Goal: Task Accomplishment & Management: Use online tool/utility

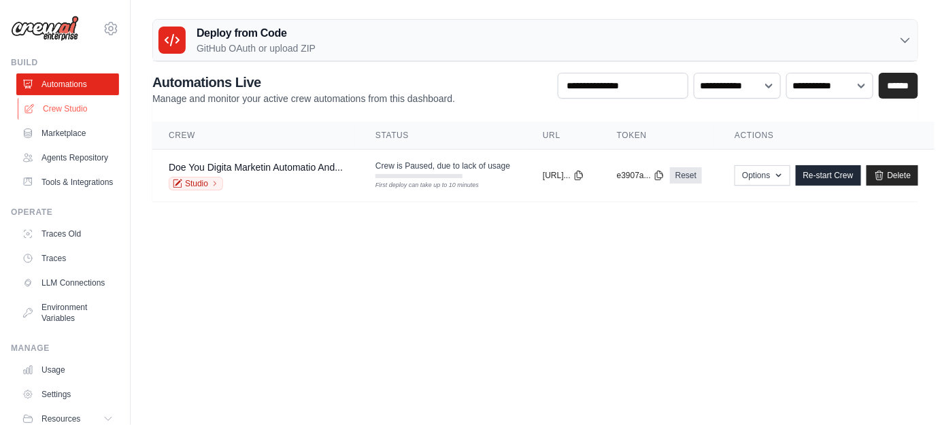
click at [97, 108] on link "Crew Studio" at bounding box center [69, 109] width 103 height 22
click at [78, 108] on link "Crew Studio" at bounding box center [69, 109] width 103 height 22
click at [167, 245] on body "[EMAIL_ADDRESS][DOMAIN_NAME] Settings Build Automations" at bounding box center [470, 212] width 940 height 425
click at [44, 101] on link "Crew Studio" at bounding box center [69, 109] width 103 height 22
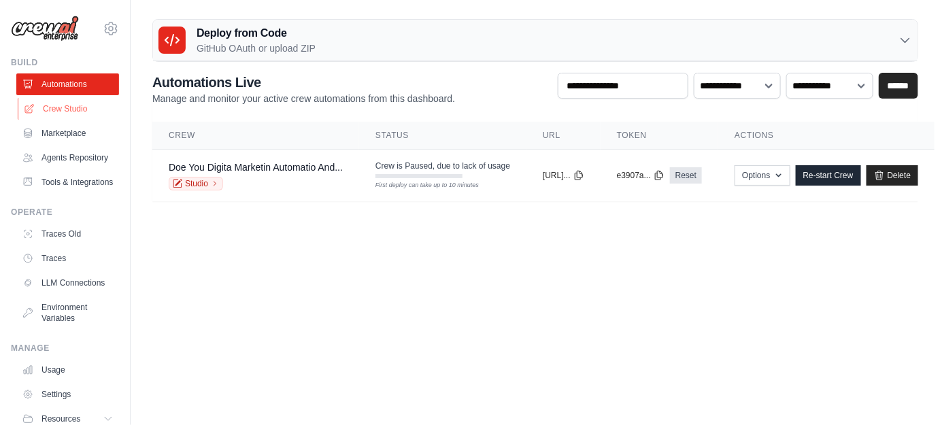
click at [39, 105] on link "Crew Studio" at bounding box center [69, 109] width 103 height 22
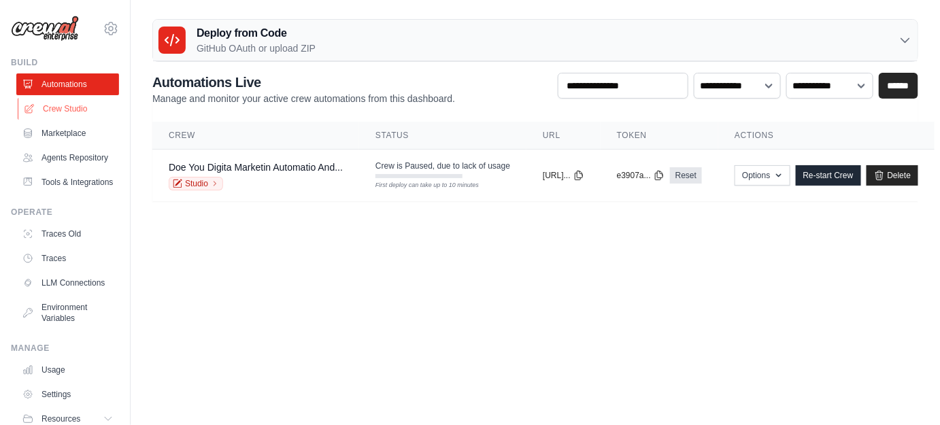
click at [32, 107] on icon at bounding box center [29, 108] width 11 height 11
click at [39, 147] on link "Agents Repository" at bounding box center [69, 158] width 103 height 22
click at [46, 180] on ul "Automations Crew Studio Marketplace Agents Repository Tools & Integrations" at bounding box center [67, 133] width 103 height 120
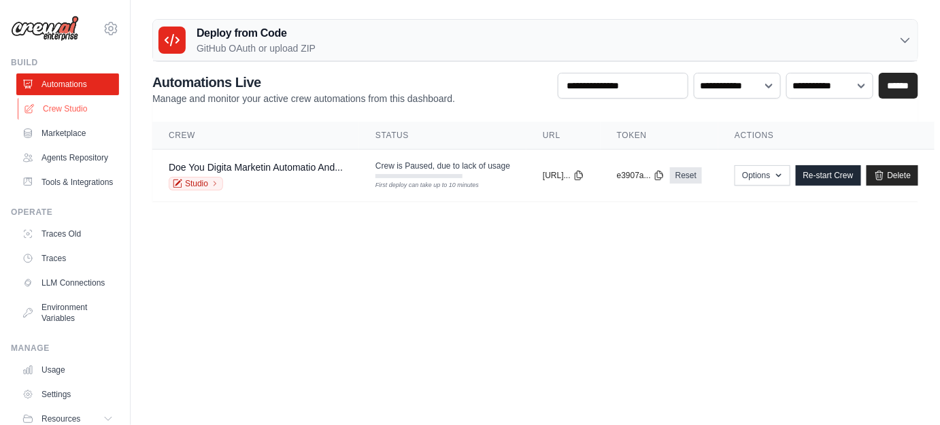
click at [65, 106] on link "Crew Studio" at bounding box center [69, 109] width 103 height 22
click at [65, 126] on link "Marketplace" at bounding box center [69, 133] width 103 height 22
click at [61, 103] on link "Crew Studio" at bounding box center [69, 109] width 103 height 22
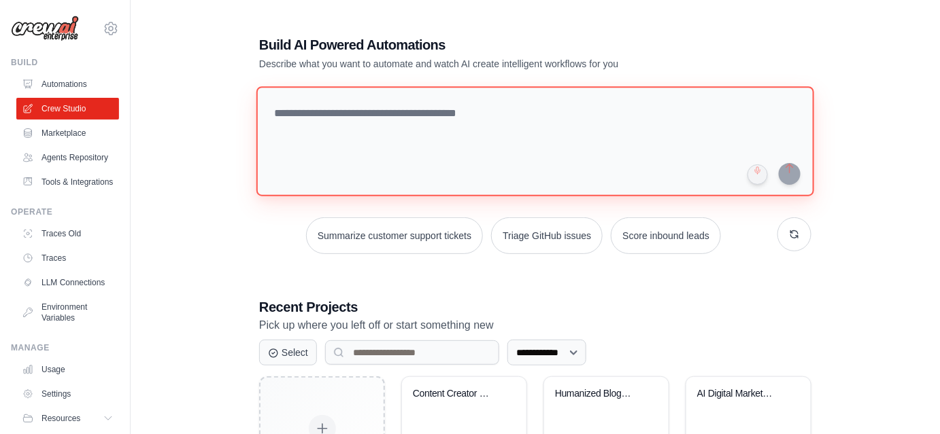
click at [366, 124] on textarea at bounding box center [535, 141] width 558 height 110
click at [559, 139] on textarea at bounding box center [535, 141] width 558 height 110
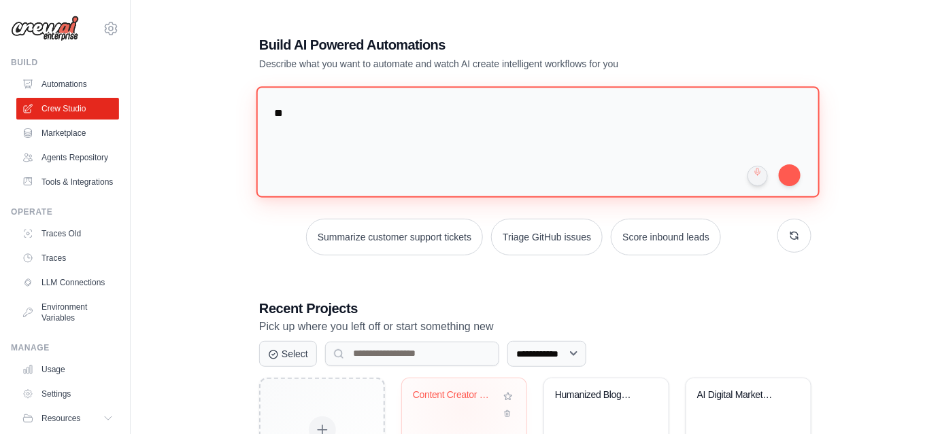
type textarea "*"
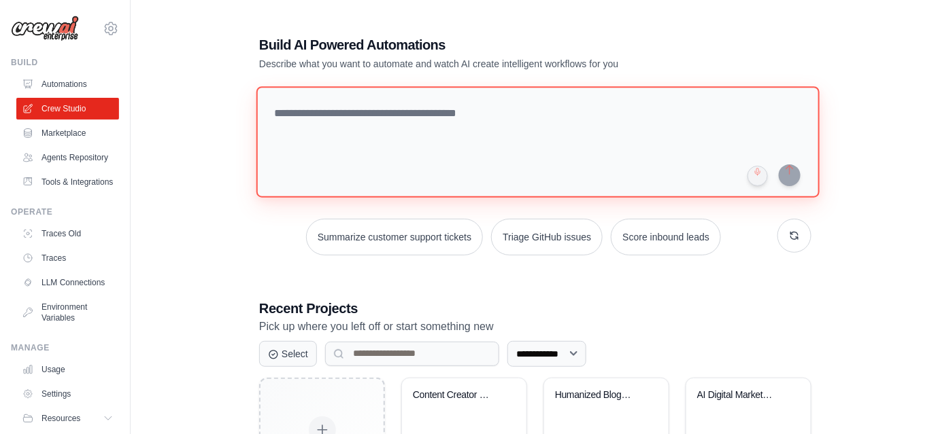
paste textarea "**********"
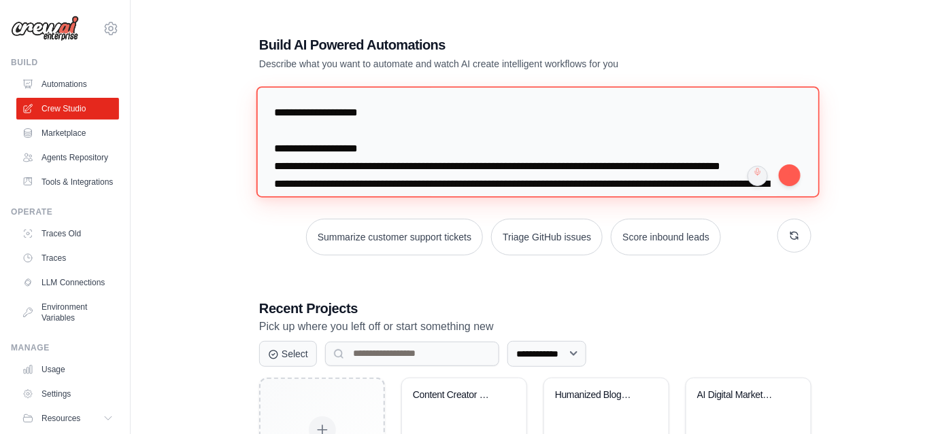
scroll to position [526, 0]
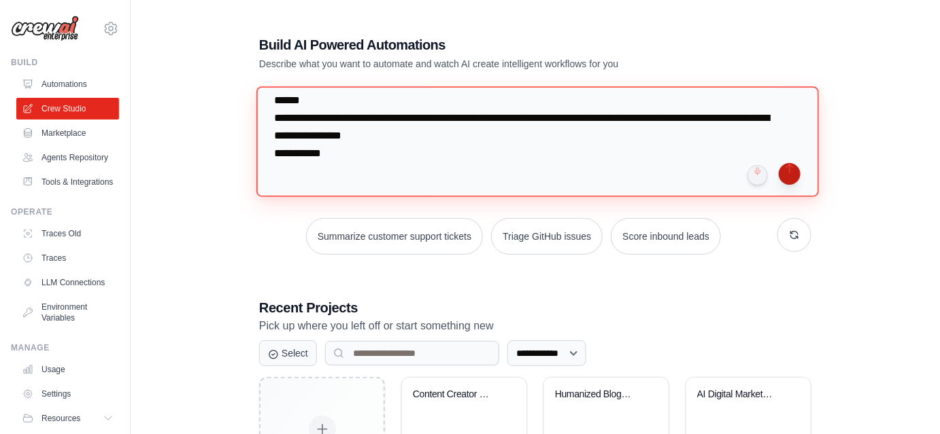
type textarea "**********"
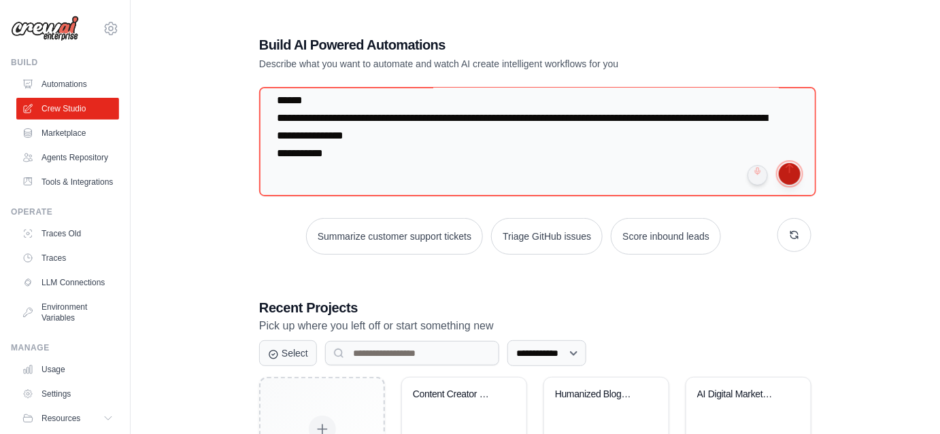
click at [791, 173] on button "submit" at bounding box center [789, 174] width 22 height 22
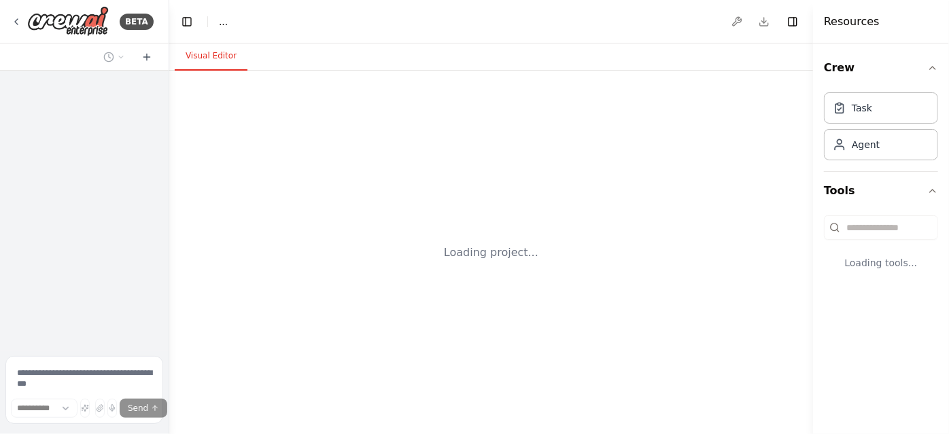
select select "****"
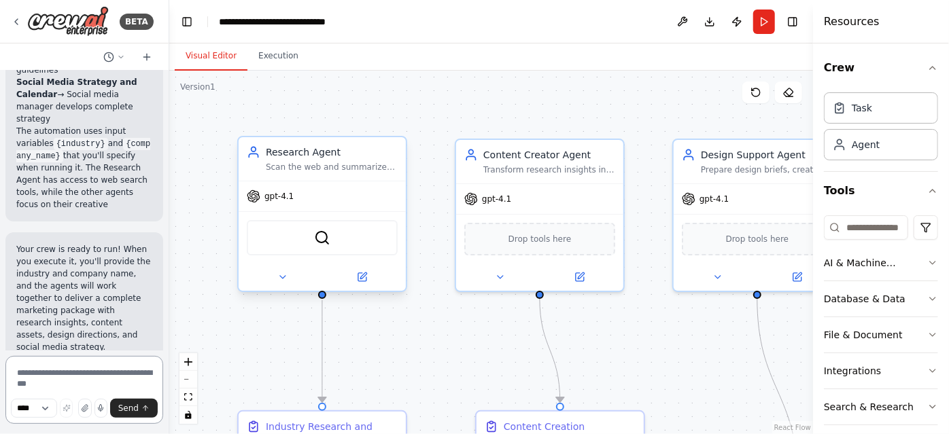
scroll to position [2342, 0]
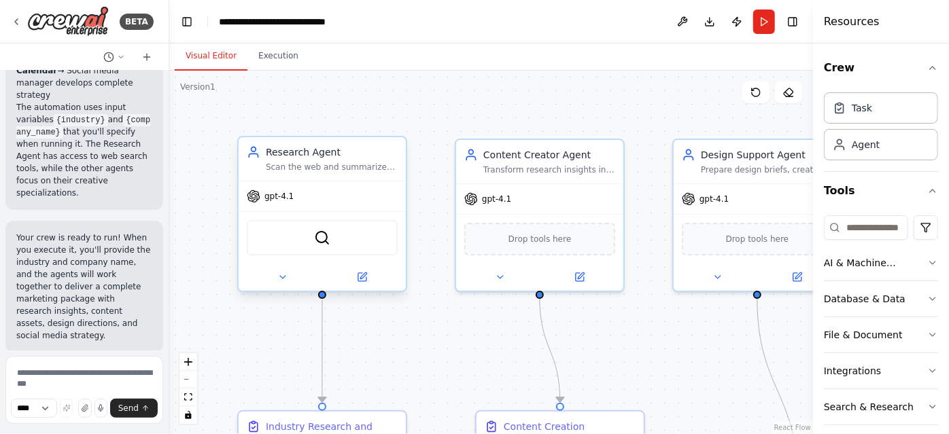
click at [292, 201] on div "gpt-4.1" at bounding box center [322, 197] width 167 height 30
click at [279, 199] on span "gpt-4.1" at bounding box center [278, 196] width 29 height 11
click at [369, 282] on button at bounding box center [362, 277] width 77 height 16
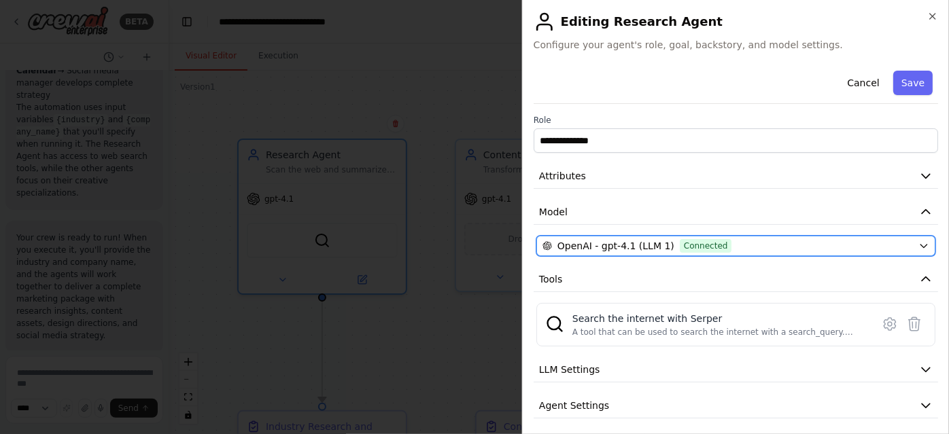
click at [609, 247] on span "OpenAI - gpt-4.1 (LLM 1)" at bounding box center [616, 246] width 117 height 14
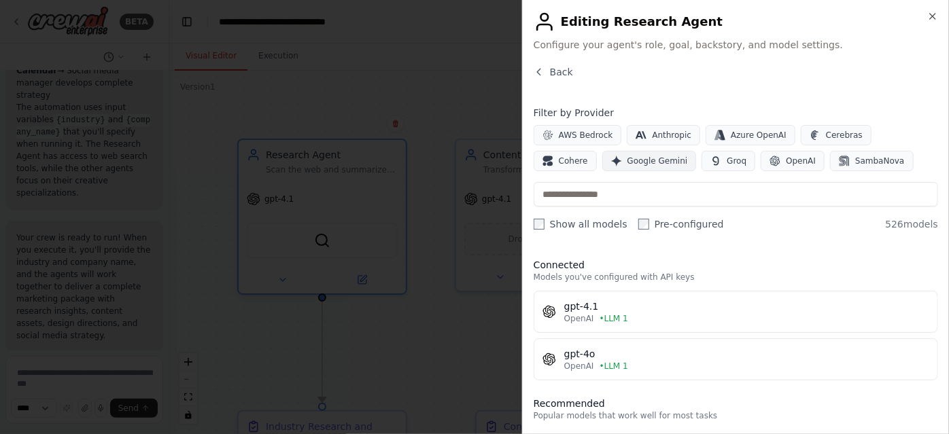
click at [602, 152] on button "Google Gemini" at bounding box center [649, 161] width 95 height 20
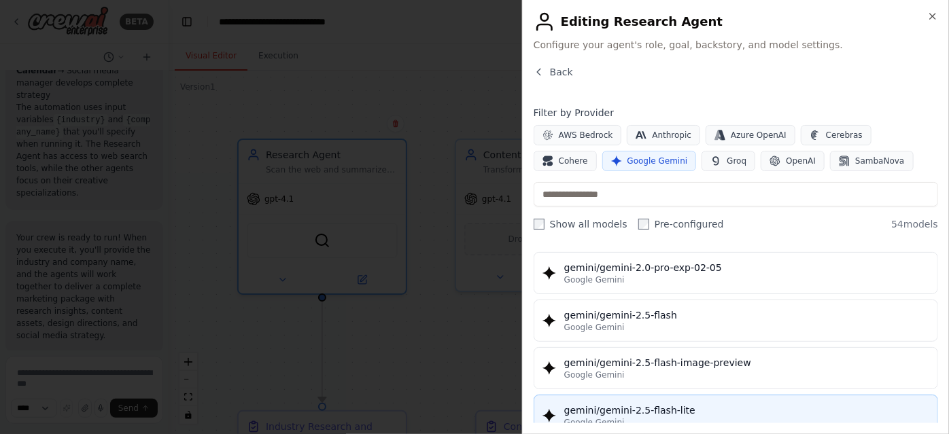
scroll to position [1112, 0]
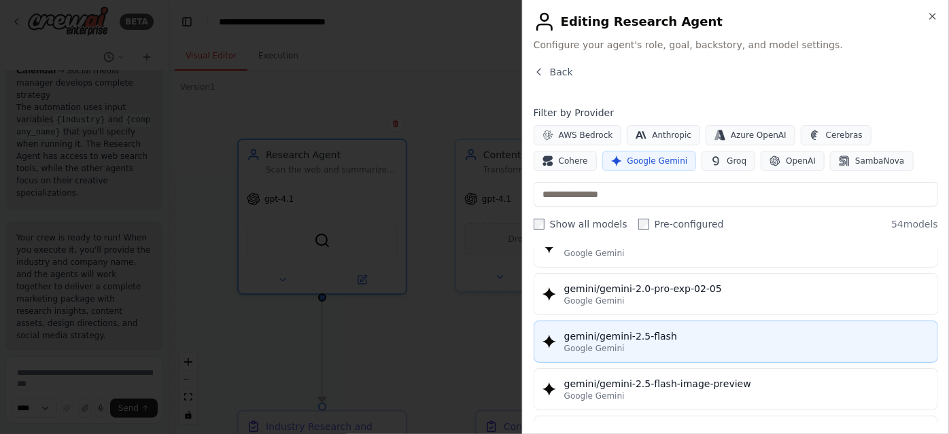
click at [631, 330] on div "gemini/gemini-2.5-flash" at bounding box center [746, 337] width 365 height 14
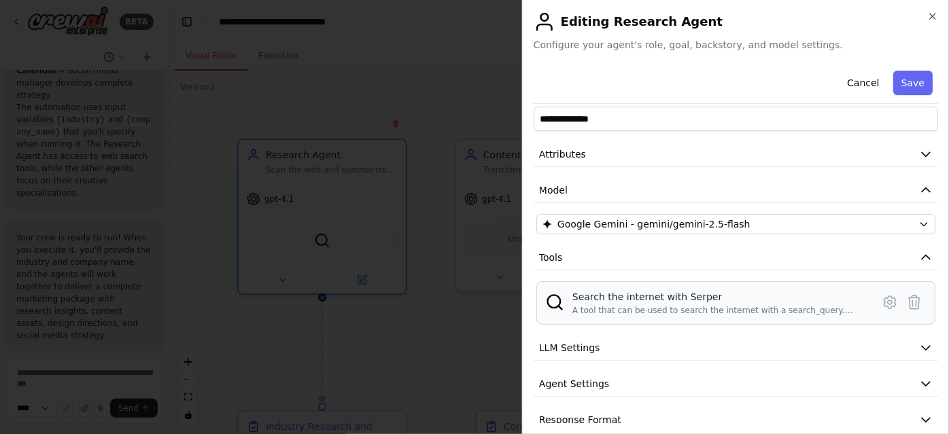
scroll to position [39, 0]
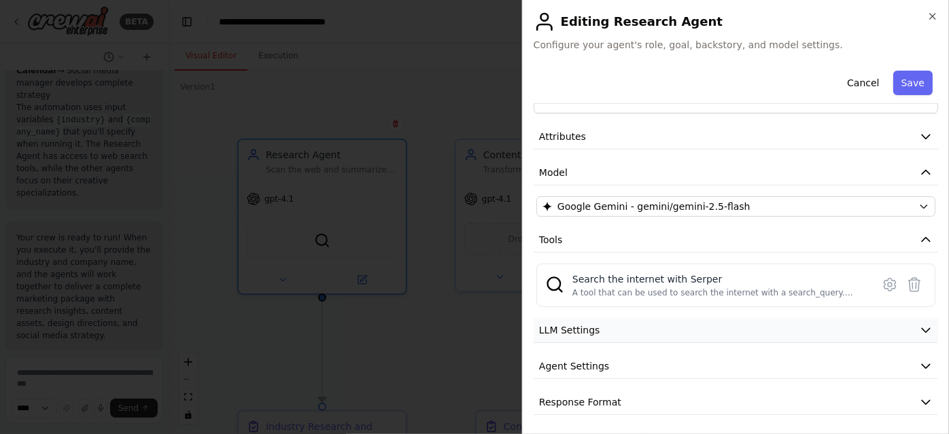
click at [580, 337] on button "LLM Settings" at bounding box center [736, 330] width 405 height 25
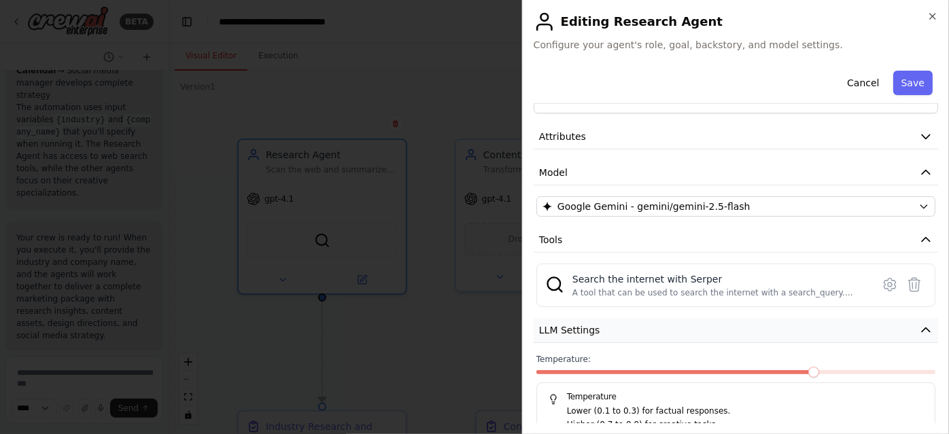
scroll to position [137, 0]
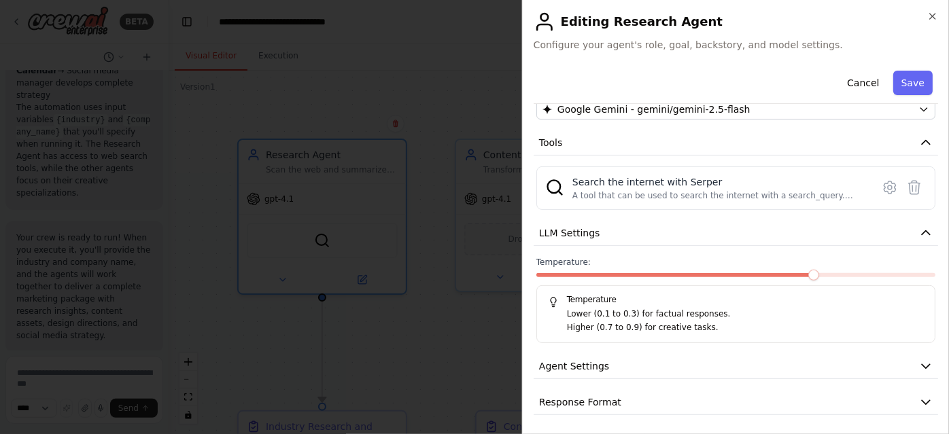
click at [643, 308] on p "Lower (0.1 to 0.3) for factual responses." at bounding box center [745, 315] width 357 height 14
click at [917, 75] on button "Save" at bounding box center [912, 83] width 39 height 24
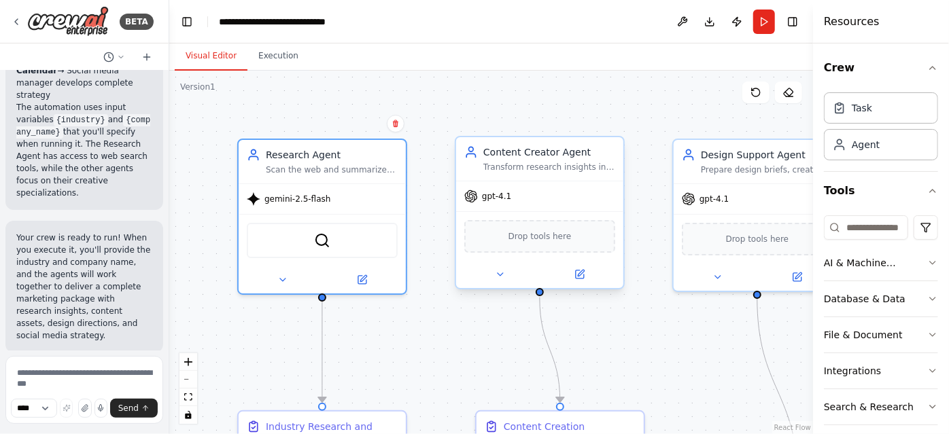
click at [520, 204] on div "gpt-4.1" at bounding box center [539, 197] width 167 height 30
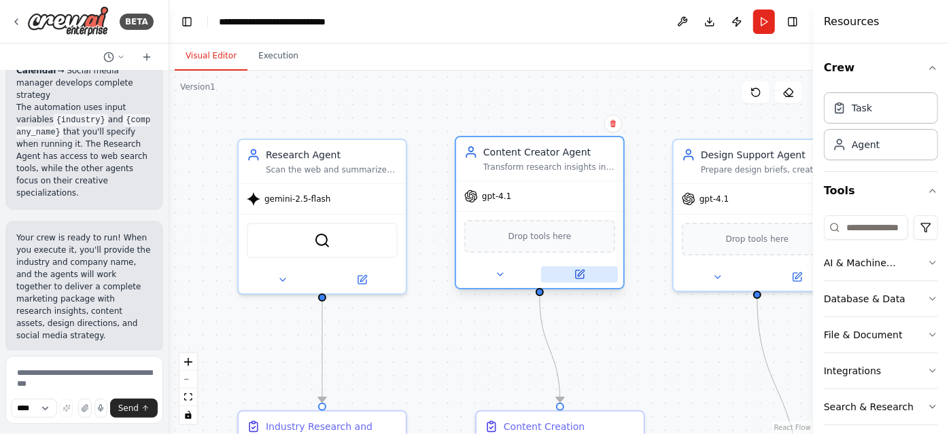
click at [576, 275] on icon at bounding box center [580, 275] width 8 height 8
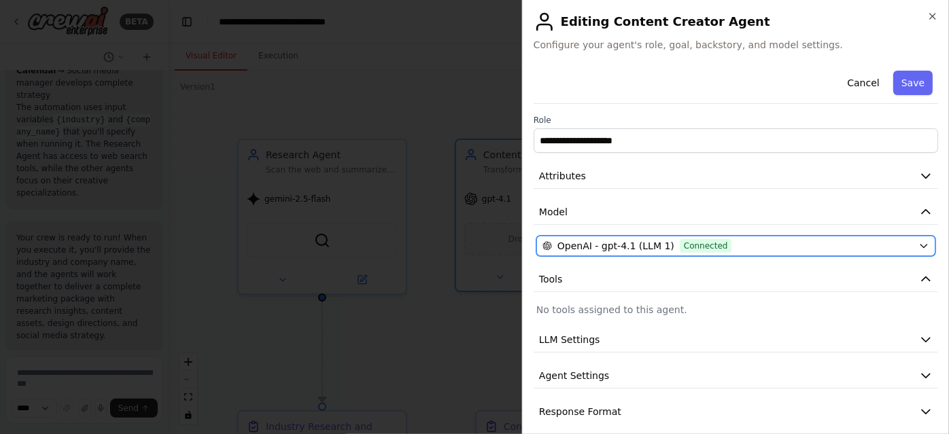
click at [612, 243] on span "OpenAI - gpt-4.1 (LLM 1)" at bounding box center [616, 246] width 117 height 14
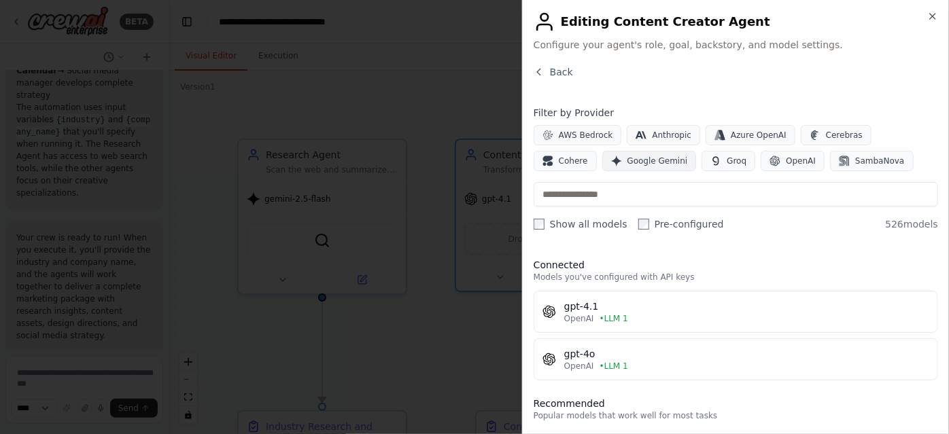
click at [628, 164] on span "Google Gemini" at bounding box center [658, 161] width 61 height 11
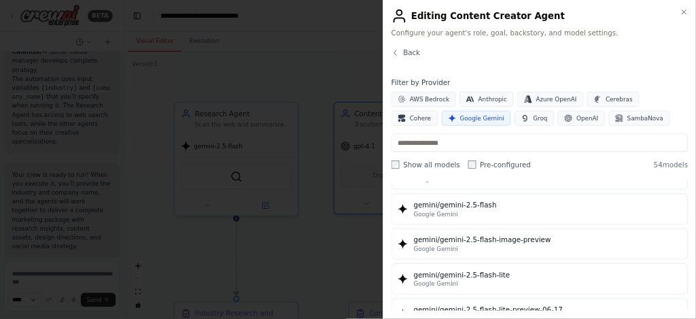
scroll to position [1167, 0]
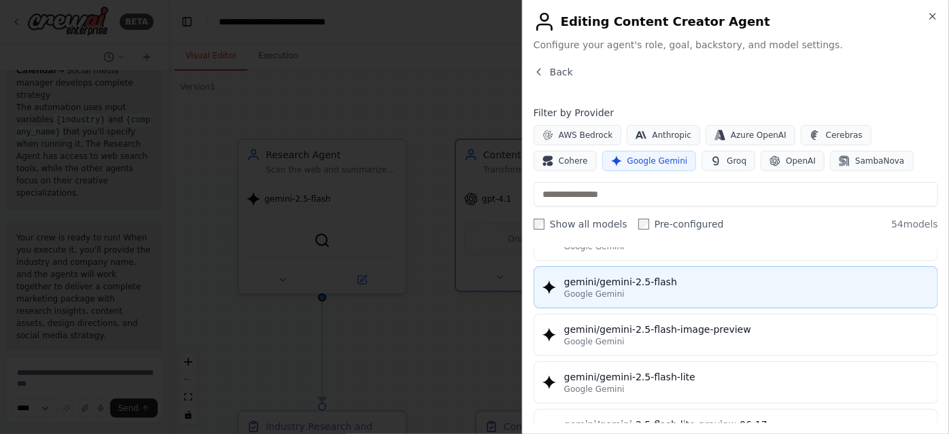
click at [653, 289] on div "Google Gemini" at bounding box center [746, 294] width 365 height 11
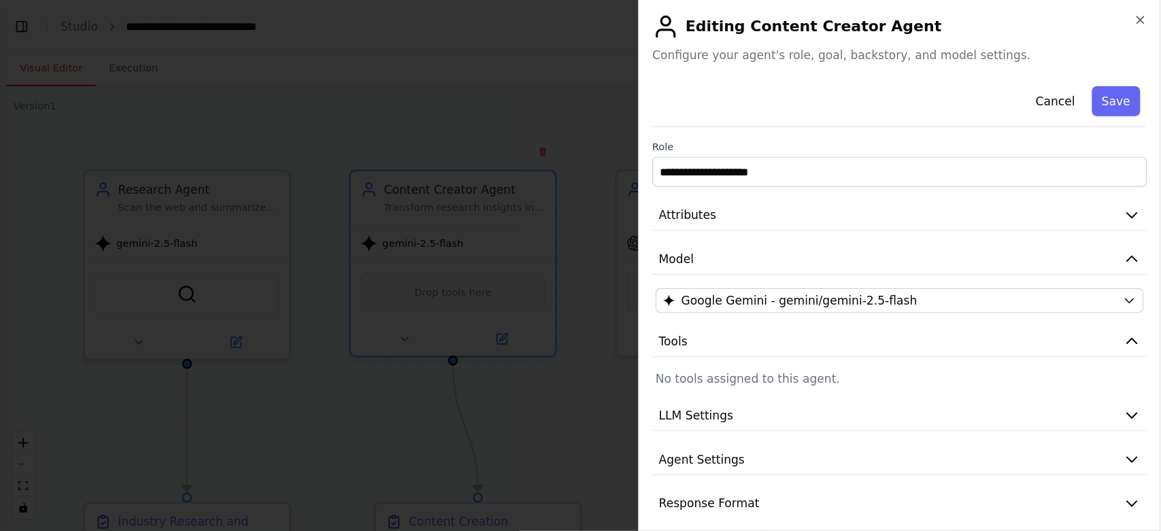
scroll to position [2342, 0]
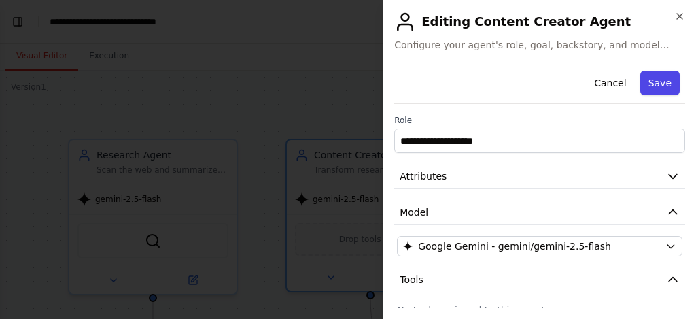
click at [650, 86] on button "Save" at bounding box center [659, 83] width 39 height 24
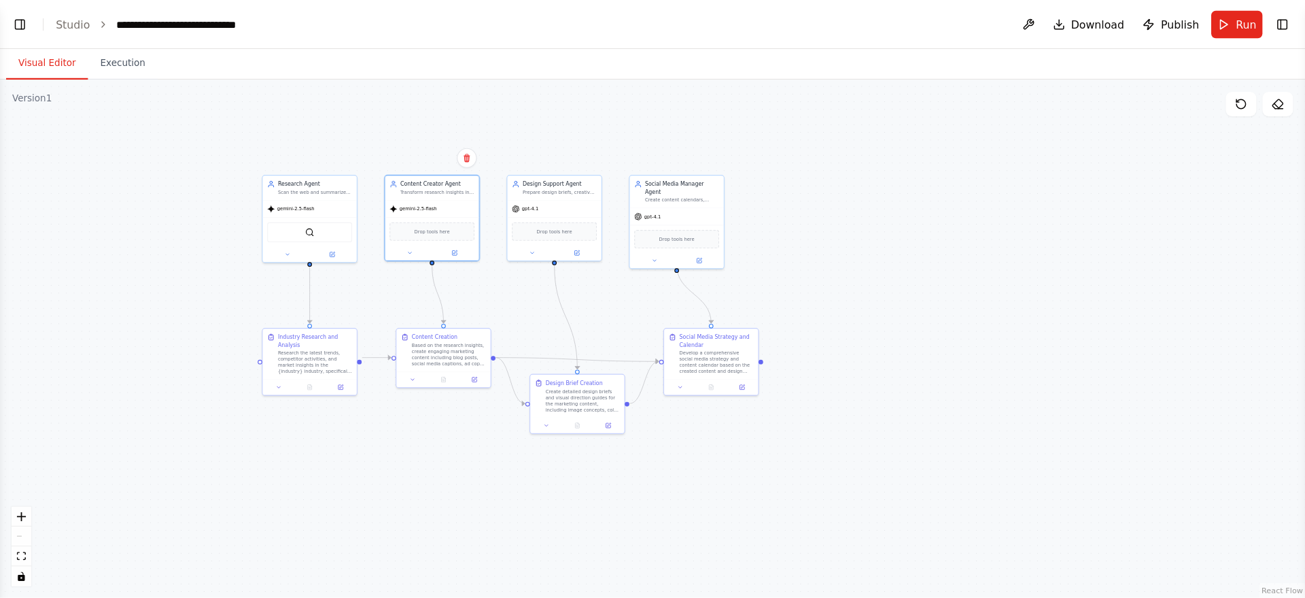
scroll to position [2228, 0]
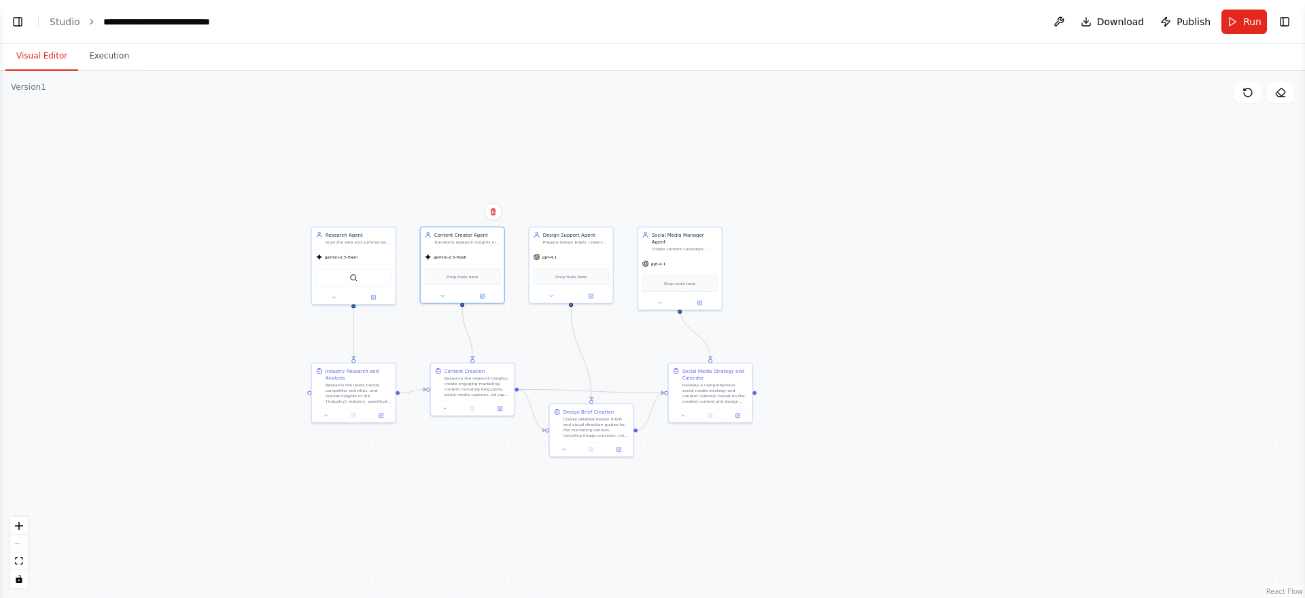
drag, startPoint x: 240, startPoint y: 112, endPoint x: 540, endPoint y: 73, distance: 302.3
click at [540, 73] on div ".deletable-edge-delete-btn { width: 20px; height: 20px; border: 0px solid #ffff…" at bounding box center [652, 334] width 1305 height 527
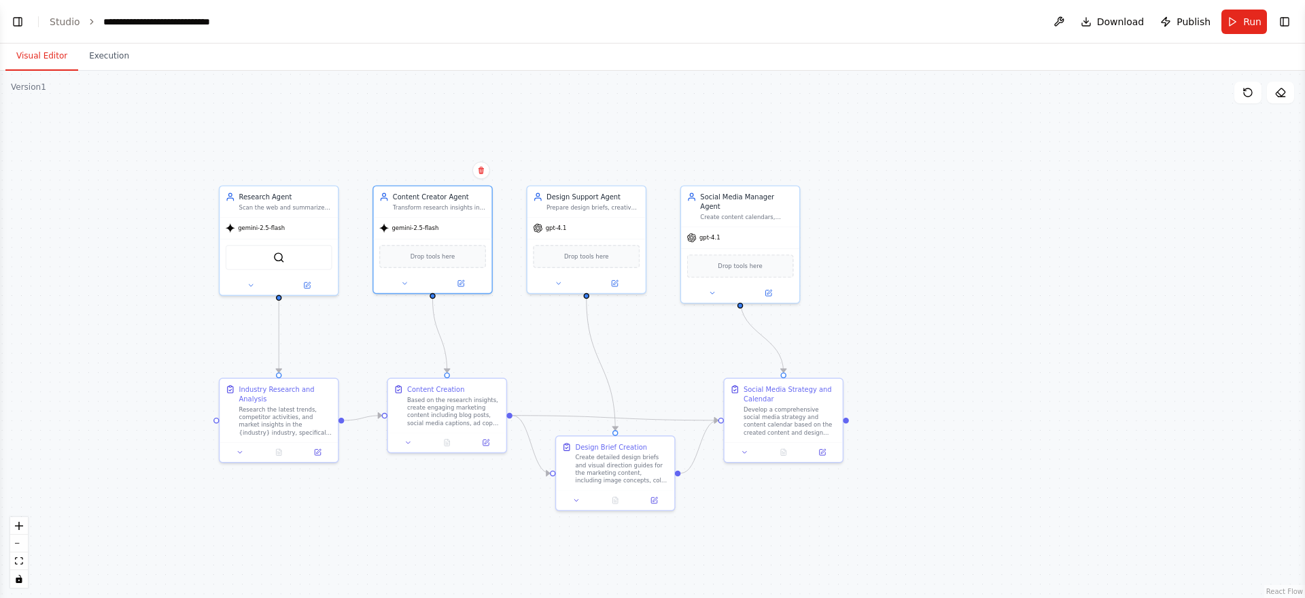
drag, startPoint x: 534, startPoint y: 438, endPoint x: 544, endPoint y: 343, distance: 95.1
click at [544, 344] on div ".deletable-edge-delete-btn { width: 20px; height: 20px; border: 0px solid #ffff…" at bounding box center [652, 334] width 1305 height 527
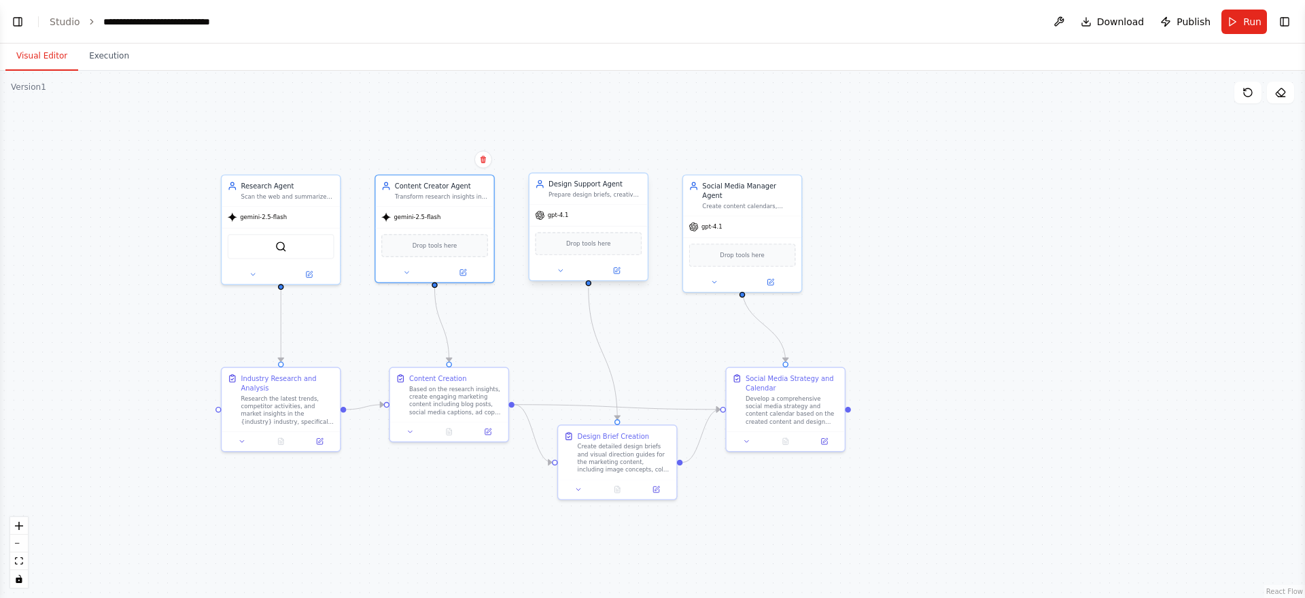
click at [558, 222] on div "gpt-4.1" at bounding box center [589, 215] width 118 height 21
click at [623, 280] on div "Design Support Agent Prepare design briefs, creative directions, and image prom…" at bounding box center [588, 227] width 120 height 109
click at [613, 268] on icon at bounding box center [616, 270] width 7 height 7
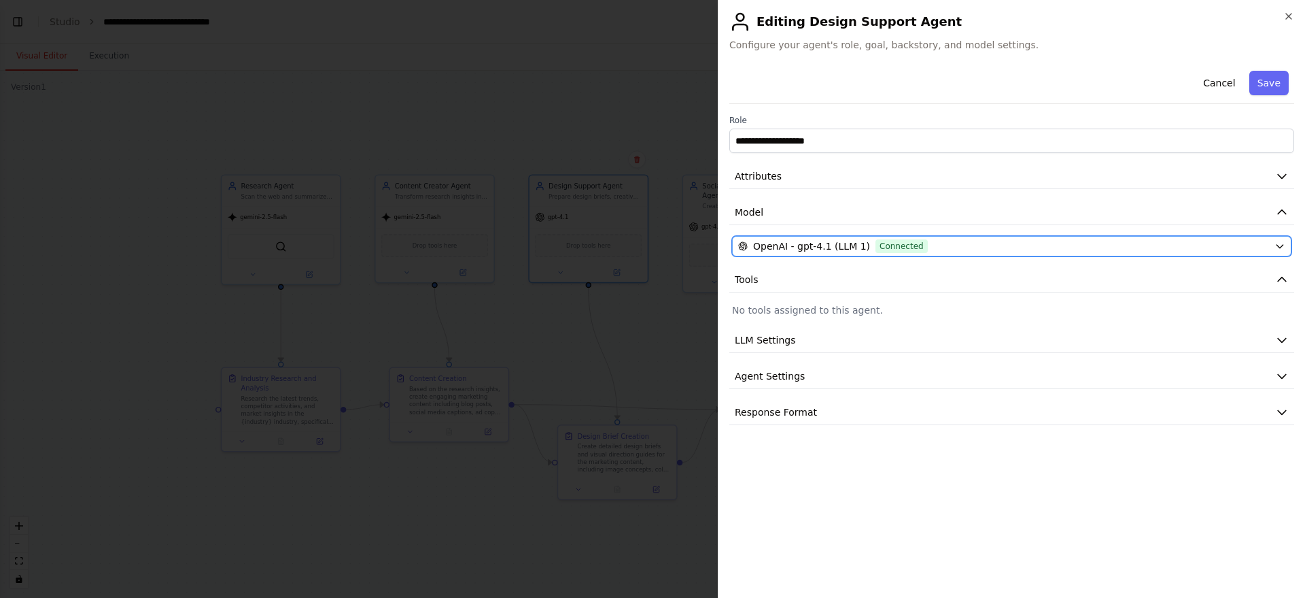
click at [806, 237] on button "OpenAI - gpt-4.1 (LLM 1) Connected" at bounding box center [1012, 246] width 560 height 20
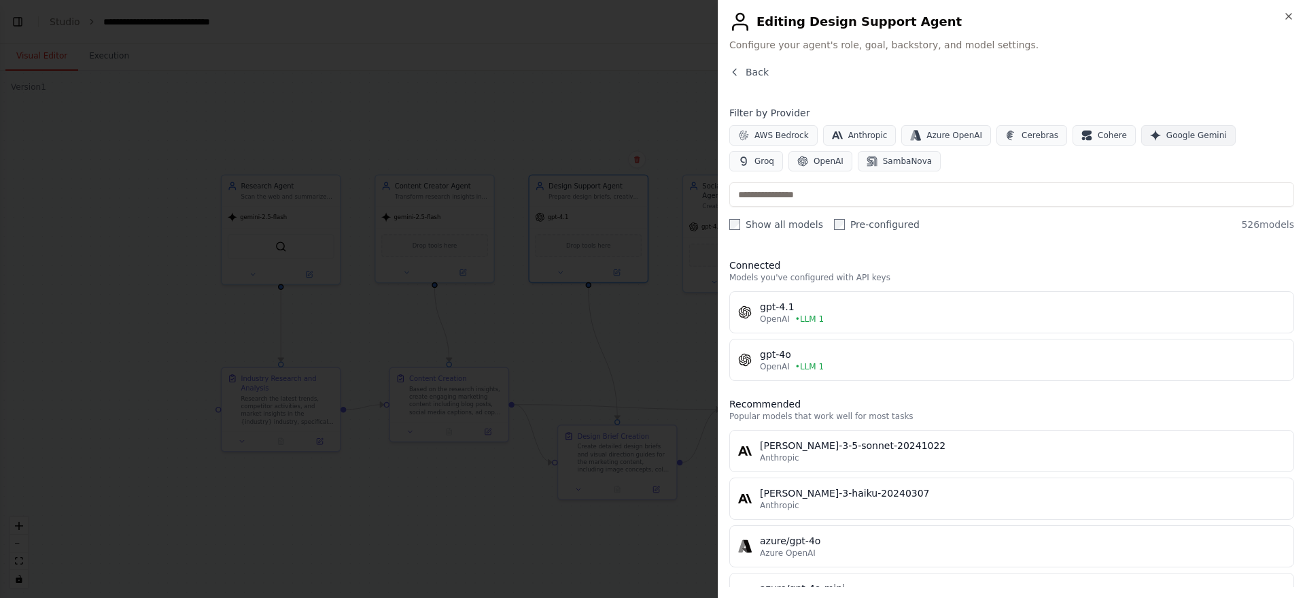
click at [948, 140] on span "Google Gemini" at bounding box center [1197, 135] width 61 height 11
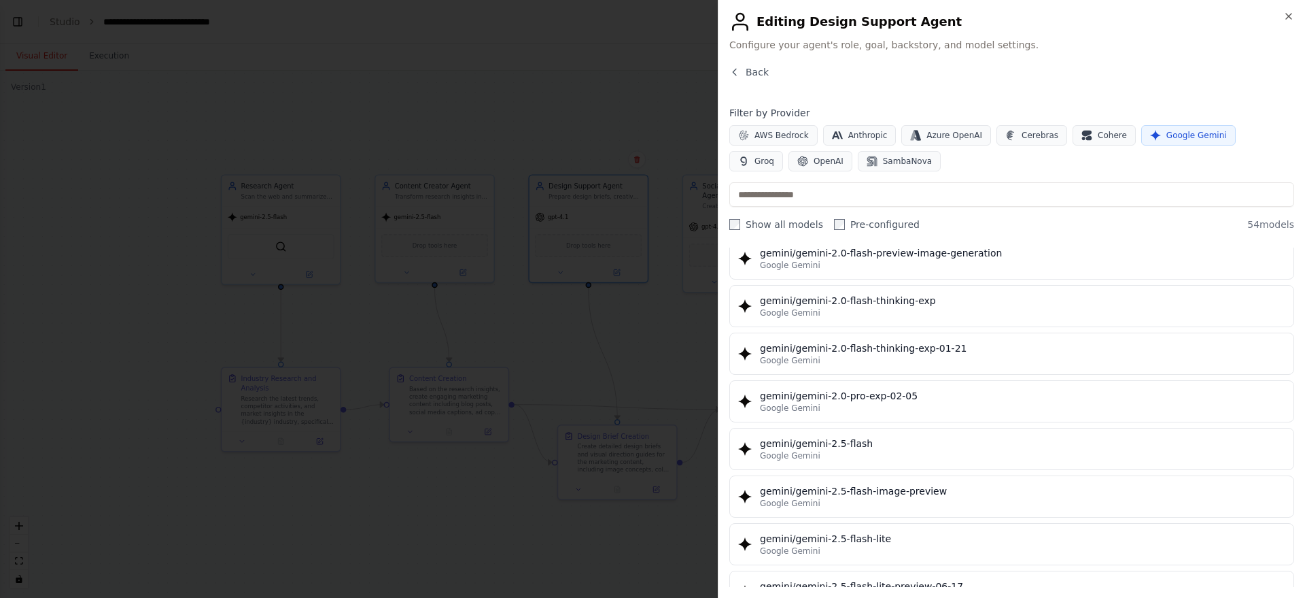
scroll to position [1006, 0]
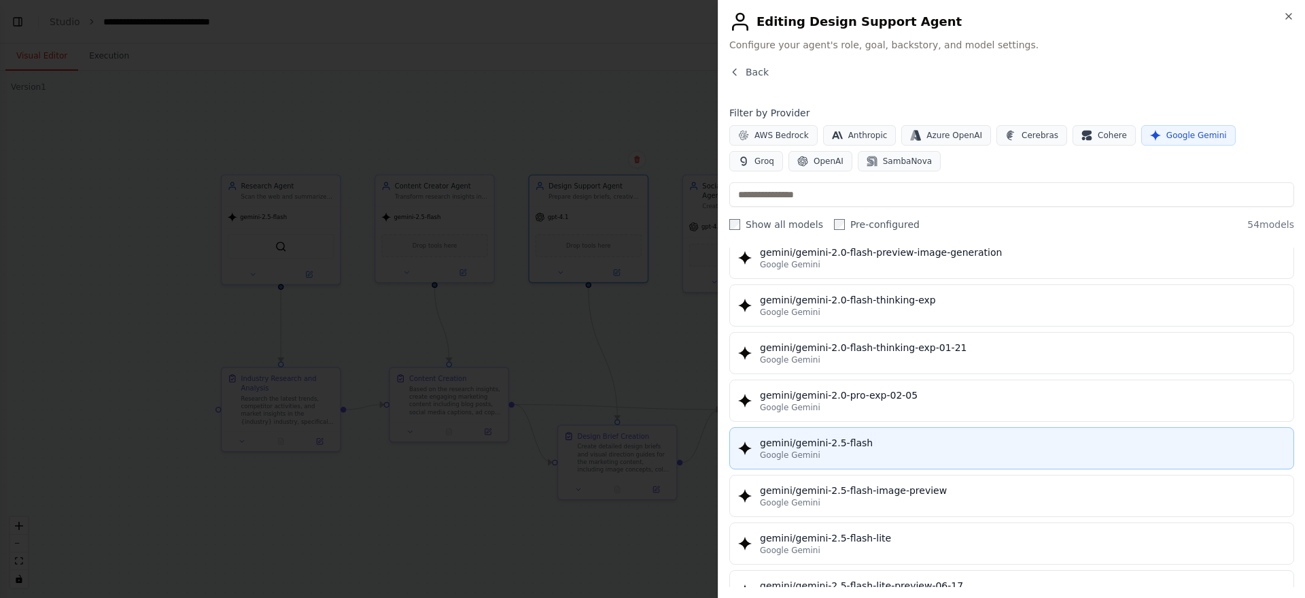
click at [896, 434] on div "Google Gemini" at bounding box center [1023, 454] width 526 height 11
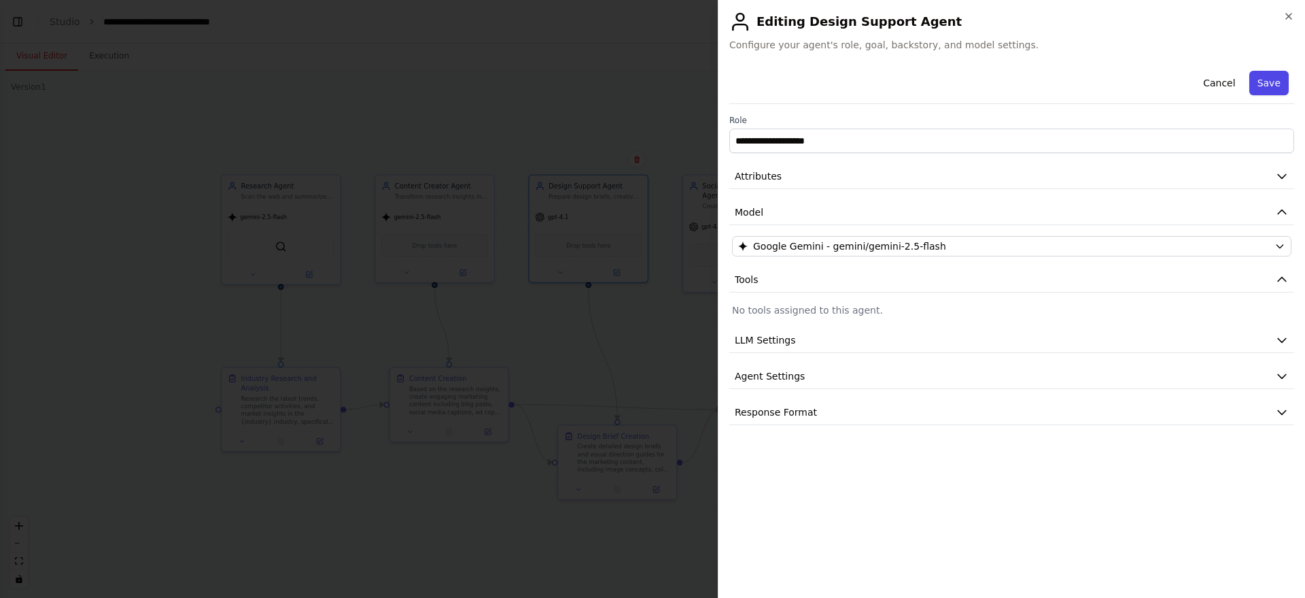
click at [948, 84] on button "Save" at bounding box center [1269, 83] width 39 height 24
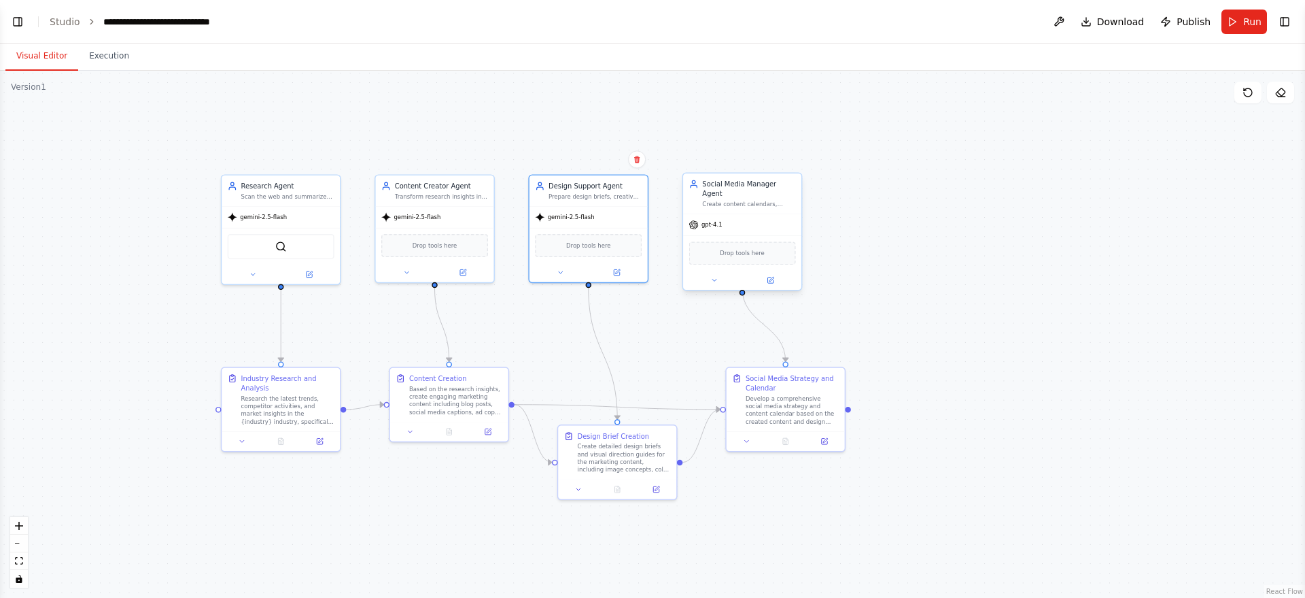
click at [702, 221] on span "gpt-4.1" at bounding box center [712, 224] width 21 height 7
click at [774, 276] on icon at bounding box center [770, 279] width 7 height 7
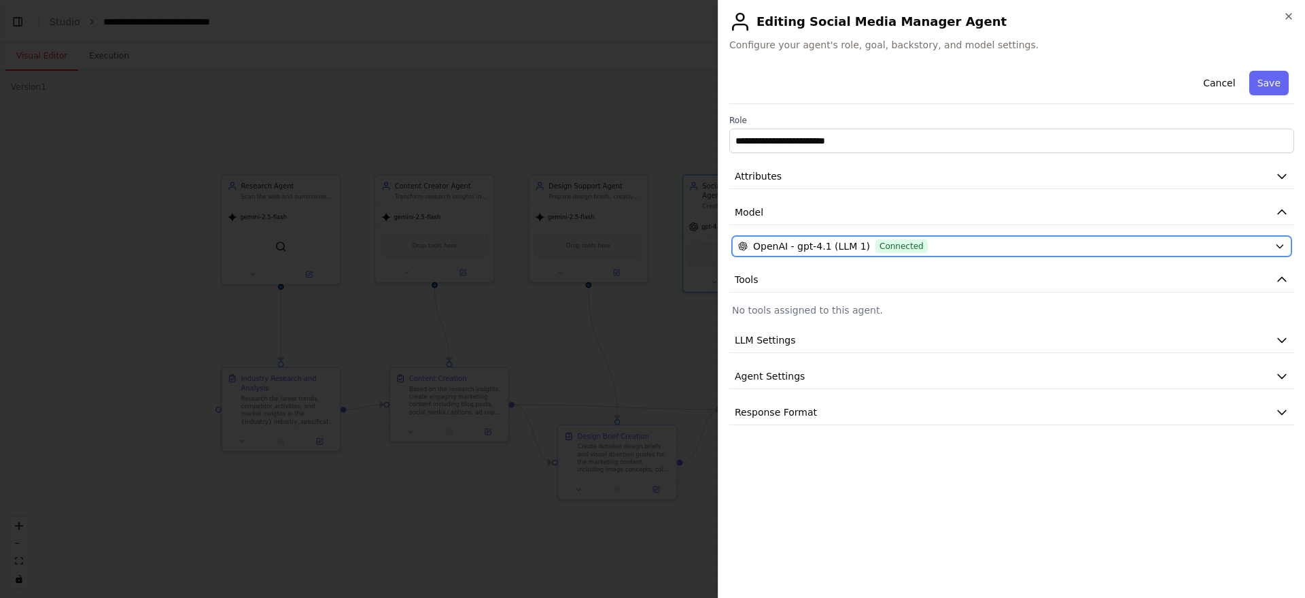
click at [840, 245] on span "OpenAI - gpt-4.1 (LLM 1)" at bounding box center [811, 246] width 117 height 14
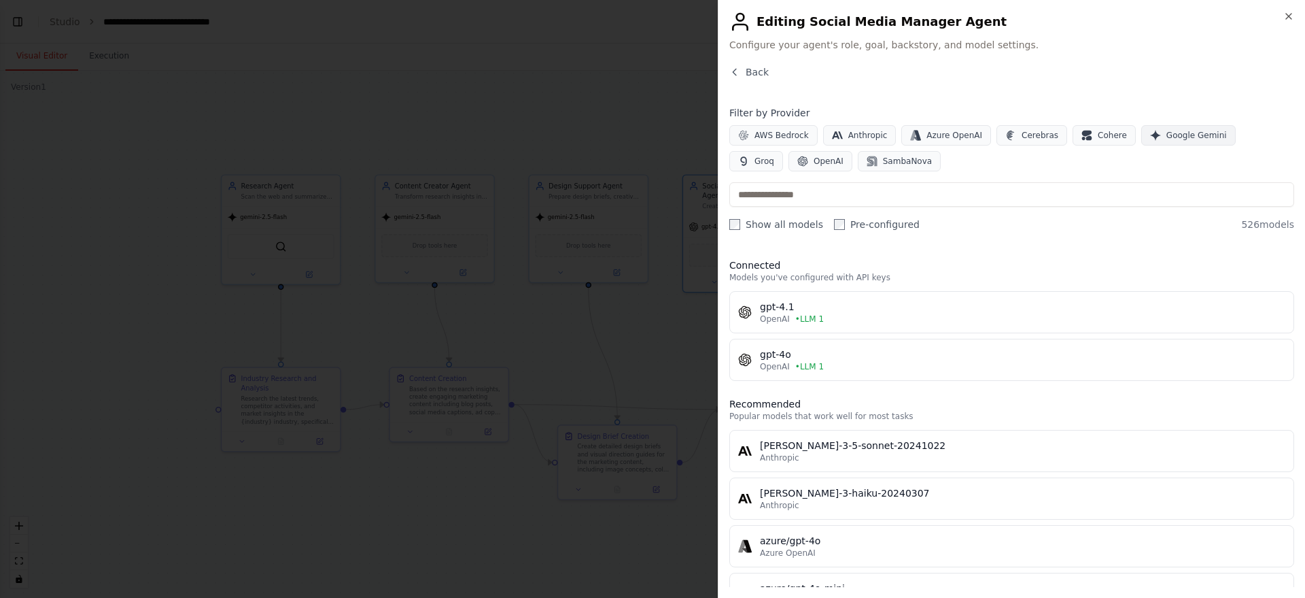
click at [948, 139] on span "Google Gemini" at bounding box center [1197, 135] width 61 height 11
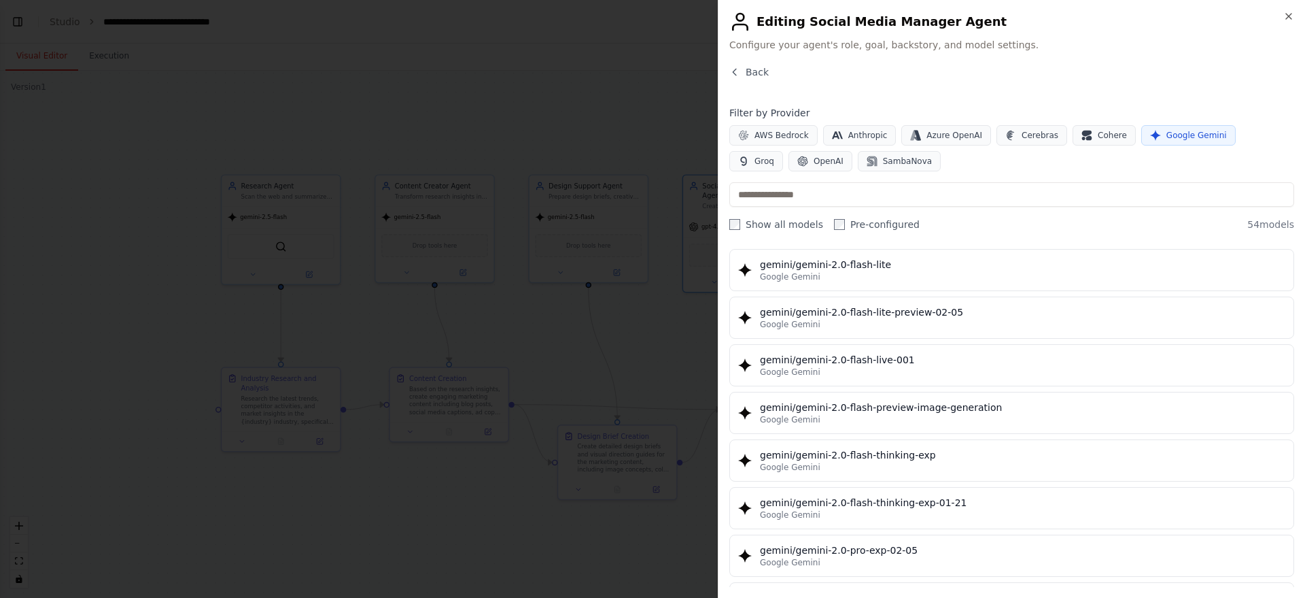
scroll to position [1020, 0]
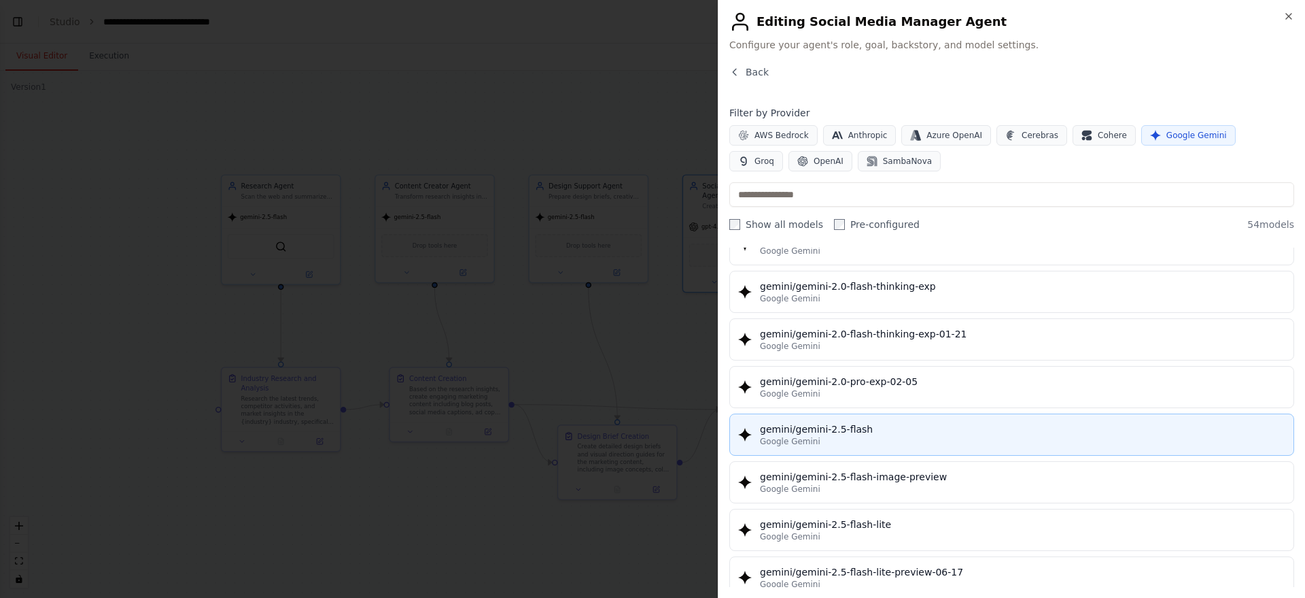
click at [948, 431] on div "gemini/gemini-2.5-flash" at bounding box center [1023, 429] width 526 height 14
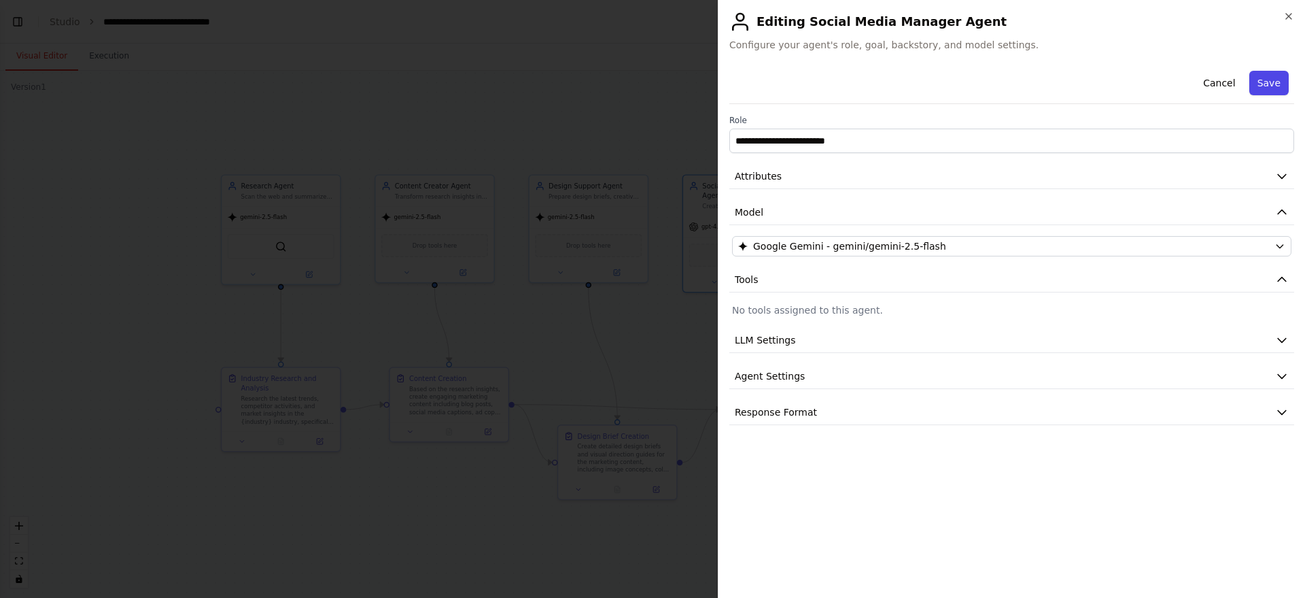
click at [948, 78] on button "Save" at bounding box center [1269, 83] width 39 height 24
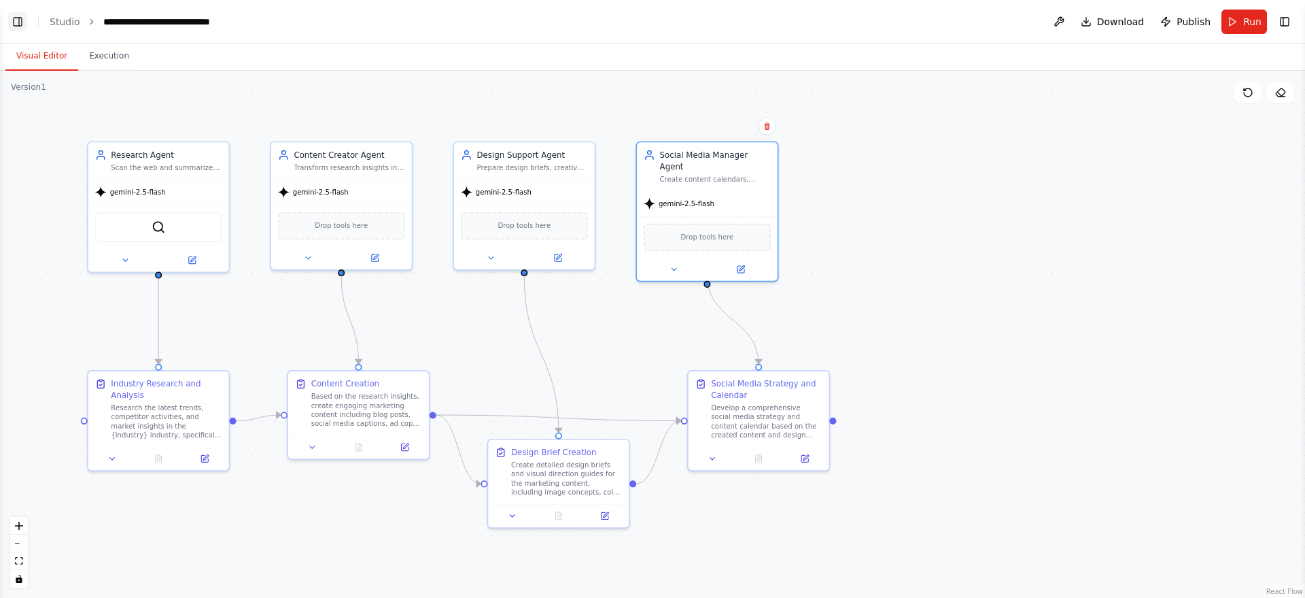
click at [17, 14] on button "Toggle Left Sidebar" at bounding box center [17, 21] width 19 height 19
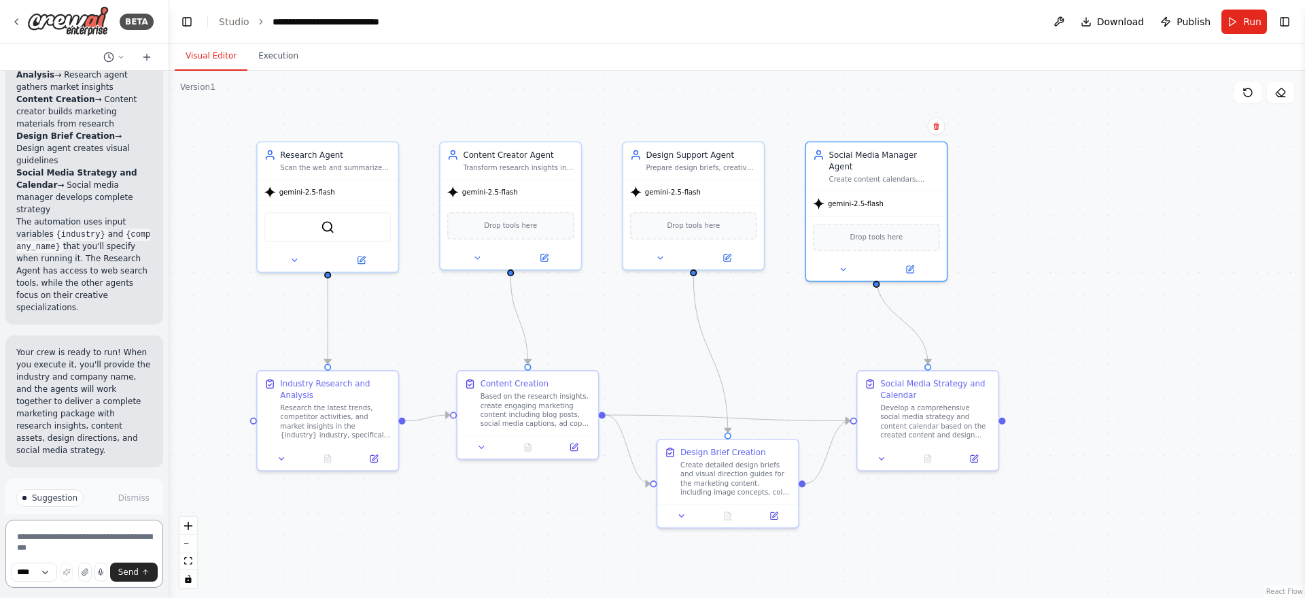
click at [92, 434] on textarea at bounding box center [84, 553] width 158 height 68
click at [381, 434] on button at bounding box center [373, 456] width 39 height 14
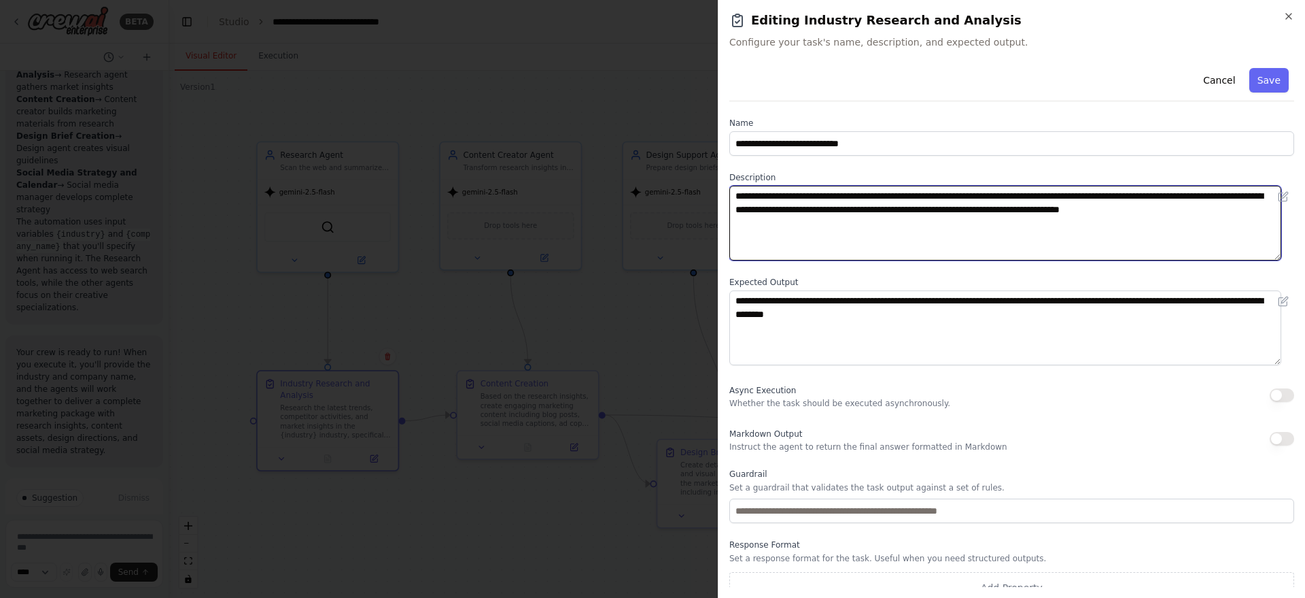
click at [948, 198] on textarea "**********" at bounding box center [1006, 223] width 552 height 75
drag, startPoint x: 774, startPoint y: 207, endPoint x: 844, endPoint y: 213, distance: 70.3
click at [844, 213] on textarea "**********" at bounding box center [1006, 223] width 552 height 75
type textarea "**********"
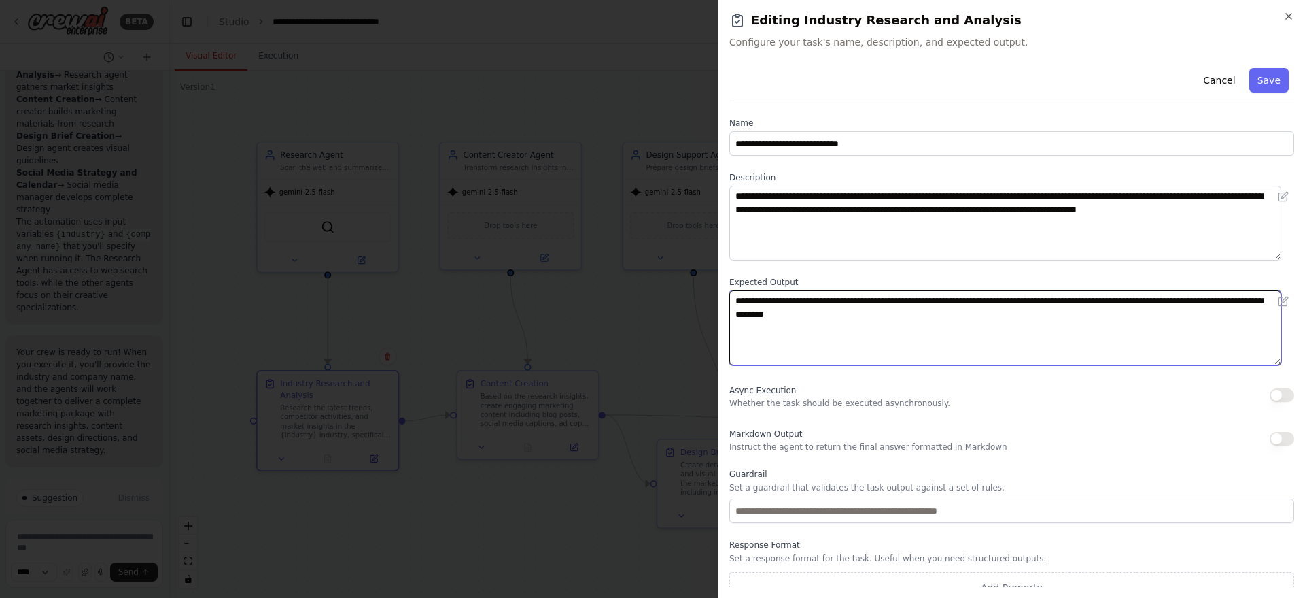
drag, startPoint x: 807, startPoint y: 303, endPoint x: 750, endPoint y: 303, distance: 57.1
click at [750, 303] on textarea "**********" at bounding box center [1006, 327] width 552 height 75
click at [948, 343] on textarea "**********" at bounding box center [1006, 327] width 552 height 75
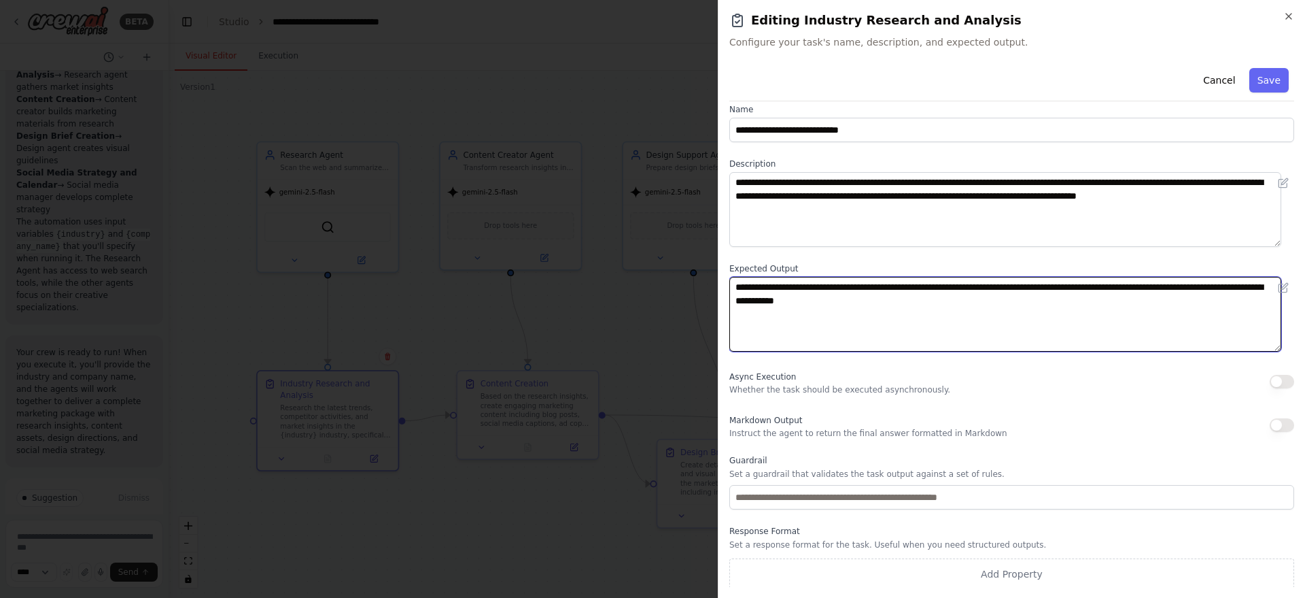
scroll to position [16, 0]
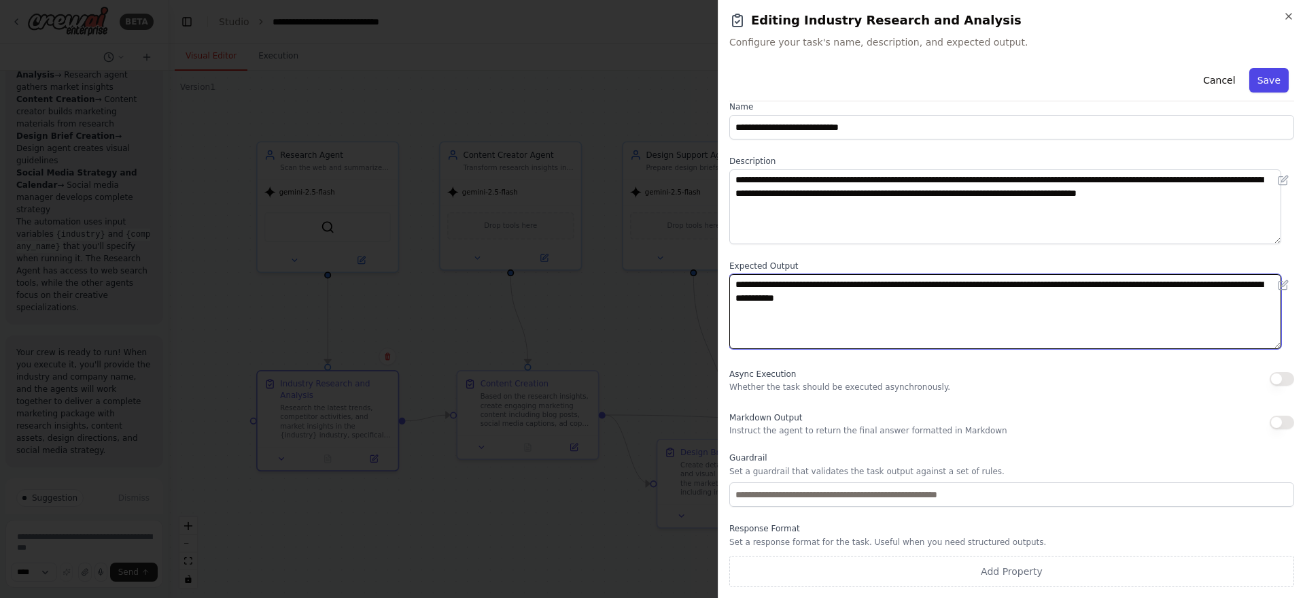
type textarea "**********"
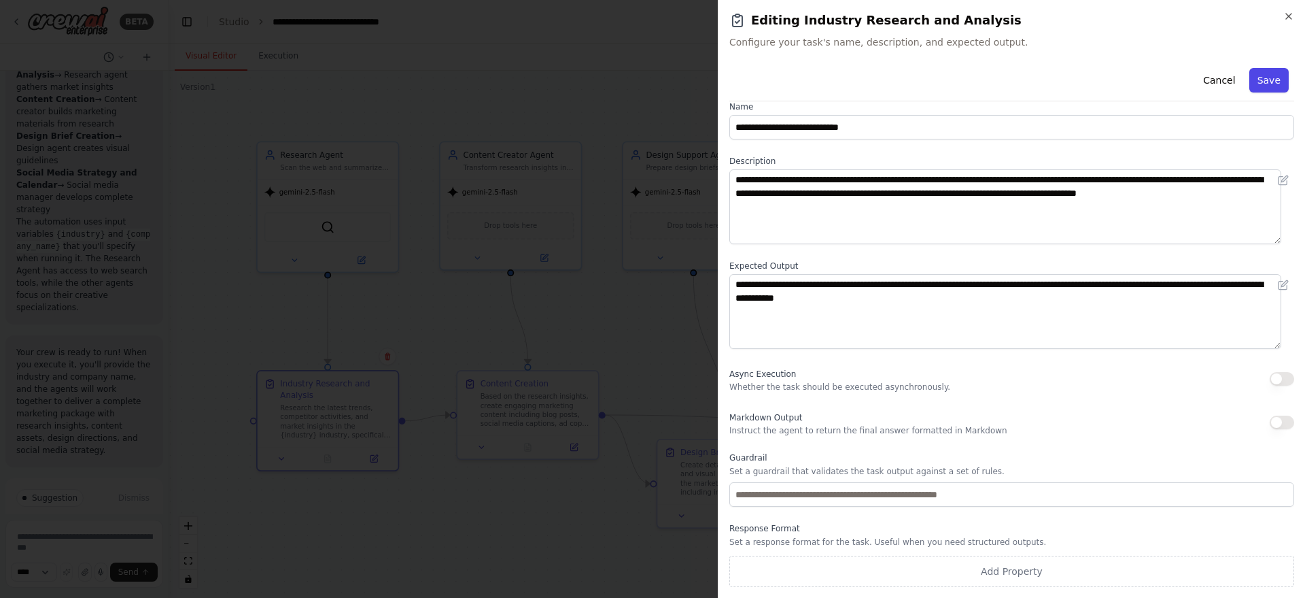
click at [948, 87] on button "Save" at bounding box center [1269, 80] width 39 height 24
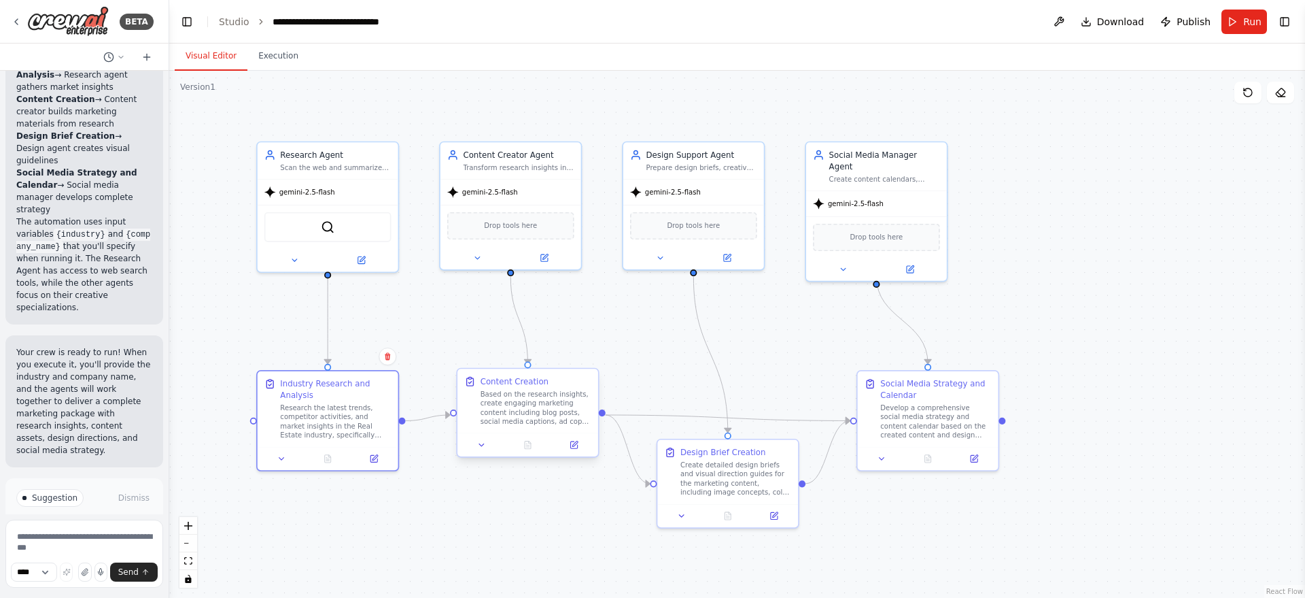
click at [503, 424] on div "Based on the research insights, create engaging marketing content including blo…" at bounding box center [536, 408] width 111 height 37
click at [576, 434] on button at bounding box center [573, 445] width 39 height 14
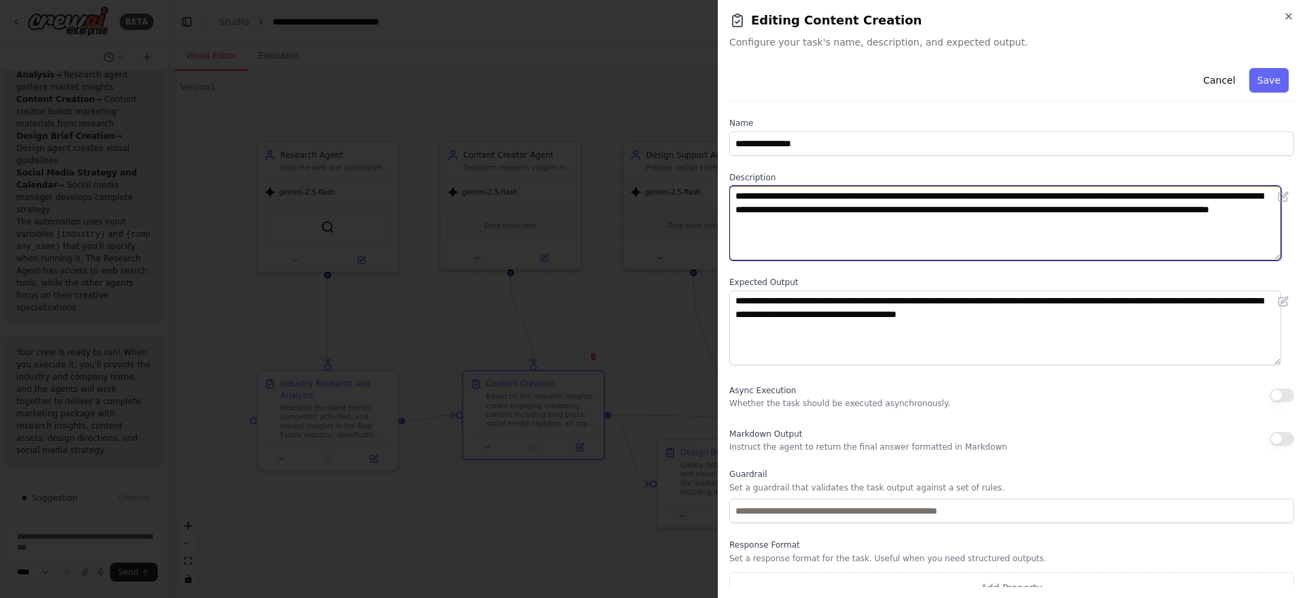
drag, startPoint x: 875, startPoint y: 208, endPoint x: 945, endPoint y: 203, distance: 70.2
click at [945, 203] on textarea "**********" at bounding box center [1006, 223] width 552 height 75
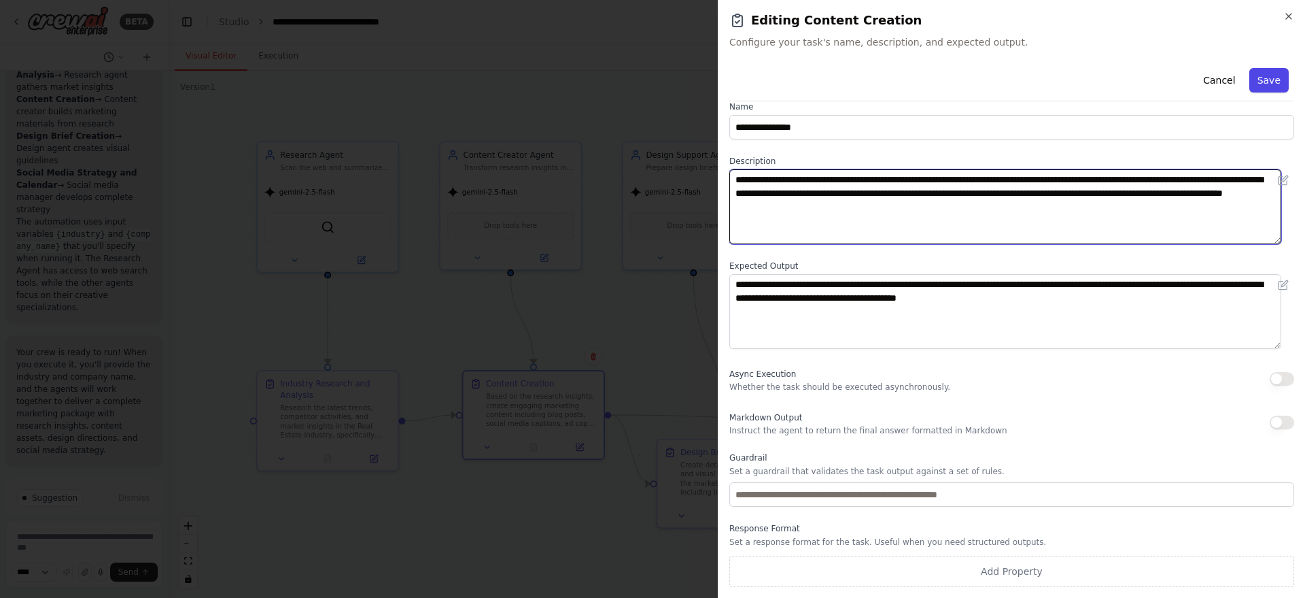
type textarea "**********"
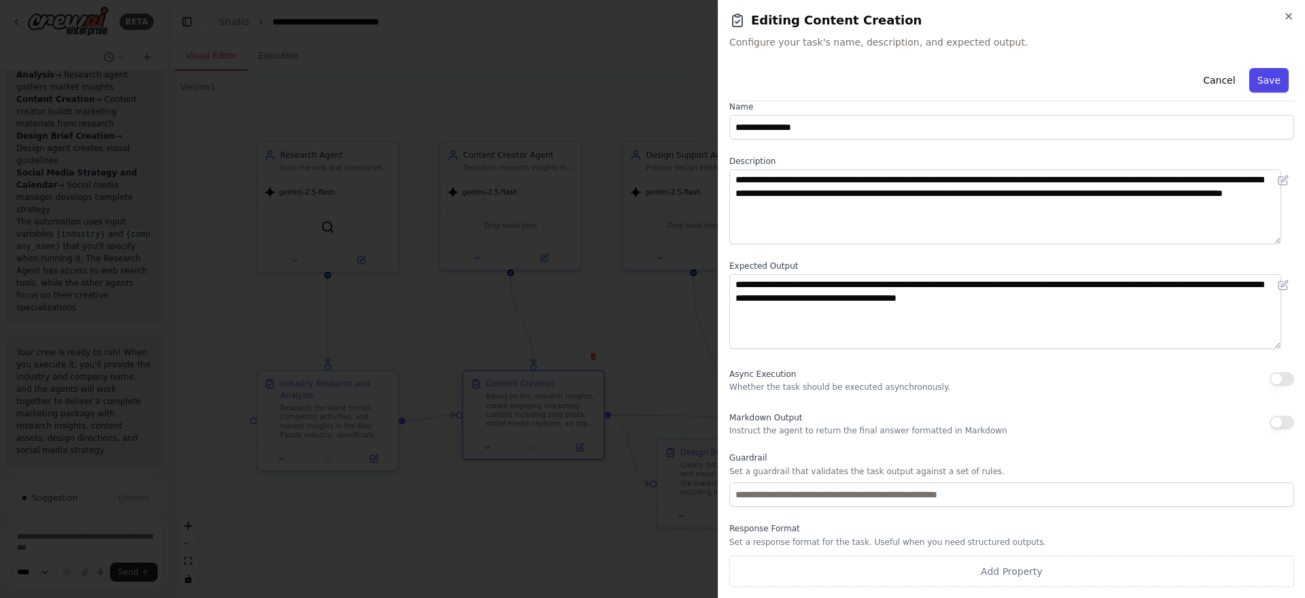
click at [948, 80] on button "Save" at bounding box center [1269, 80] width 39 height 24
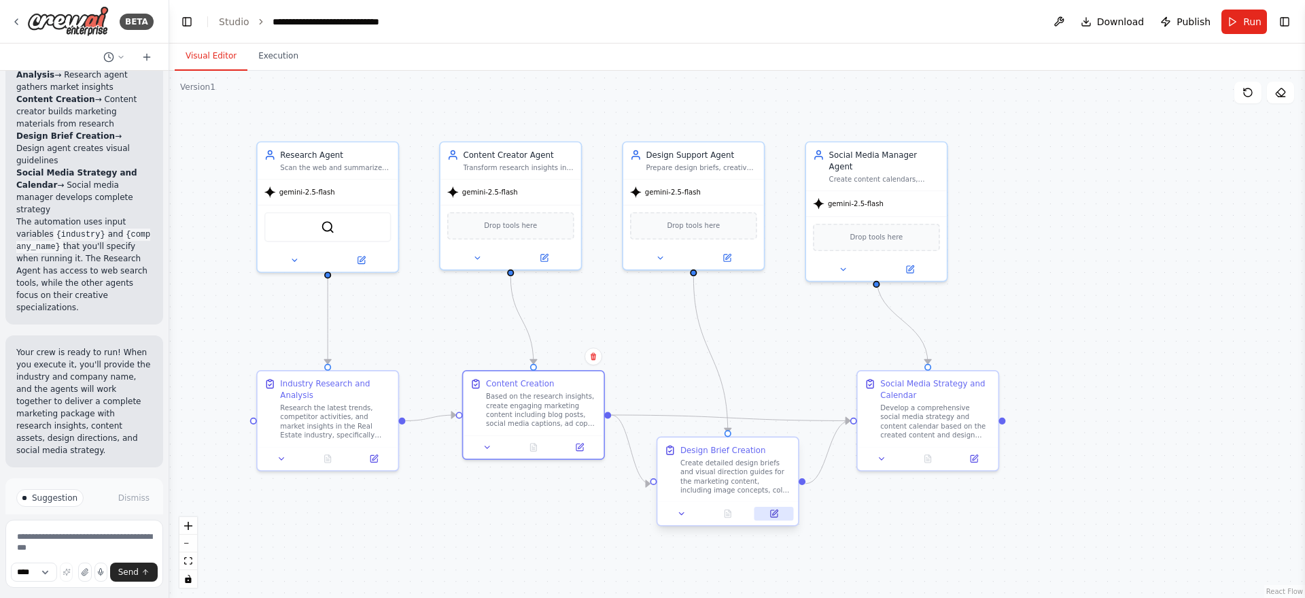
click at [777, 434] on button at bounding box center [774, 514] width 39 height 14
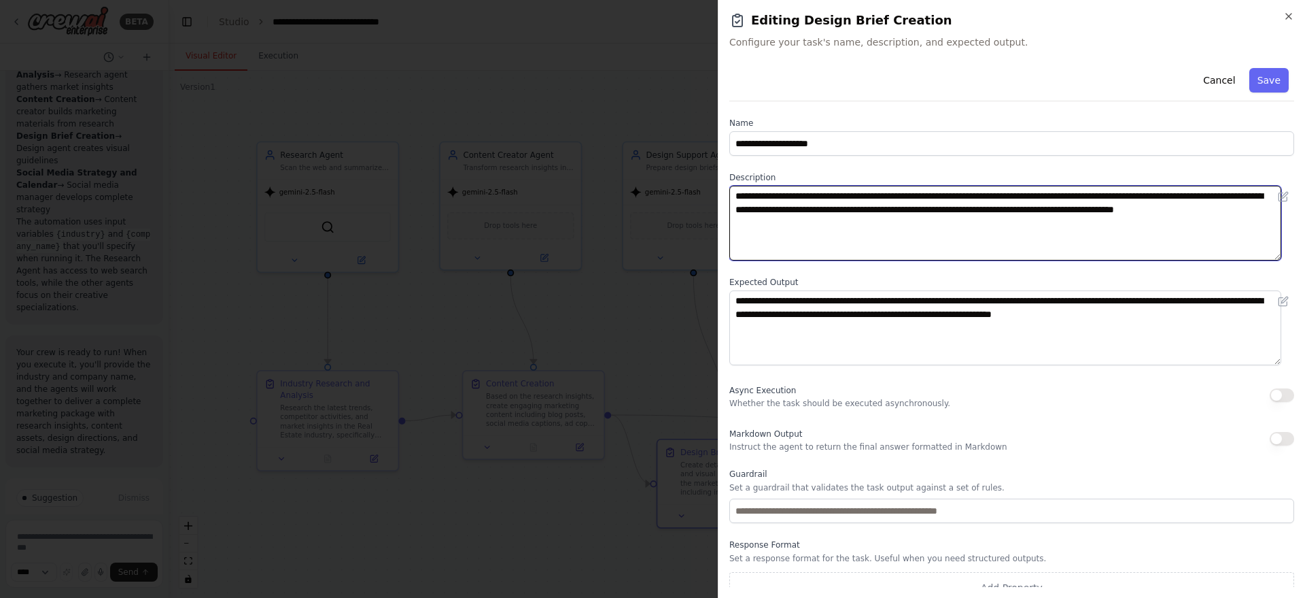
drag, startPoint x: 1000, startPoint y: 211, endPoint x: 1072, endPoint y: 204, distance: 72.4
click at [948, 204] on textarea "**********" at bounding box center [1006, 223] width 552 height 75
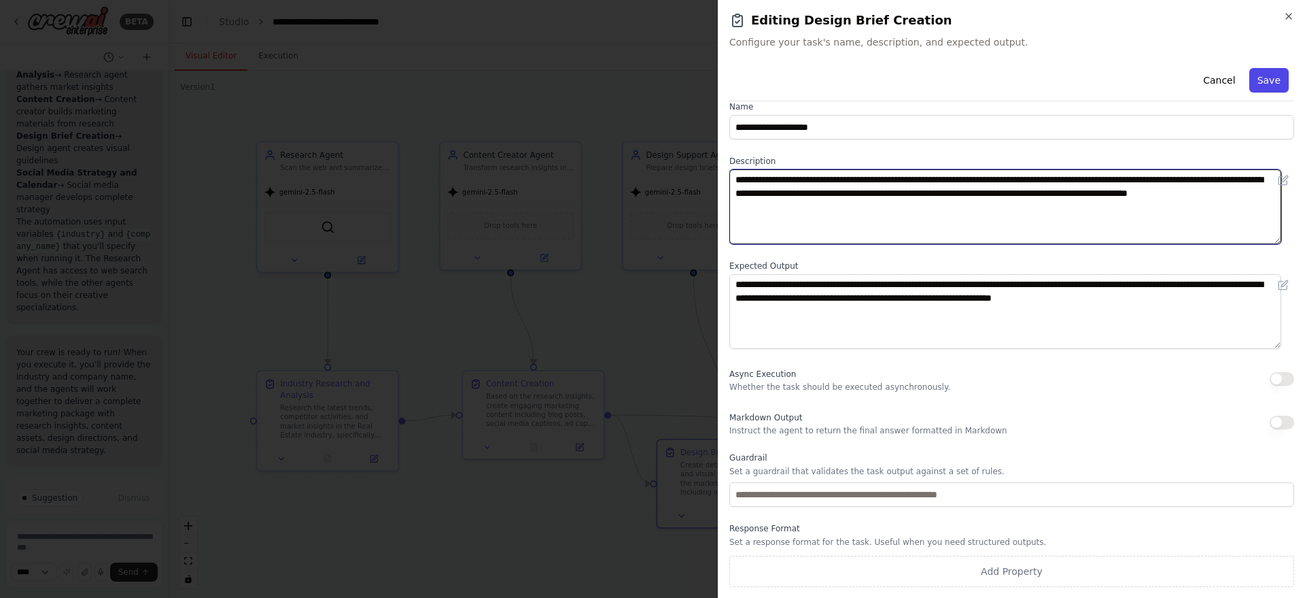
type textarea "**********"
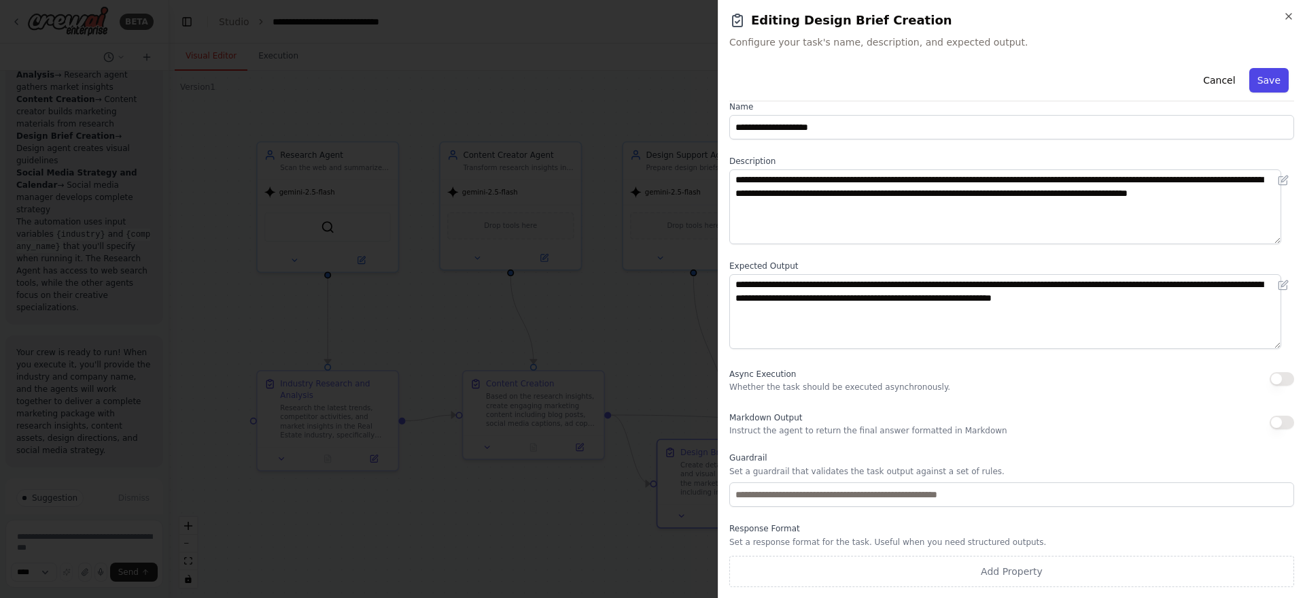
click at [948, 80] on button "Save" at bounding box center [1269, 80] width 39 height 24
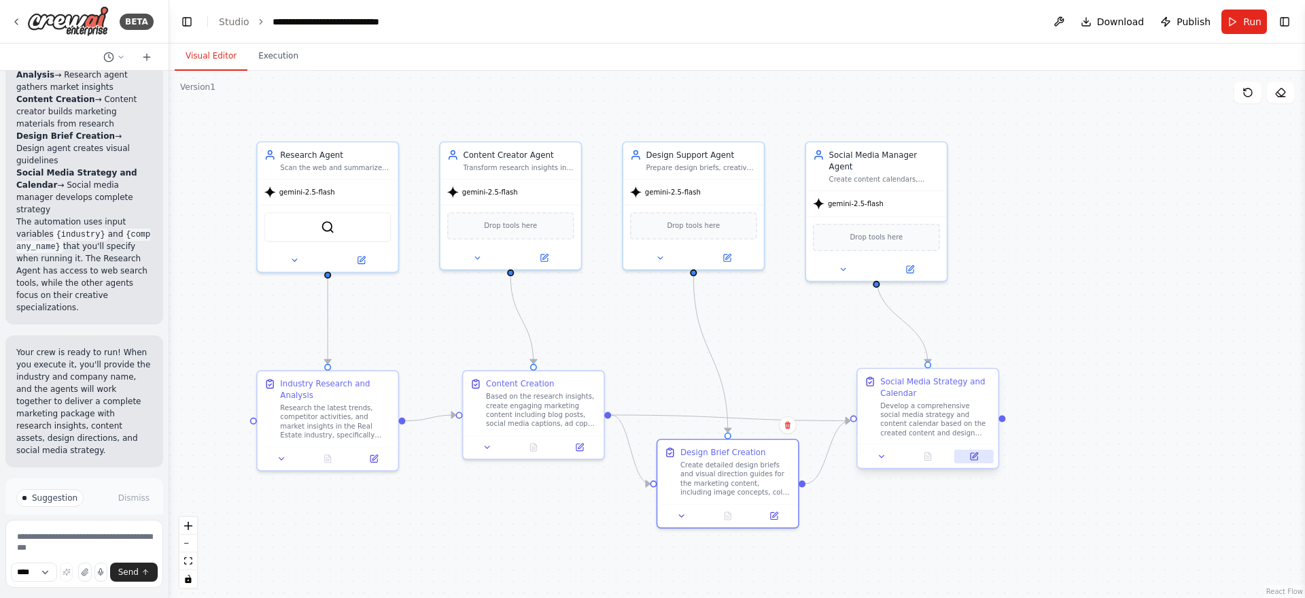
click at [948, 434] on icon at bounding box center [974, 456] width 7 height 7
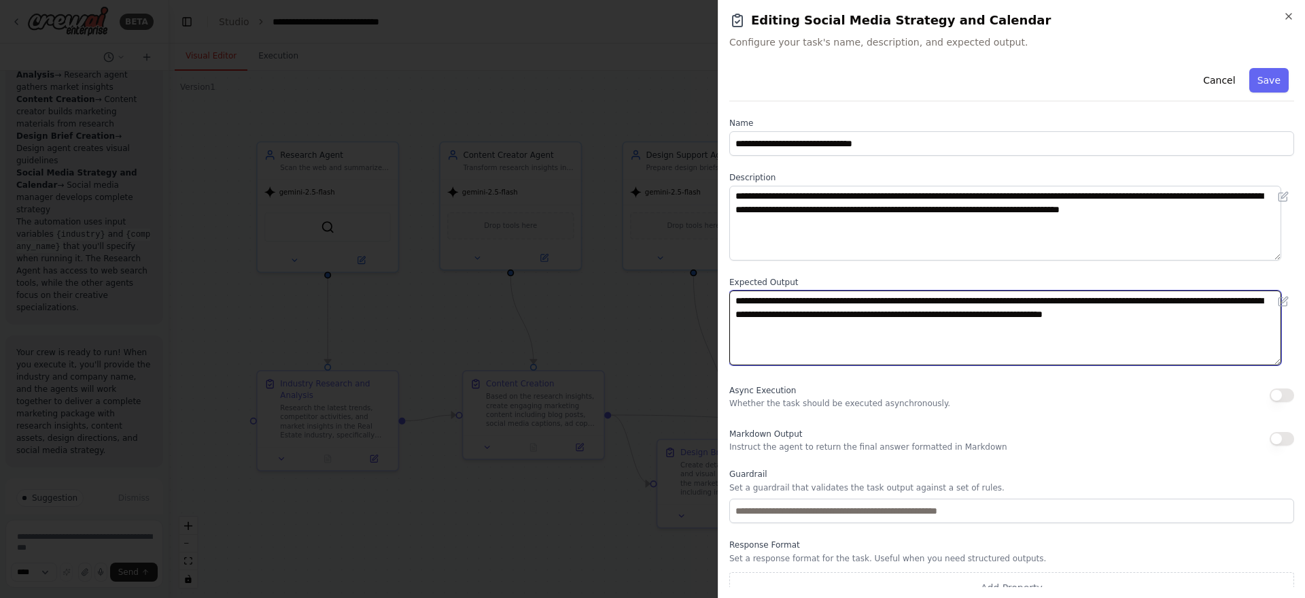
drag, startPoint x: 1198, startPoint y: 317, endPoint x: 1268, endPoint y: 314, distance: 70.1
click at [948, 314] on textarea "**********" at bounding box center [1006, 327] width 552 height 75
type textarea "**********"
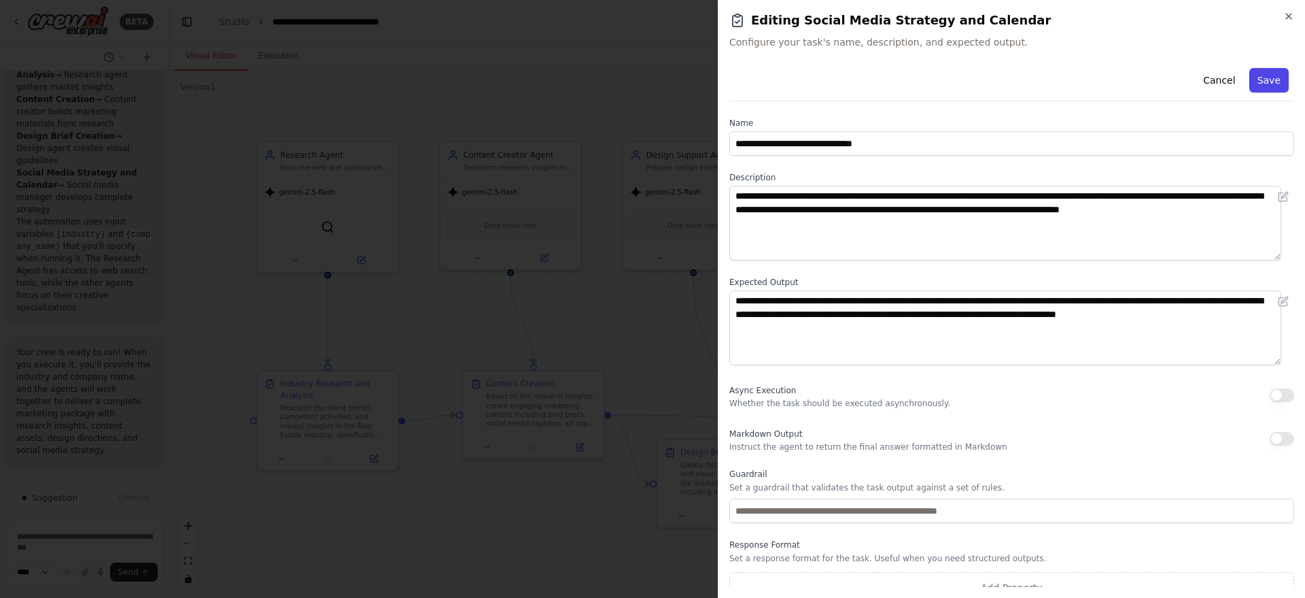
click at [948, 83] on button "Save" at bounding box center [1269, 80] width 39 height 24
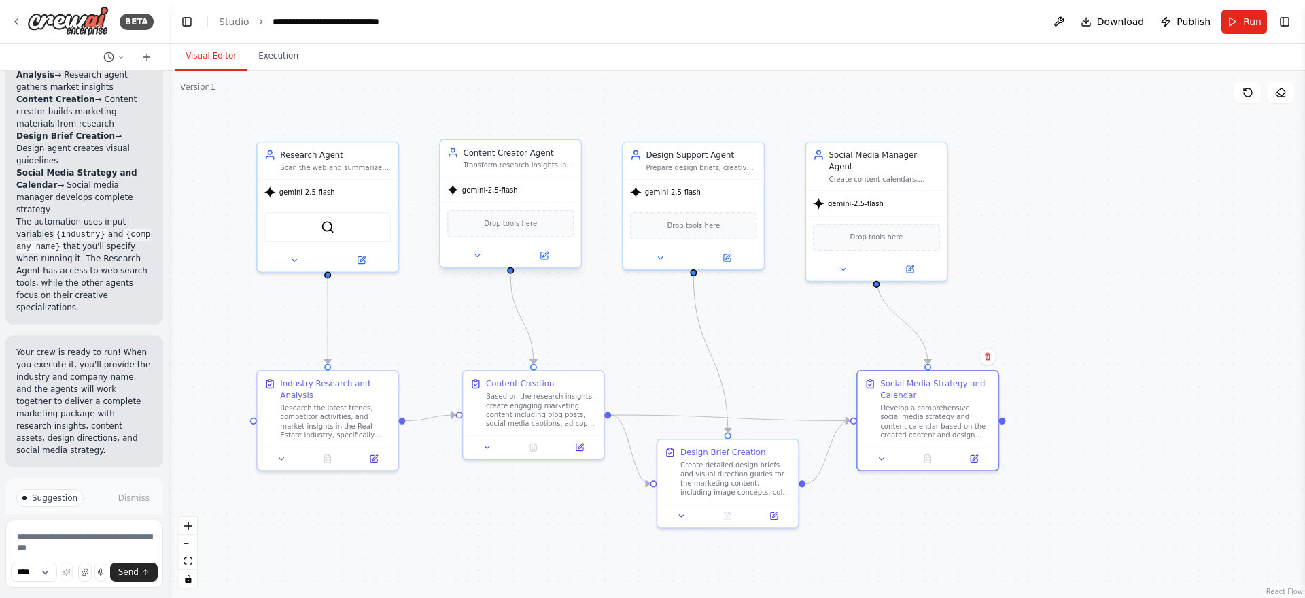
click at [501, 220] on span "Drop tools here" at bounding box center [510, 224] width 53 height 12
click at [531, 228] on span "Drop tools here" at bounding box center [510, 224] width 53 height 12
click at [948, 20] on button "Toggle Right Sidebar" at bounding box center [1284, 21] width 19 height 19
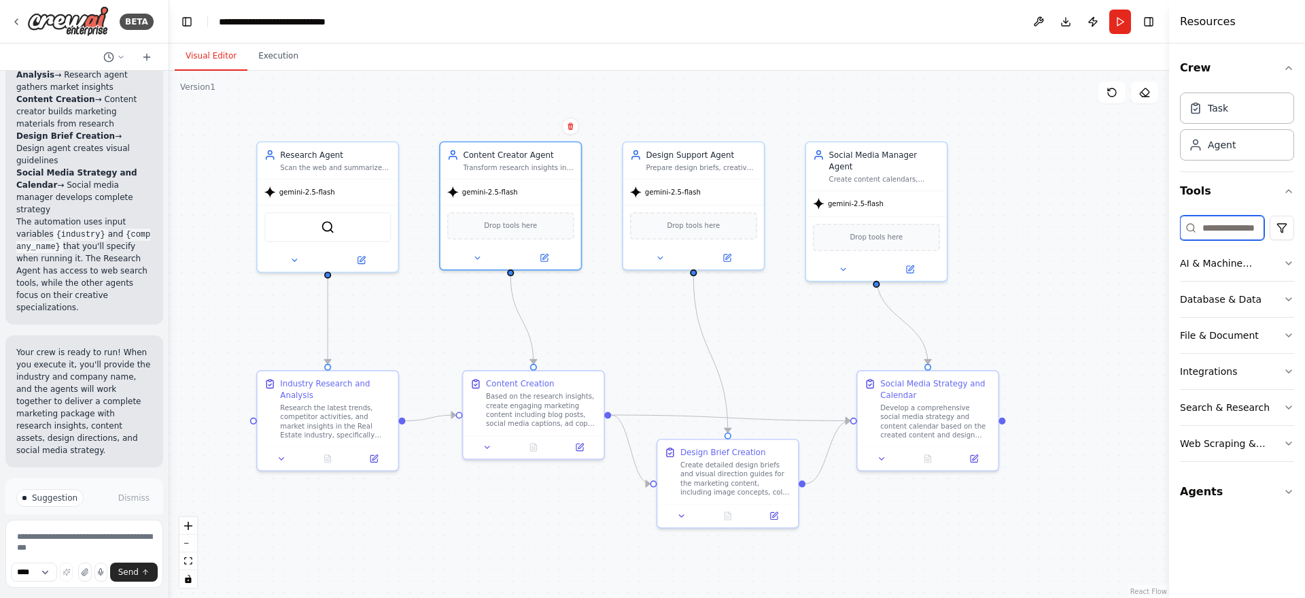
click at [948, 226] on input at bounding box center [1222, 228] width 84 height 24
click at [948, 270] on button "AI & Machine Learning" at bounding box center [1237, 262] width 114 height 35
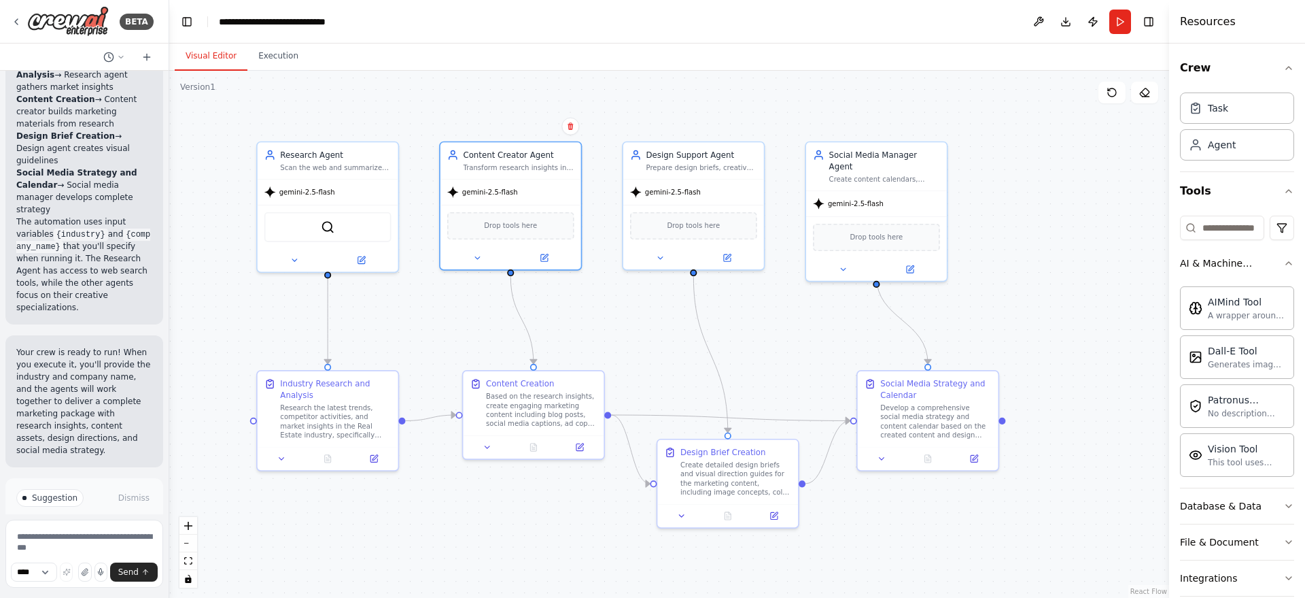
click at [69, 434] on span "Run Automation" at bounding box center [91, 566] width 66 height 11
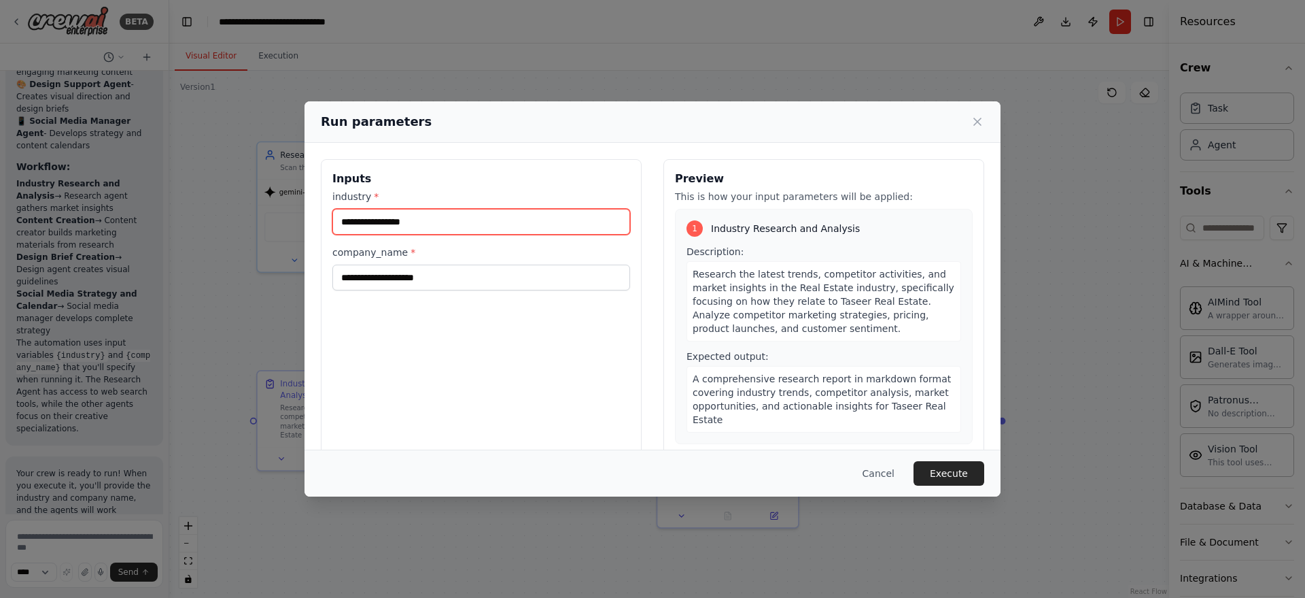
drag, startPoint x: 405, startPoint y: 226, endPoint x: 273, endPoint y: 256, distance: 135.3
click at [273, 256] on div "Run parameters Inputs industry * company_name * Preview This is how your input …" at bounding box center [652, 299] width 1305 height 598
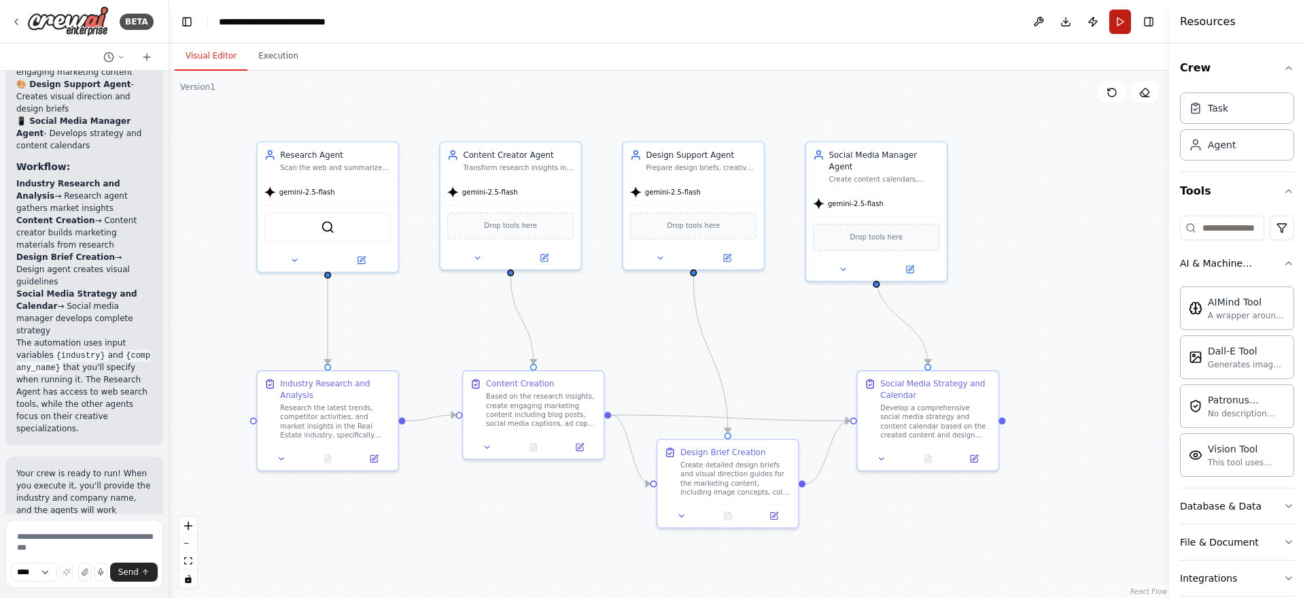
click at [948, 19] on button "Run" at bounding box center [1121, 22] width 22 height 24
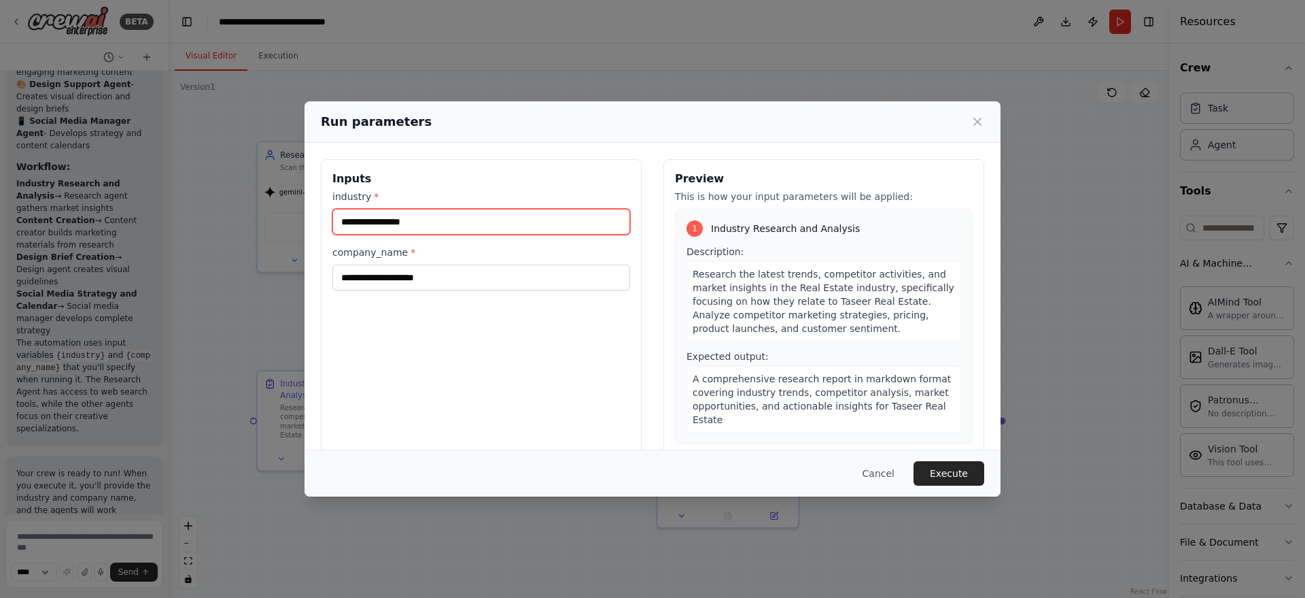
click at [414, 226] on input "industry *" at bounding box center [481, 222] width 298 height 26
type input "**********"
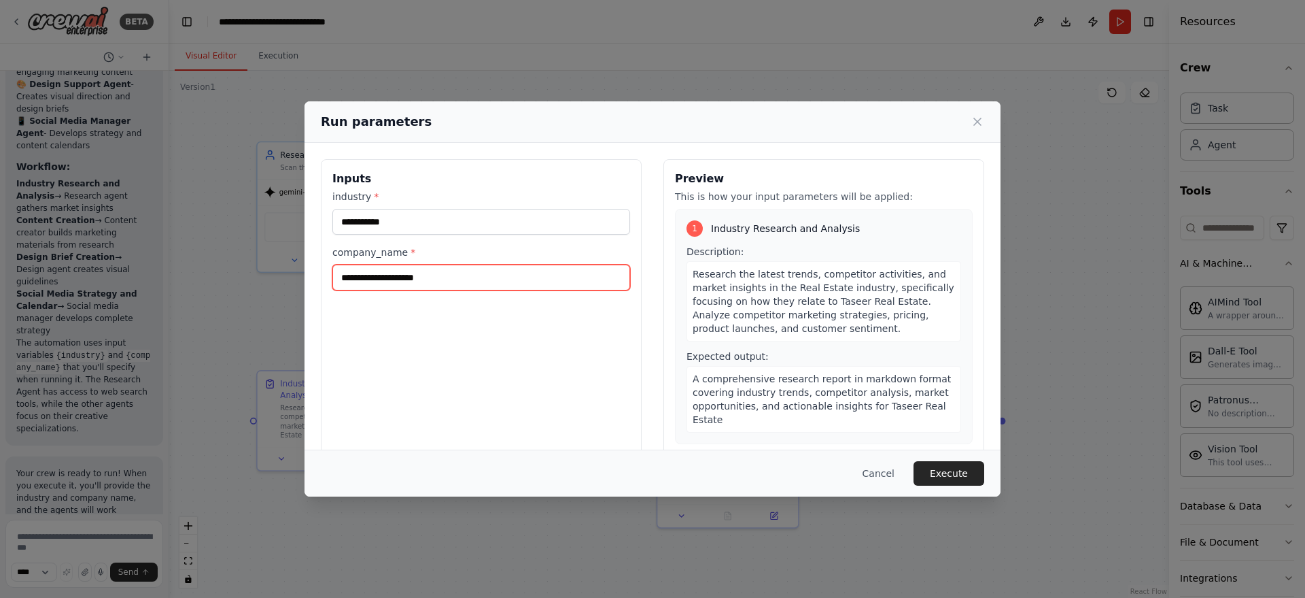
click at [396, 278] on input "company_name *" at bounding box center [481, 277] width 298 height 26
type input "**********"
click at [948, 434] on button "Execute" at bounding box center [949, 473] width 71 height 24
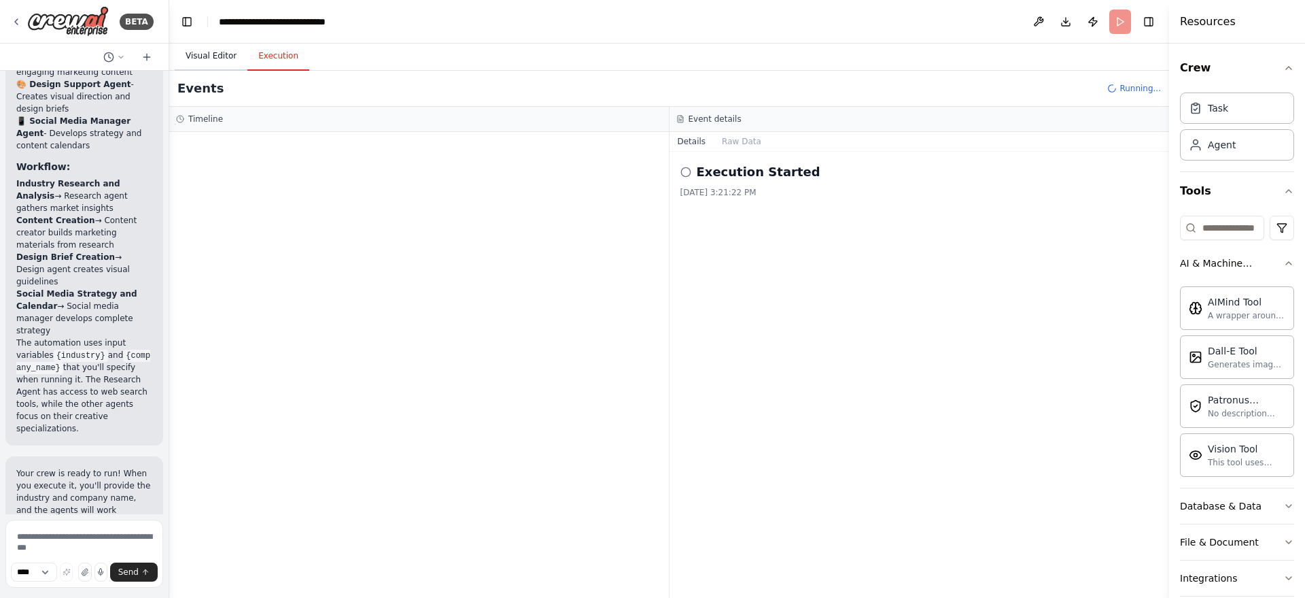
click at [208, 57] on button "Visual Editor" at bounding box center [211, 56] width 73 height 29
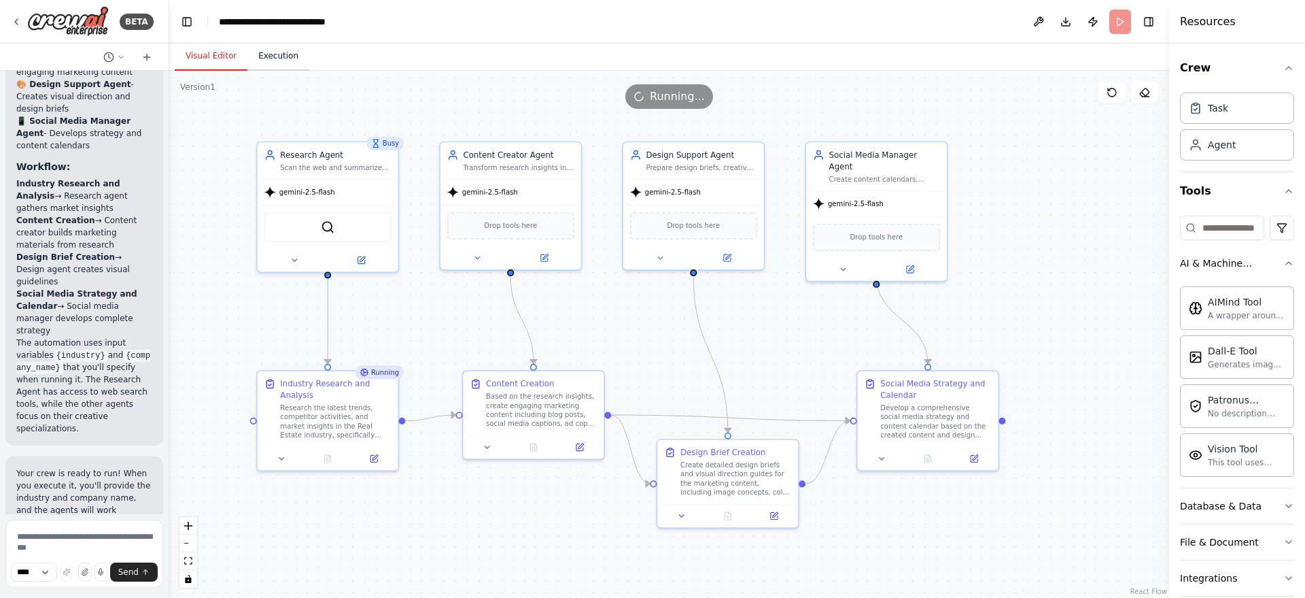
click at [273, 58] on button "Execution" at bounding box center [278, 56] width 62 height 29
click at [190, 52] on button "Visual Editor" at bounding box center [211, 56] width 73 height 29
click at [274, 62] on button "Execution" at bounding box center [278, 56] width 62 height 29
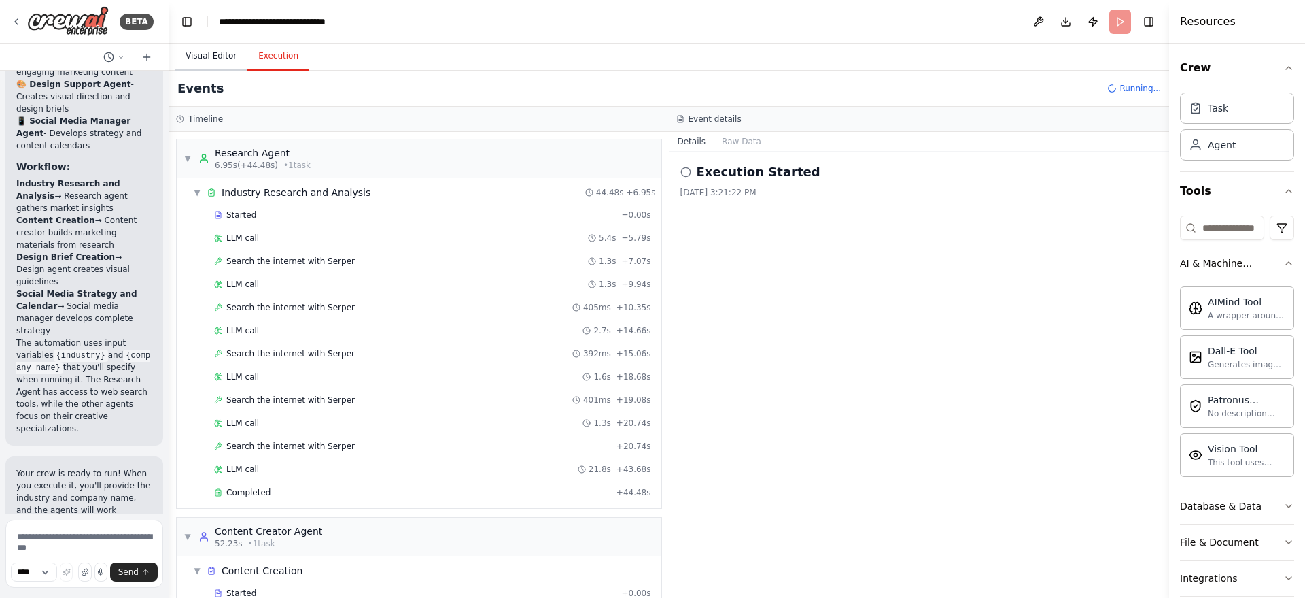
scroll to position [27, 0]
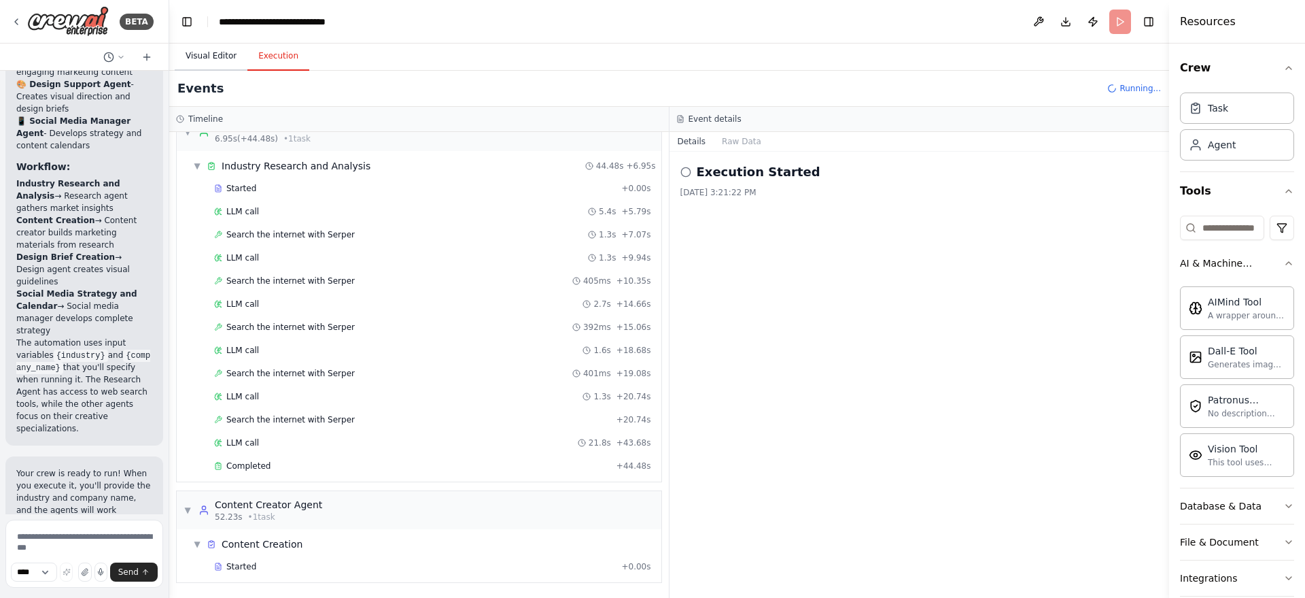
click at [221, 55] on button "Visual Editor" at bounding box center [211, 56] width 73 height 29
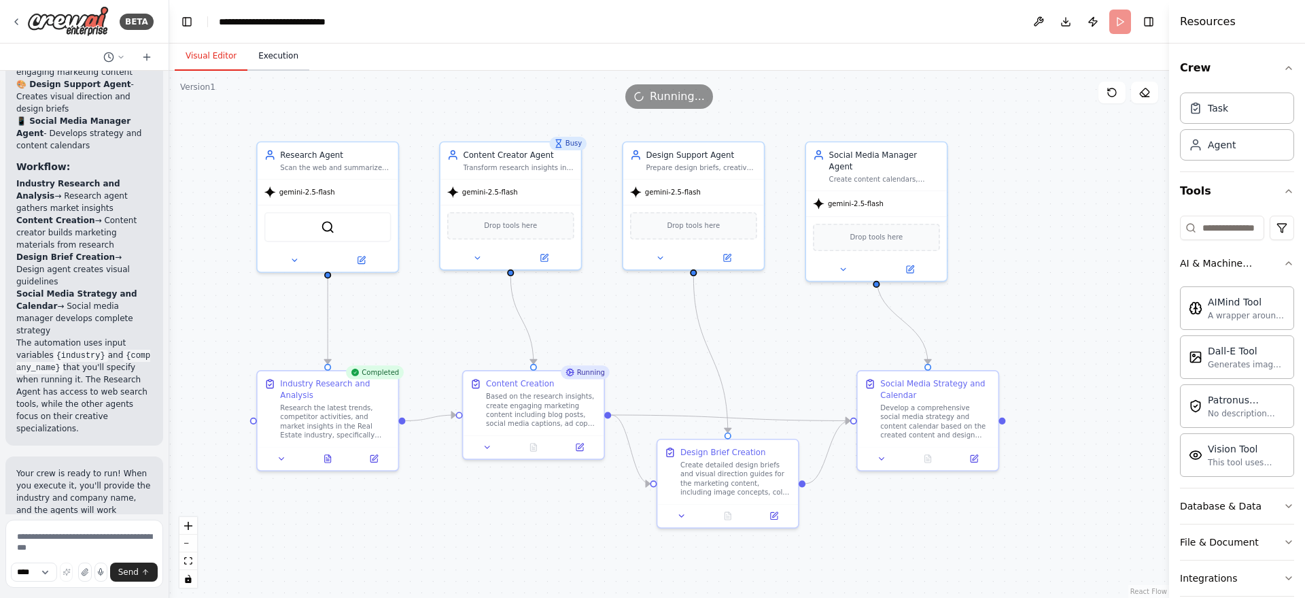
click at [260, 59] on button "Execution" at bounding box center [278, 56] width 62 height 29
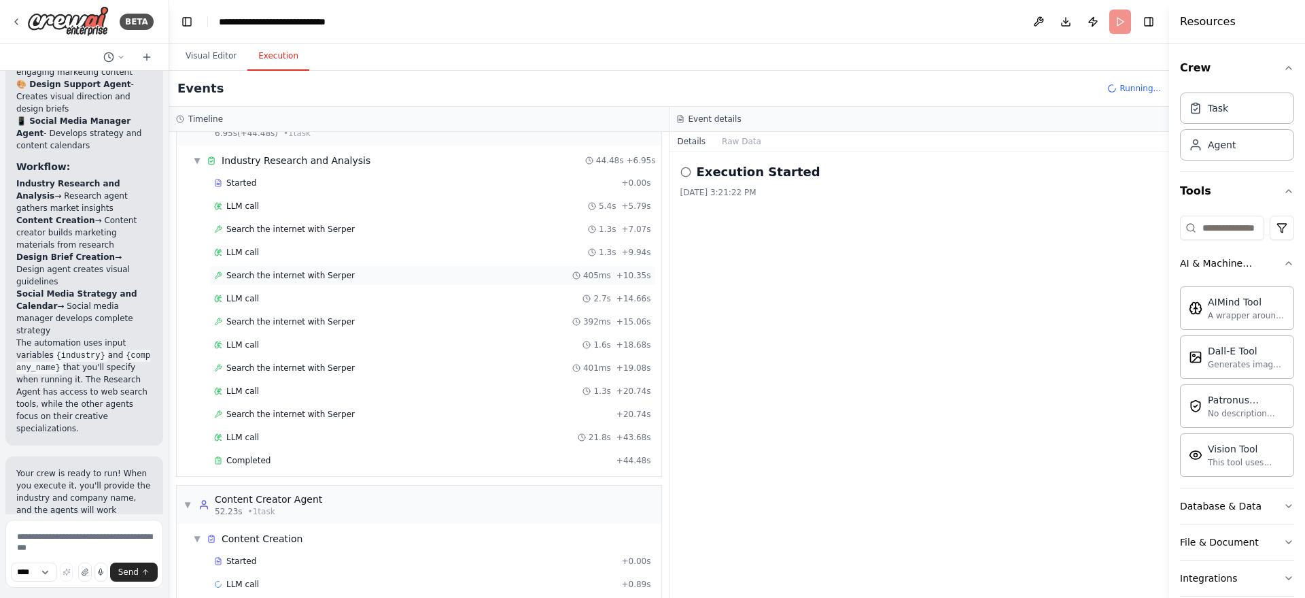
scroll to position [50, 0]
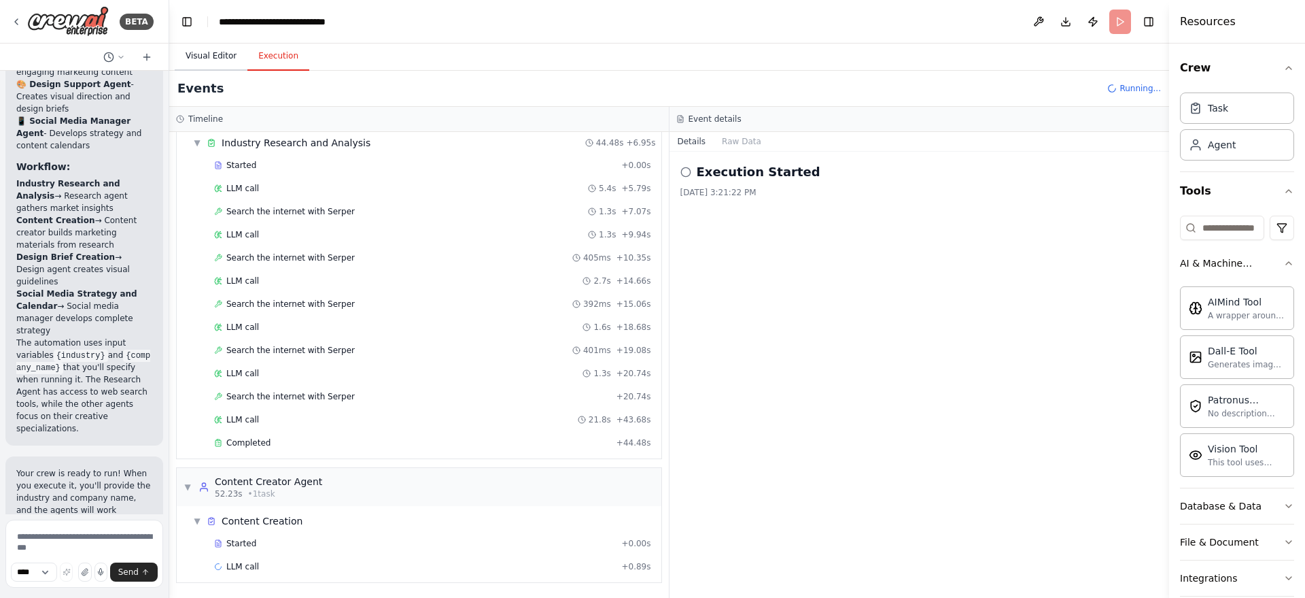
click at [225, 61] on button "Visual Editor" at bounding box center [211, 56] width 73 height 29
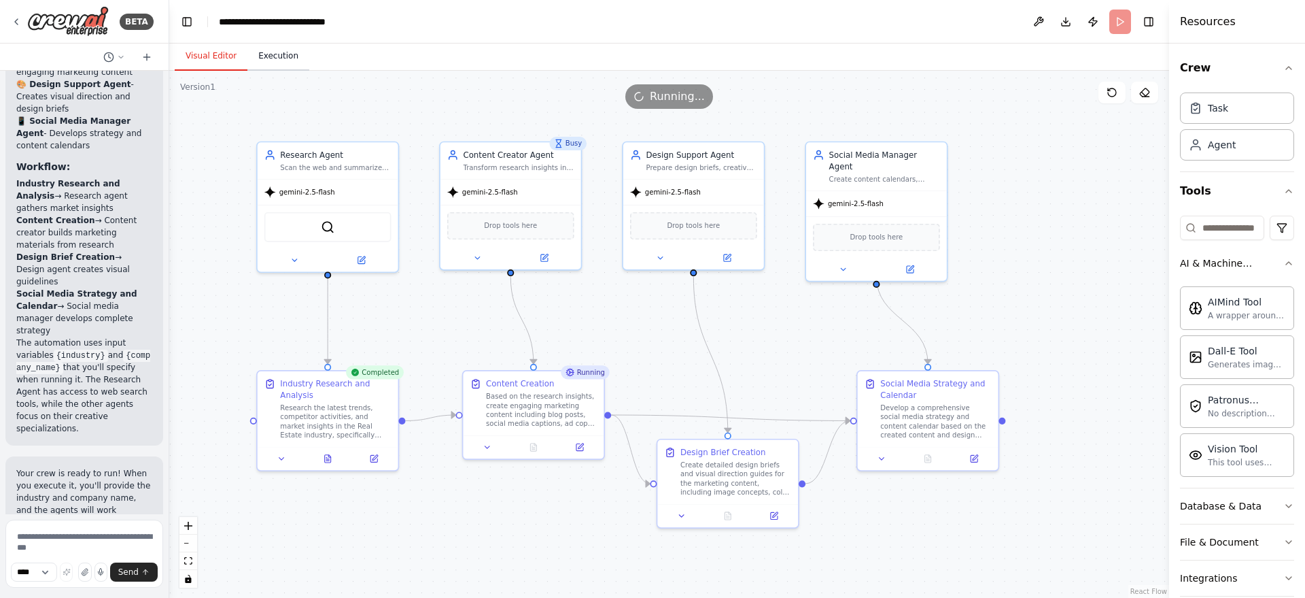
click at [284, 48] on button "Execution" at bounding box center [278, 56] width 62 height 29
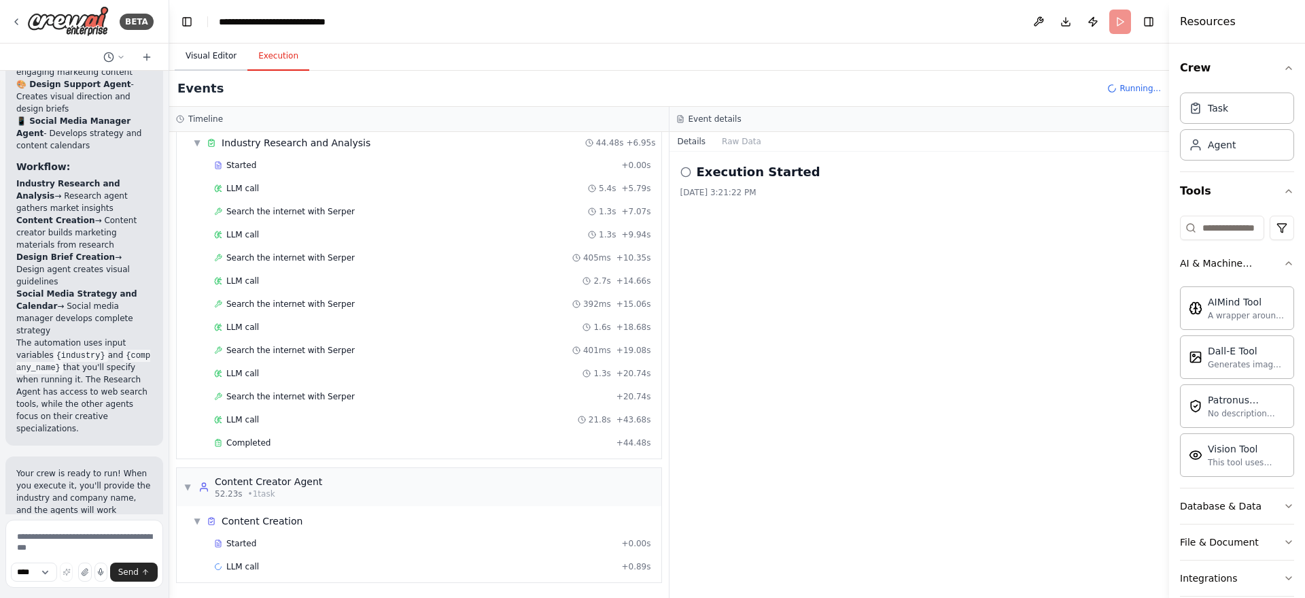
click at [223, 56] on button "Visual Editor" at bounding box center [211, 56] width 73 height 29
click at [265, 56] on button "Execution" at bounding box center [278, 56] width 62 height 29
click at [948, 224] on input at bounding box center [1222, 228] width 84 height 24
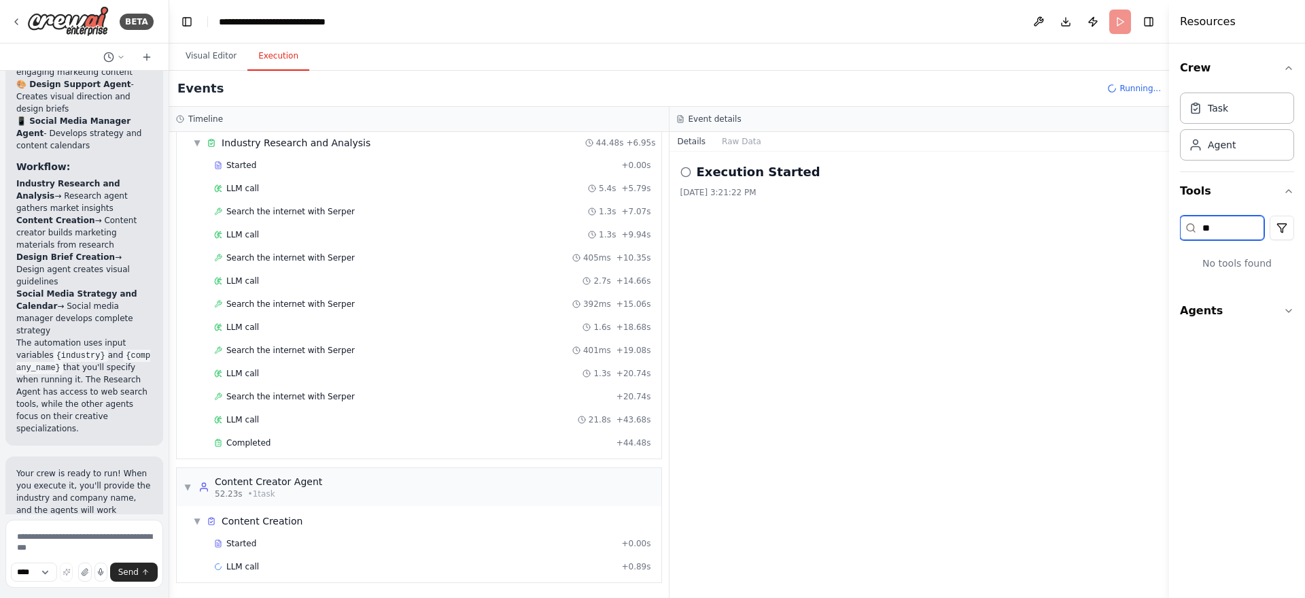
type input "*"
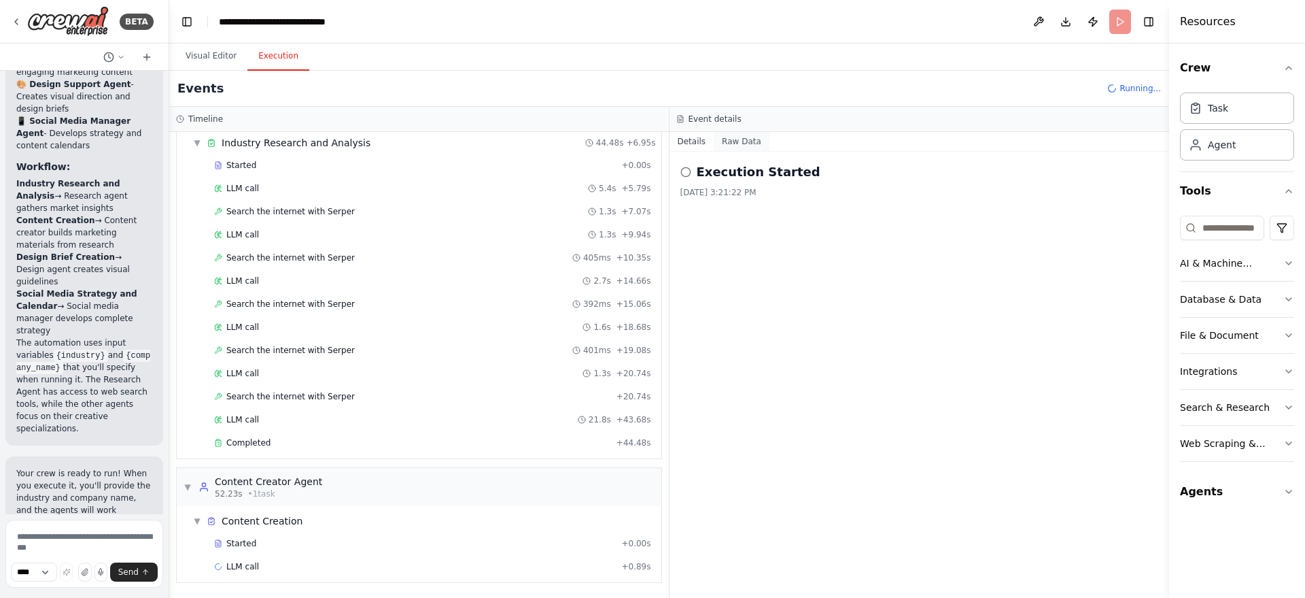
click at [736, 139] on button "Raw Data" at bounding box center [742, 141] width 56 height 19
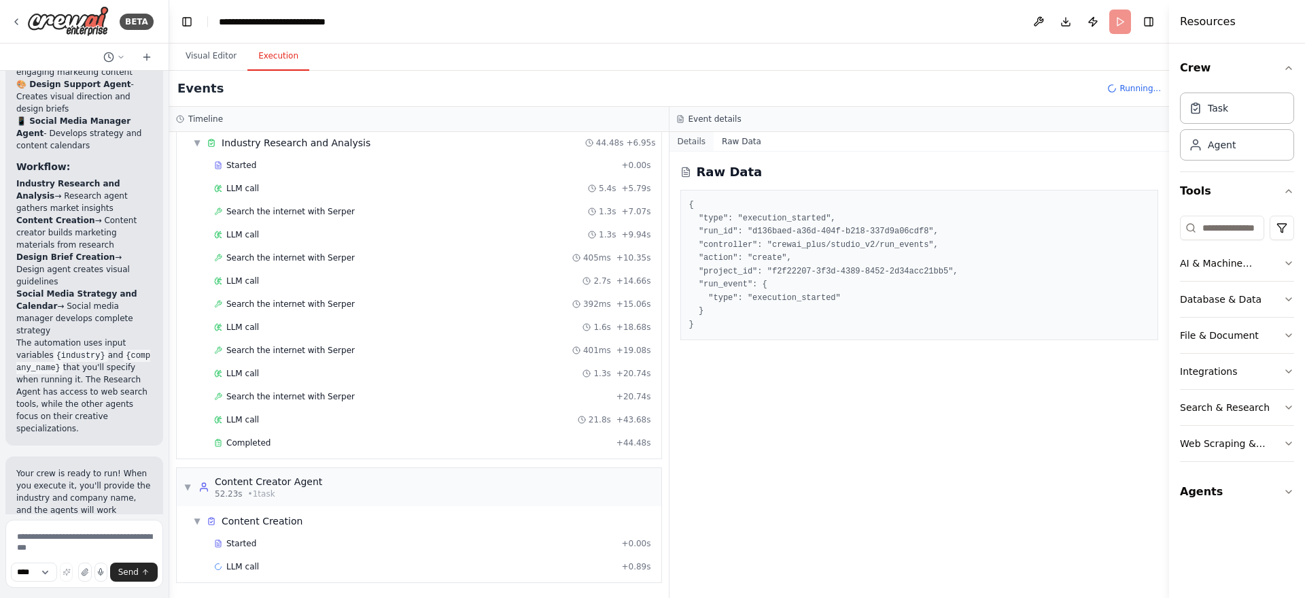
click at [697, 134] on button "Details" at bounding box center [692, 141] width 45 height 19
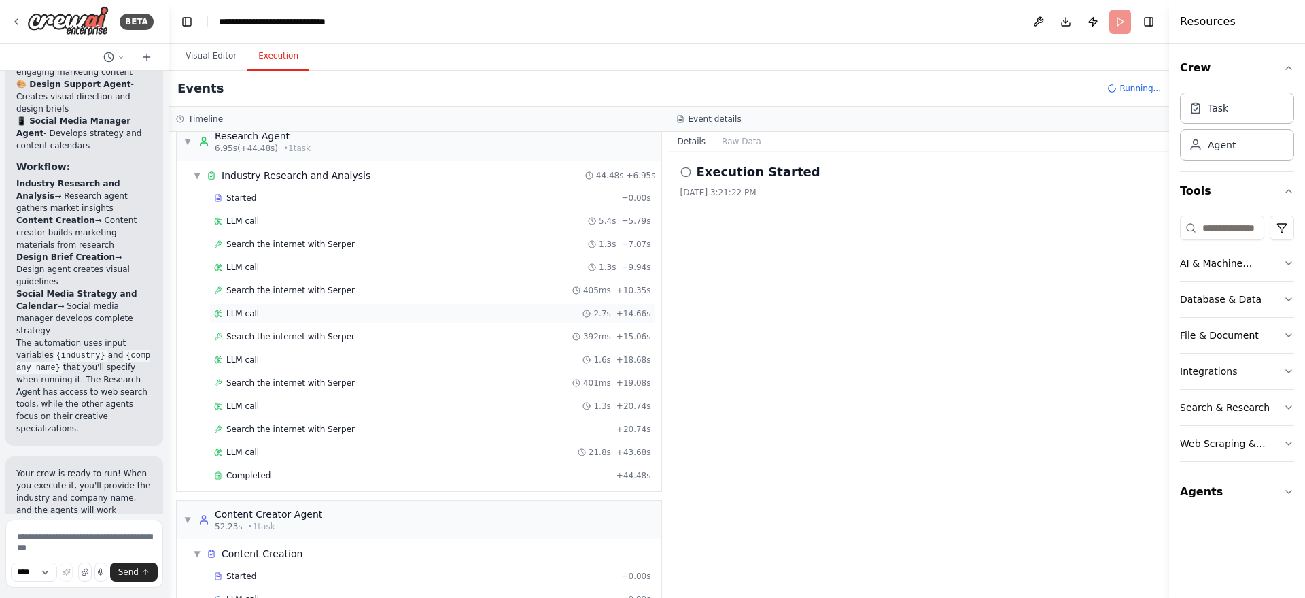
scroll to position [0, 0]
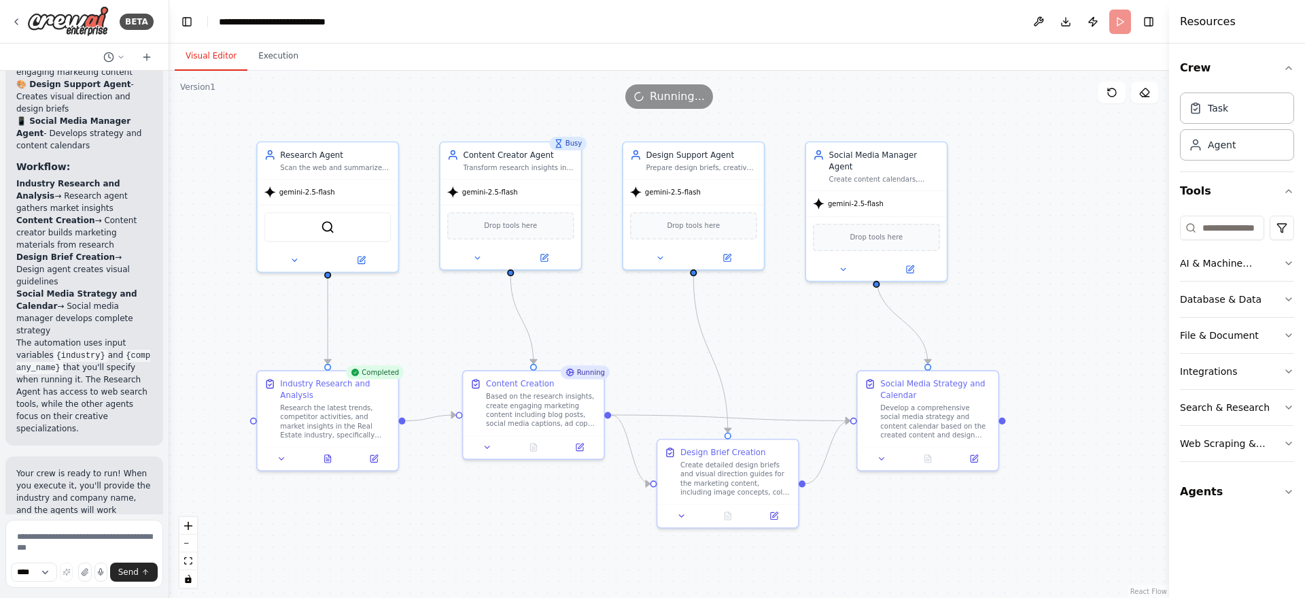
click at [203, 56] on button "Visual Editor" at bounding box center [211, 56] width 73 height 29
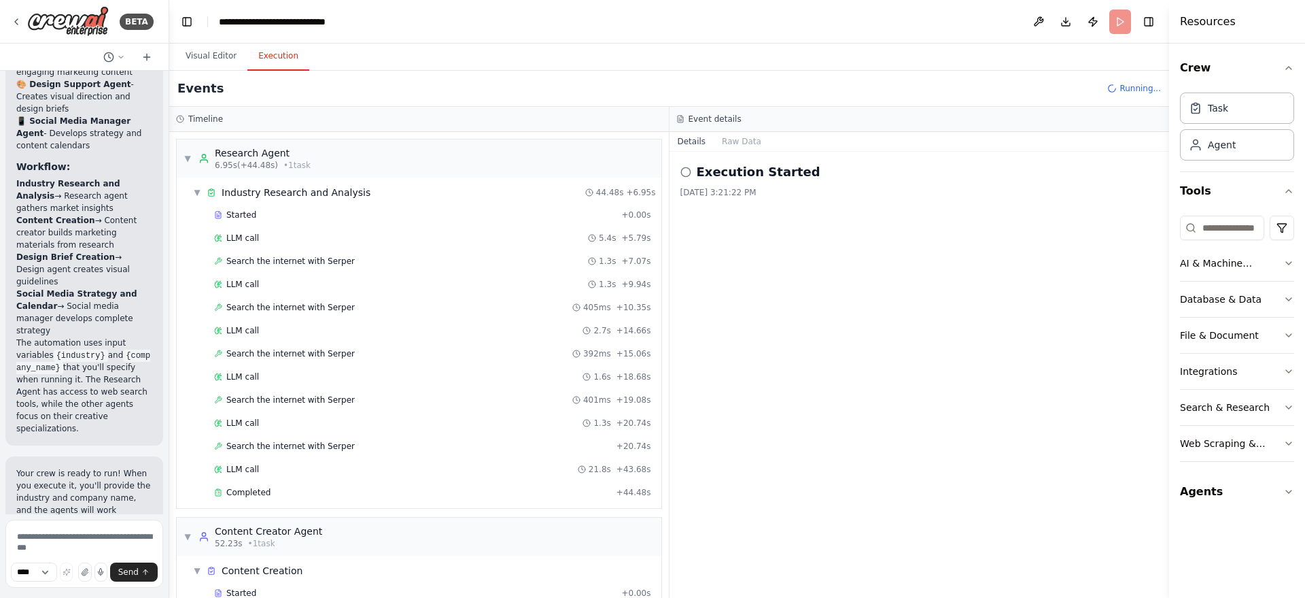
click at [290, 46] on button "Execution" at bounding box center [278, 56] width 62 height 29
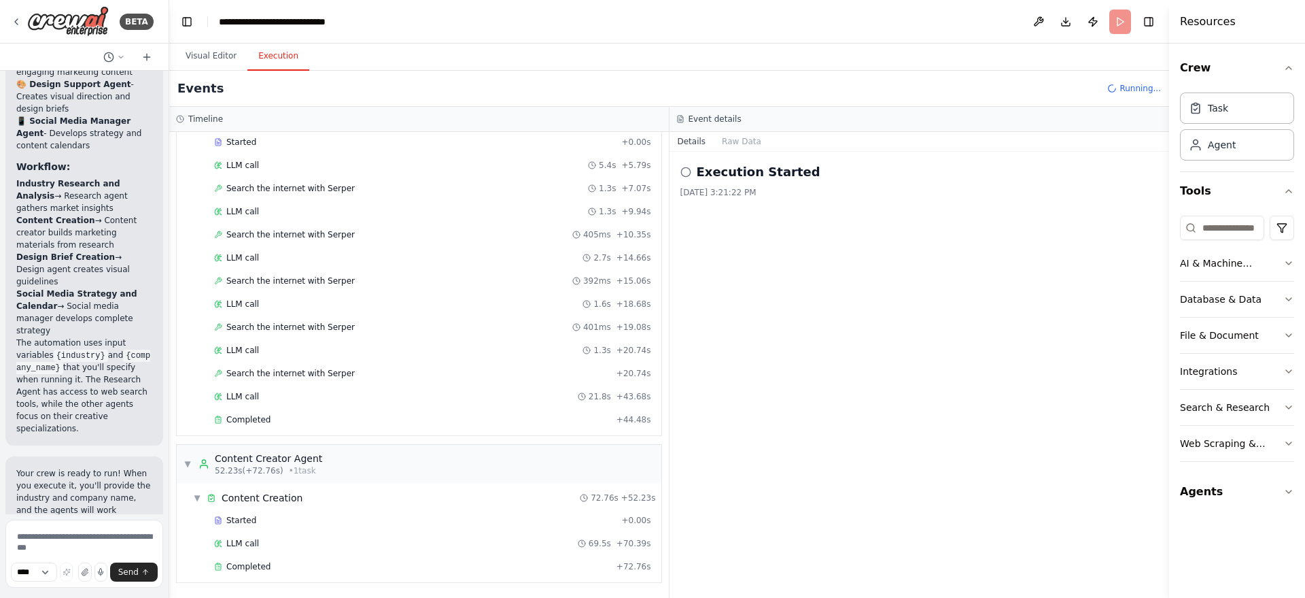
scroll to position [120, 0]
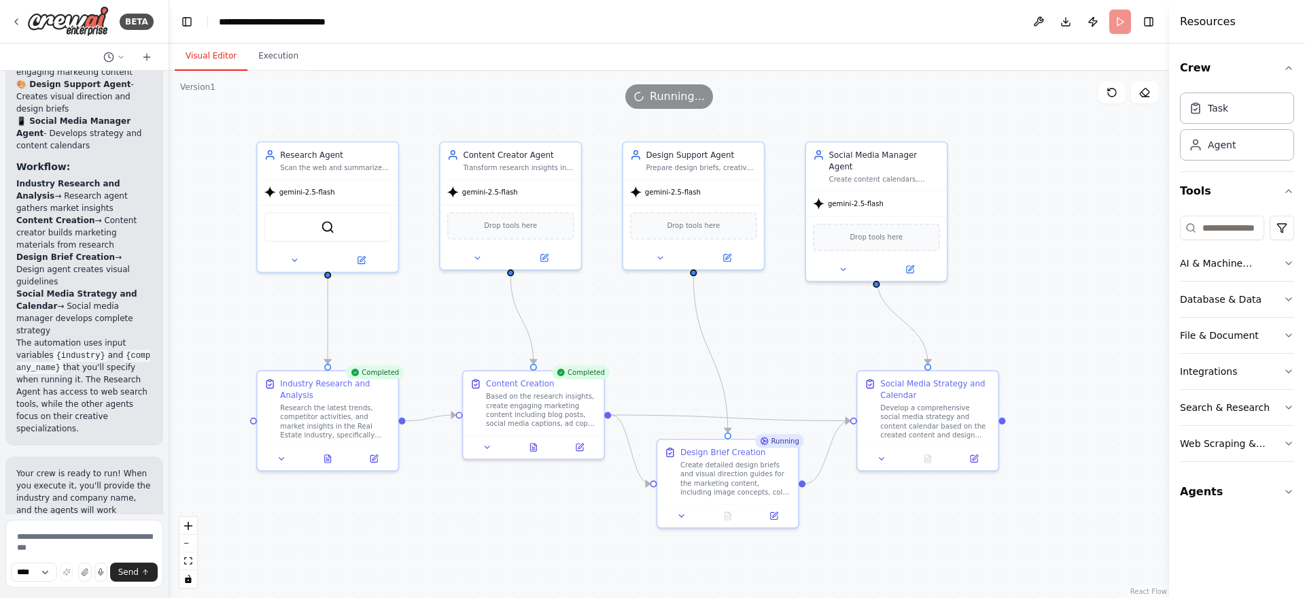
click at [188, 50] on button "Visual Editor" at bounding box center [211, 56] width 73 height 29
click at [281, 69] on button "Execution" at bounding box center [278, 56] width 62 height 29
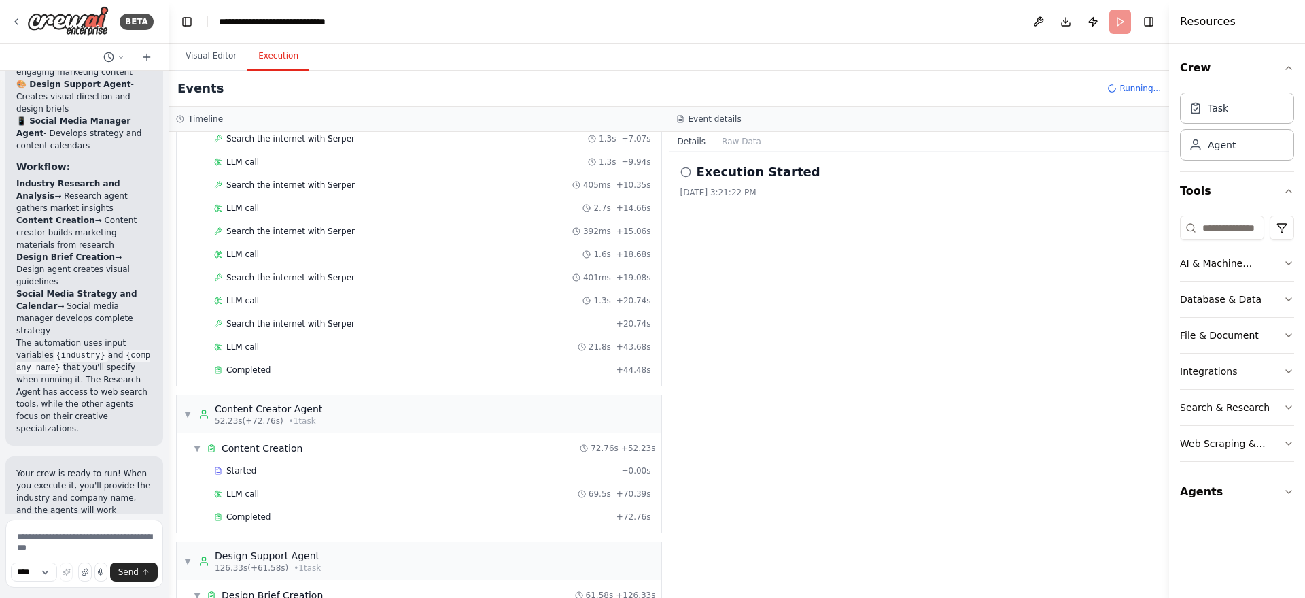
scroll to position [340, 0]
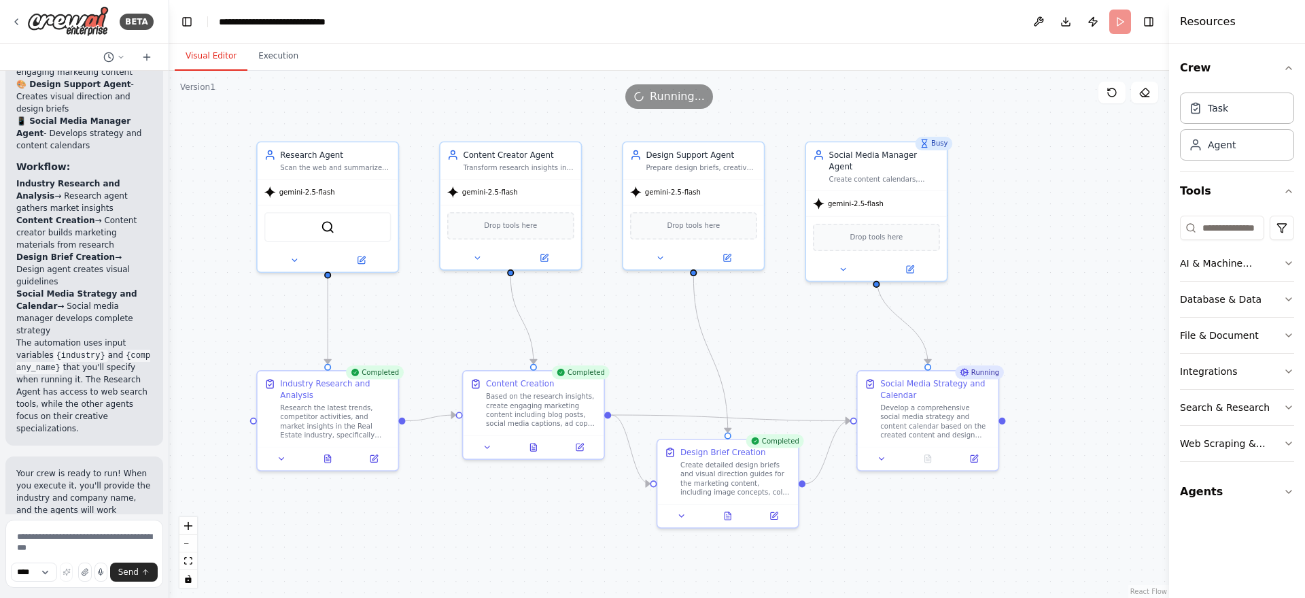
click at [210, 52] on button "Visual Editor" at bounding box center [211, 56] width 73 height 29
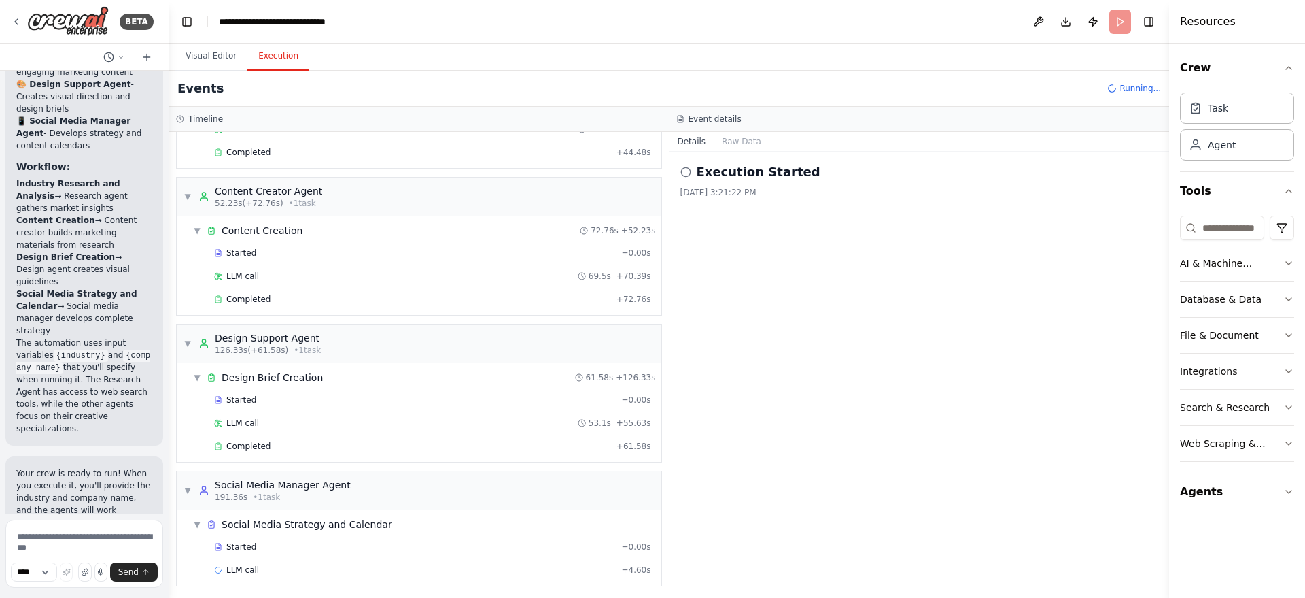
click at [280, 60] on button "Execution" at bounding box center [278, 56] width 62 height 29
click at [217, 61] on button "Visual Editor" at bounding box center [211, 56] width 73 height 29
click at [249, 54] on button "Execution" at bounding box center [278, 56] width 62 height 29
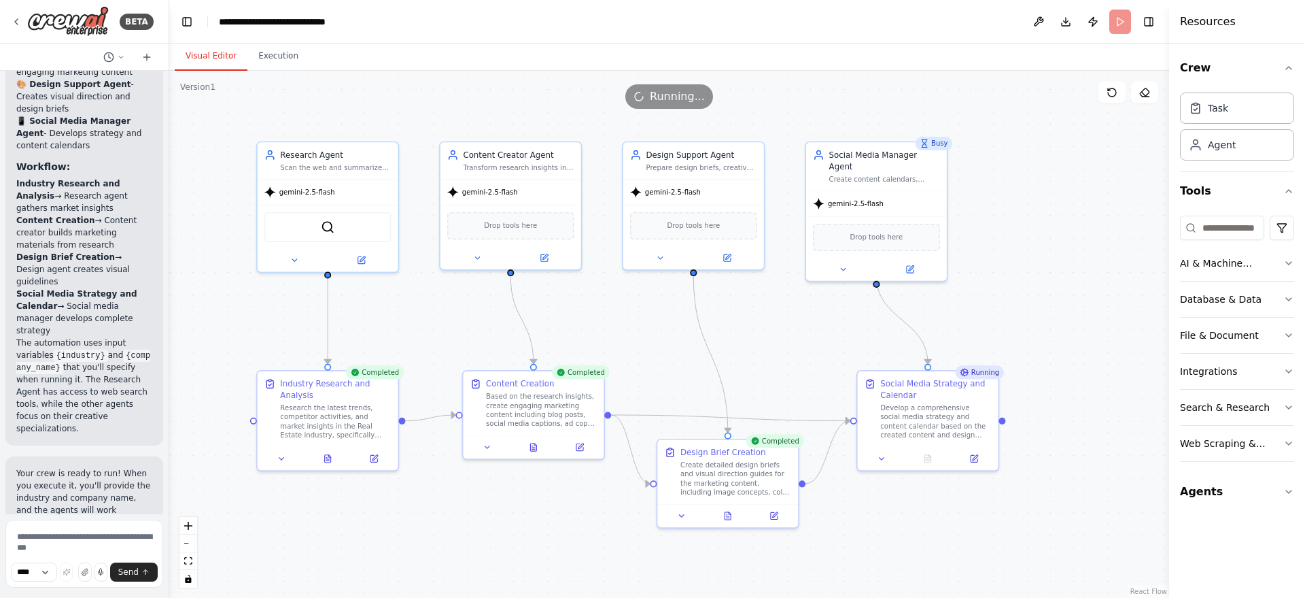
click at [206, 54] on button "Visual Editor" at bounding box center [211, 56] width 73 height 29
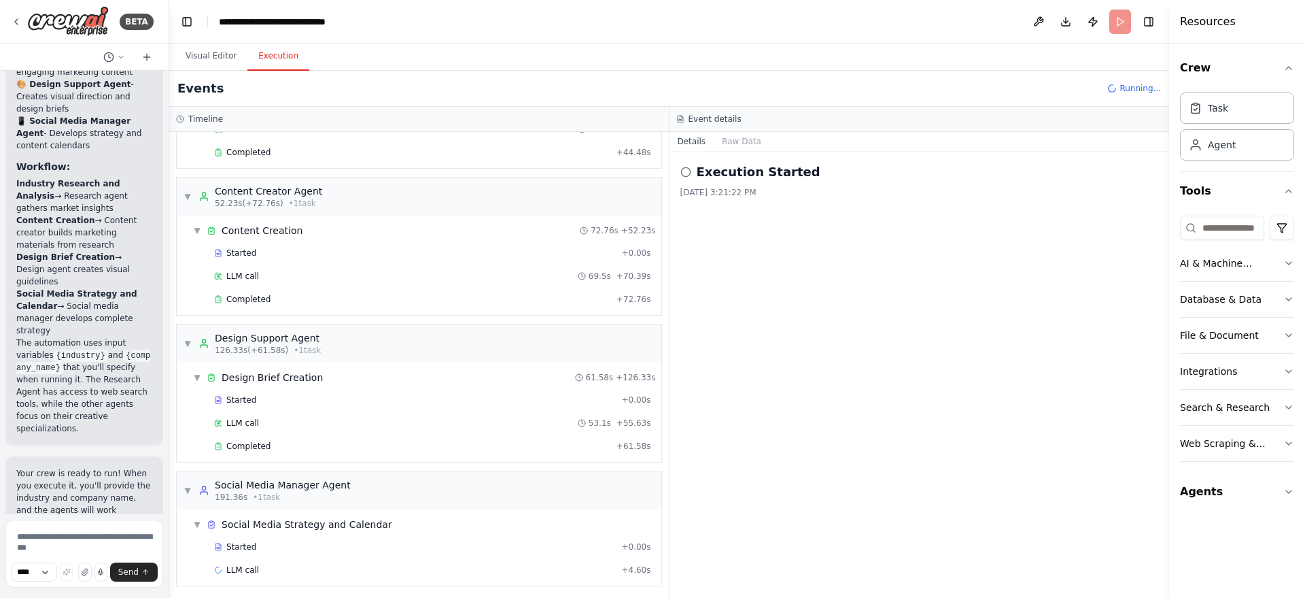
click at [266, 64] on button "Execution" at bounding box center [278, 56] width 62 height 29
click at [204, 60] on button "Visual Editor" at bounding box center [211, 56] width 73 height 29
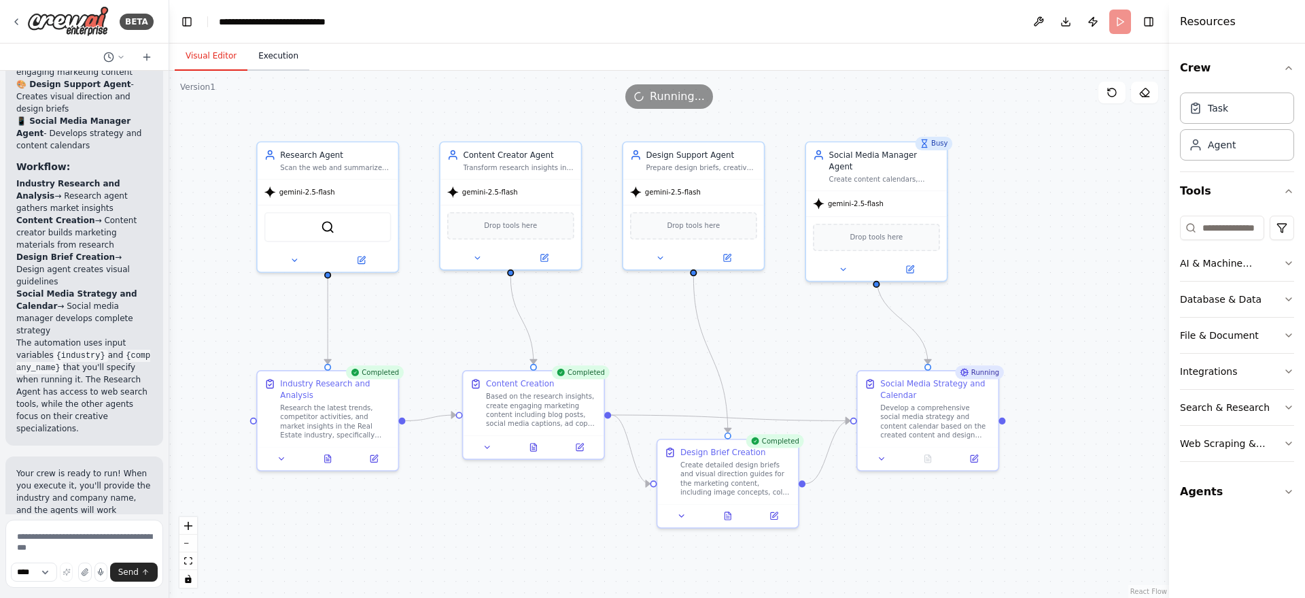
click at [286, 62] on button "Execution" at bounding box center [278, 56] width 62 height 29
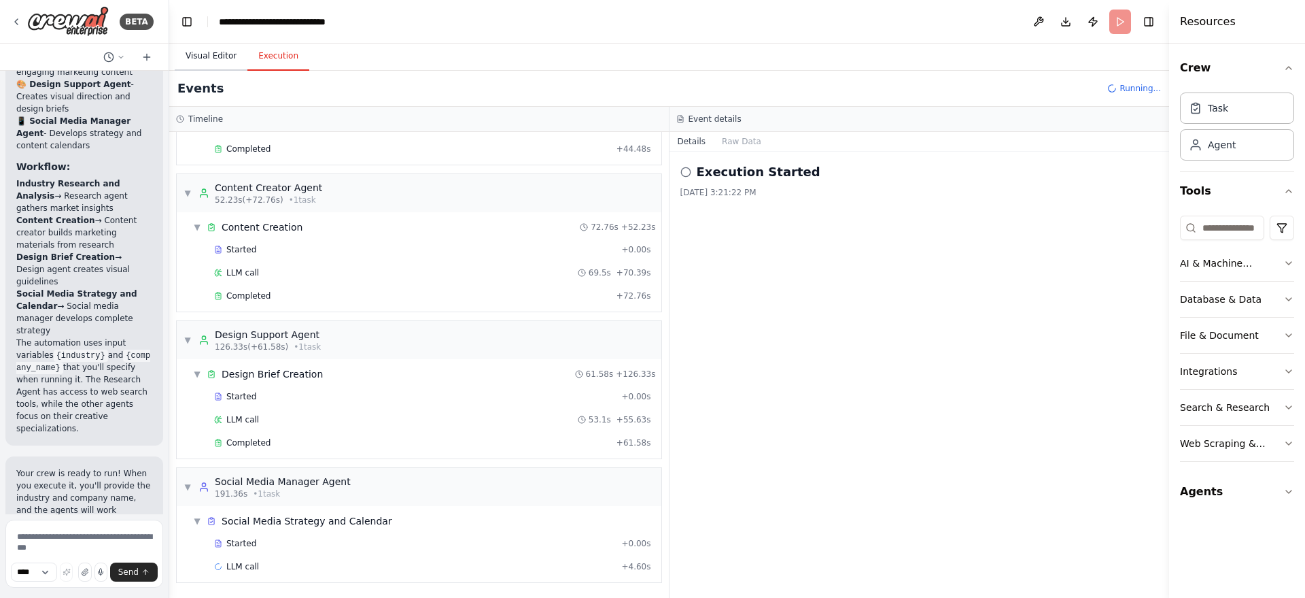
click at [202, 54] on button "Visual Editor" at bounding box center [211, 56] width 73 height 29
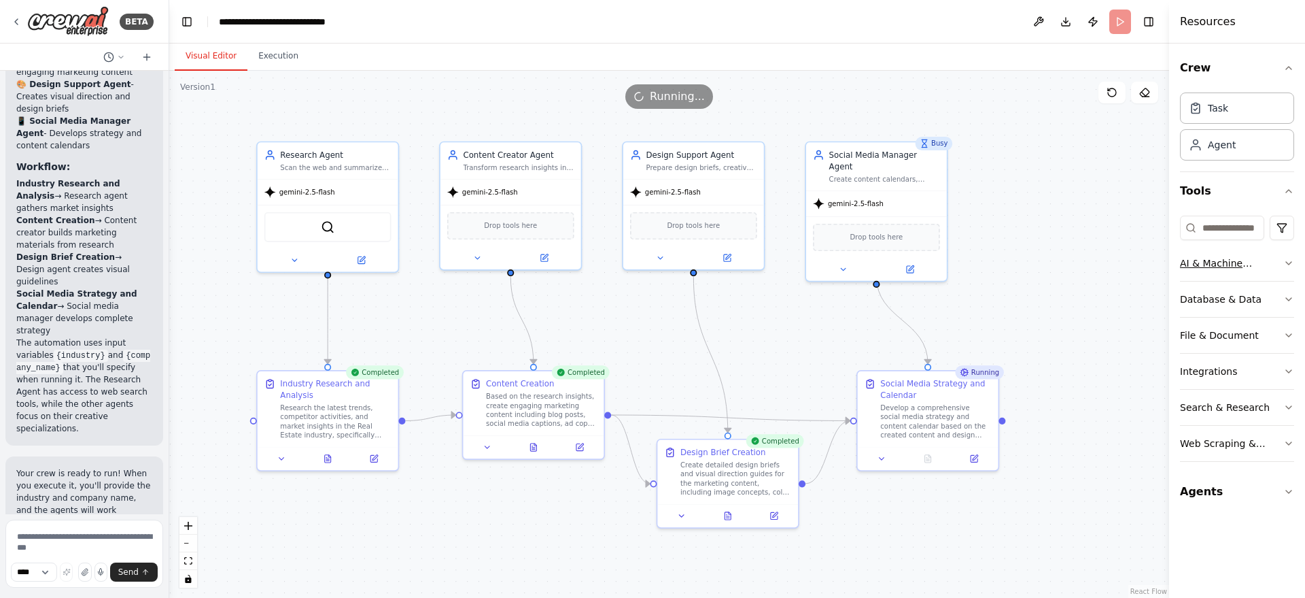
click at [948, 266] on icon "button" at bounding box center [1289, 263] width 11 height 11
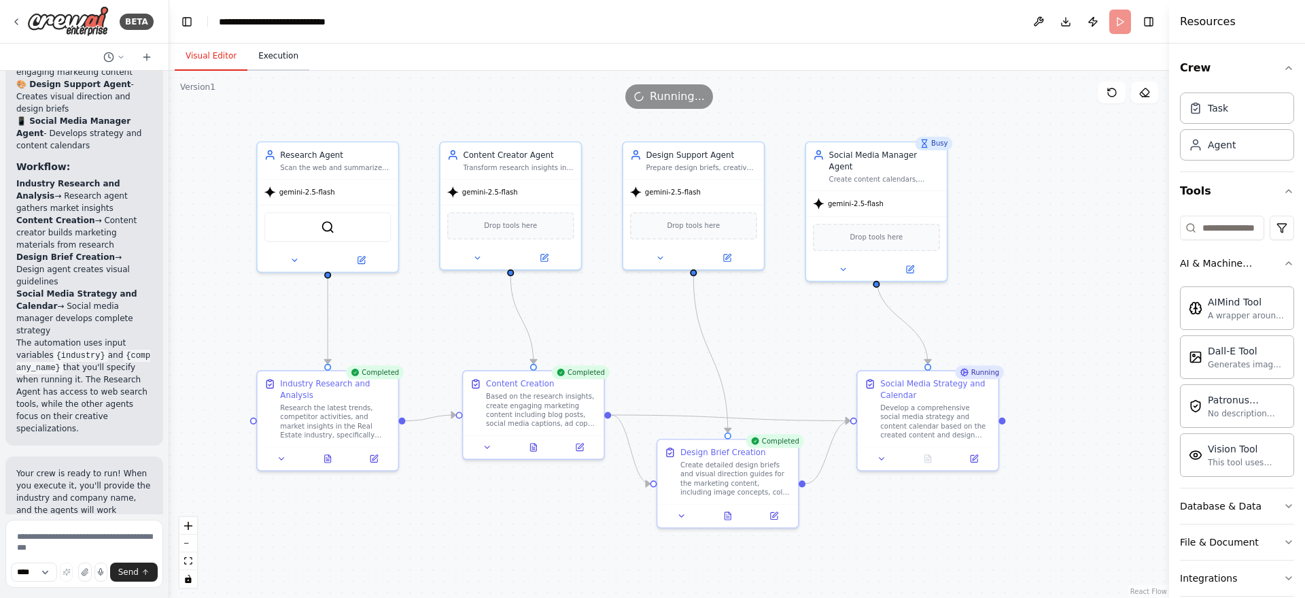
click at [262, 50] on button "Execution" at bounding box center [278, 56] width 62 height 29
click at [222, 65] on button "Visual Editor" at bounding box center [211, 56] width 73 height 29
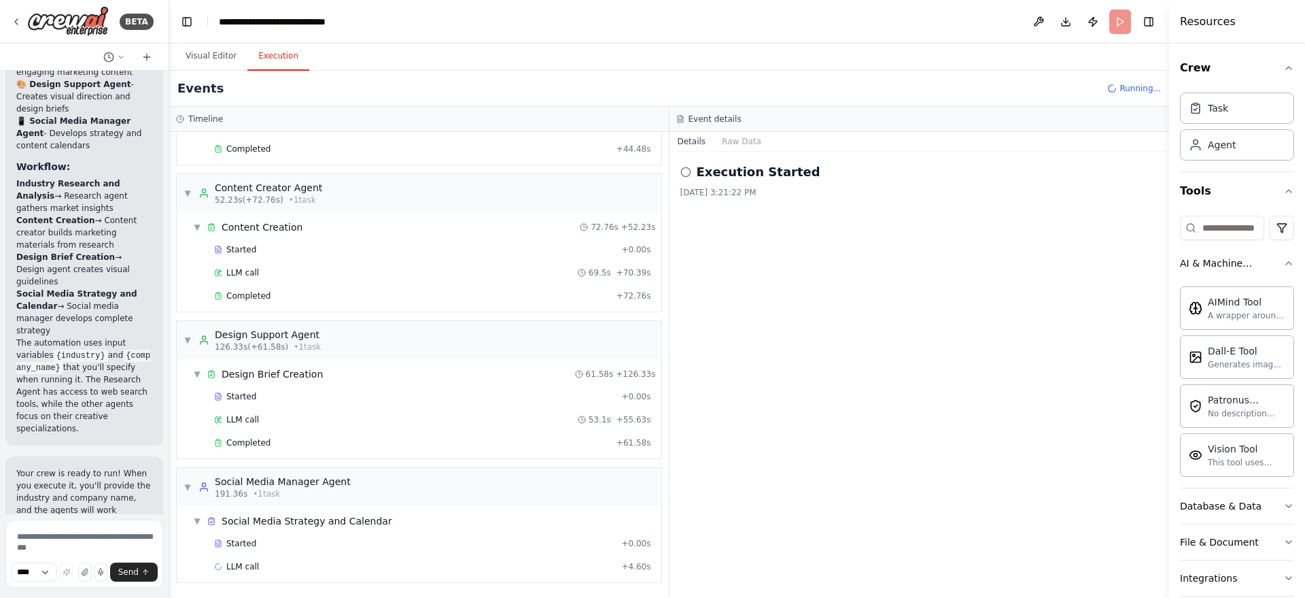
click at [260, 59] on button "Execution" at bounding box center [278, 56] width 62 height 29
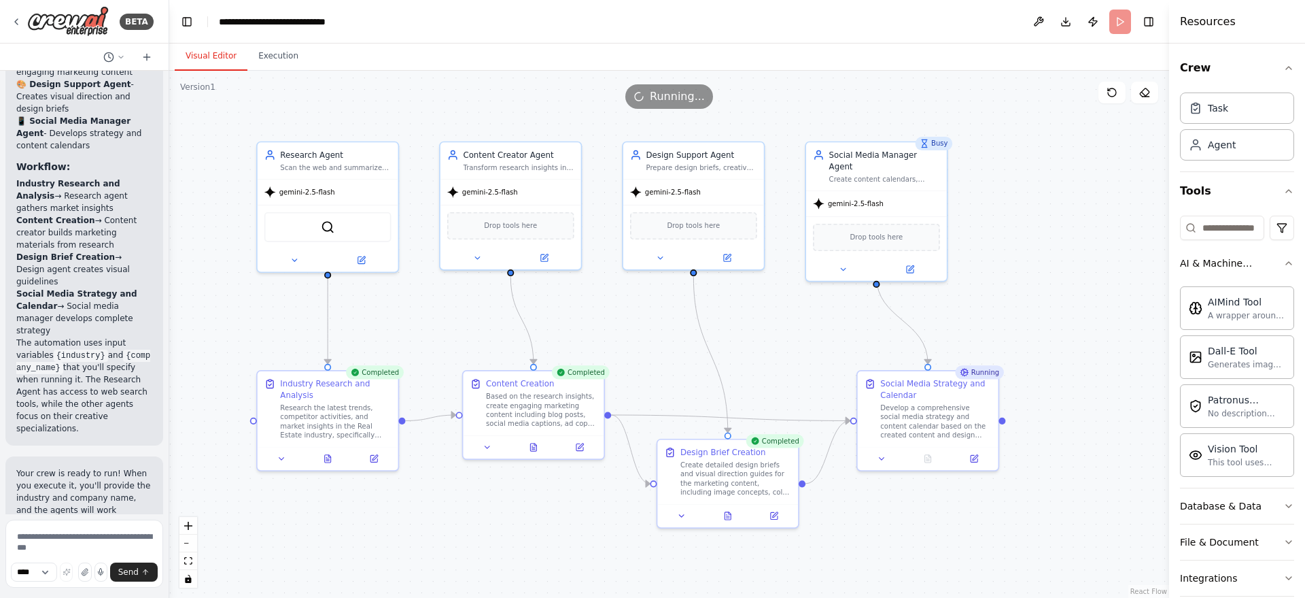
click at [224, 64] on button "Visual Editor" at bounding box center [211, 56] width 73 height 29
click at [260, 63] on button "Execution" at bounding box center [278, 56] width 62 height 29
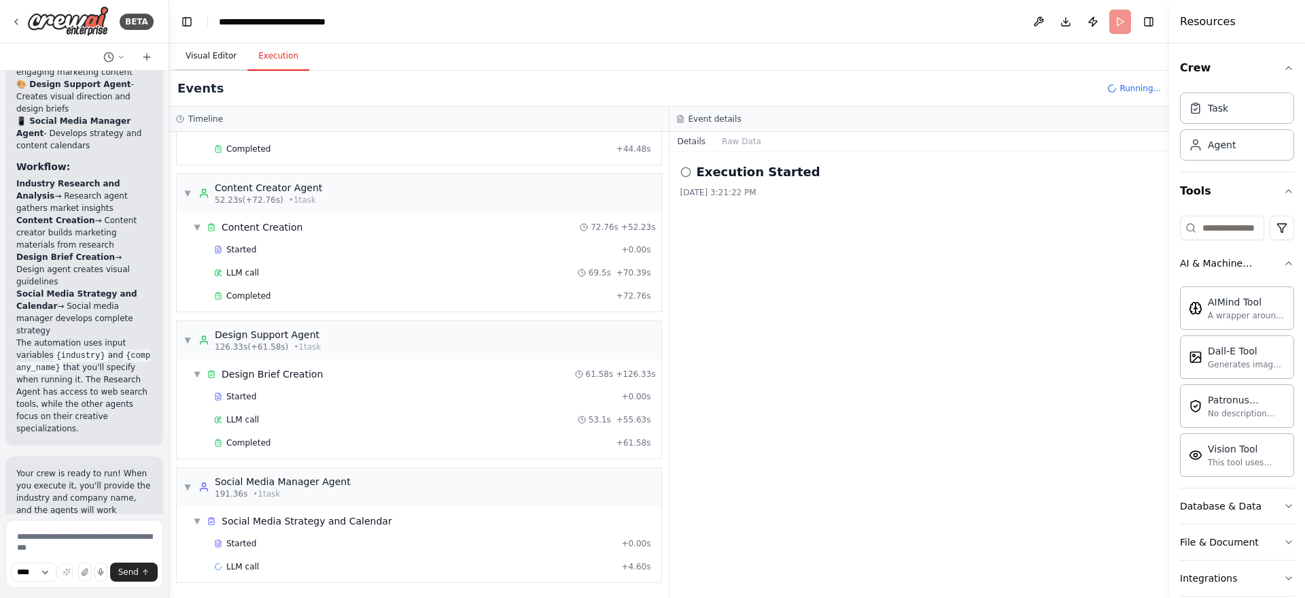
click at [218, 58] on button "Visual Editor" at bounding box center [211, 56] width 73 height 29
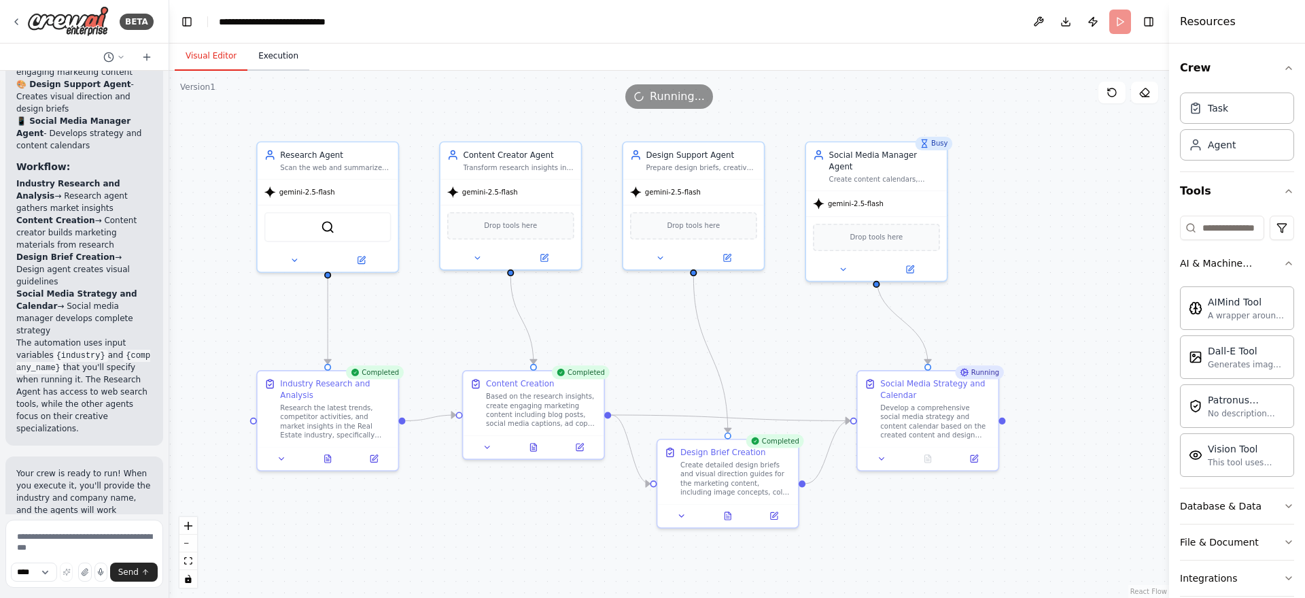
click at [276, 62] on button "Execution" at bounding box center [278, 56] width 62 height 29
click at [216, 61] on button "Visual Editor" at bounding box center [211, 56] width 73 height 29
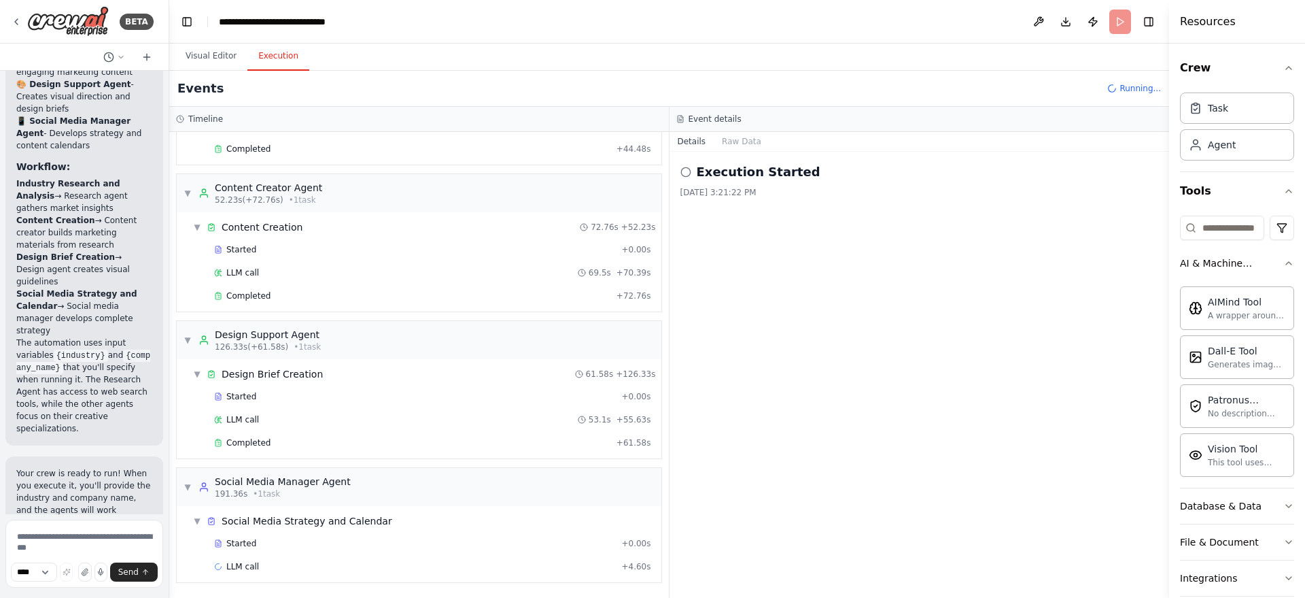
click at [267, 61] on button "Execution" at bounding box center [278, 56] width 62 height 29
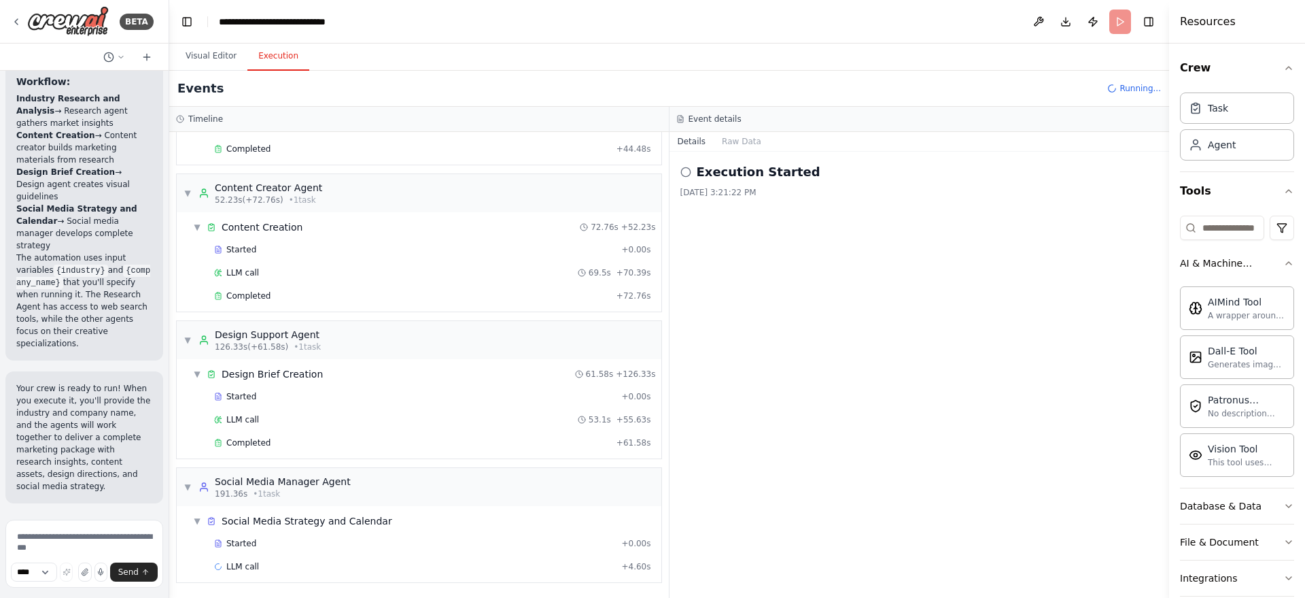
scroll to position [1929, 0]
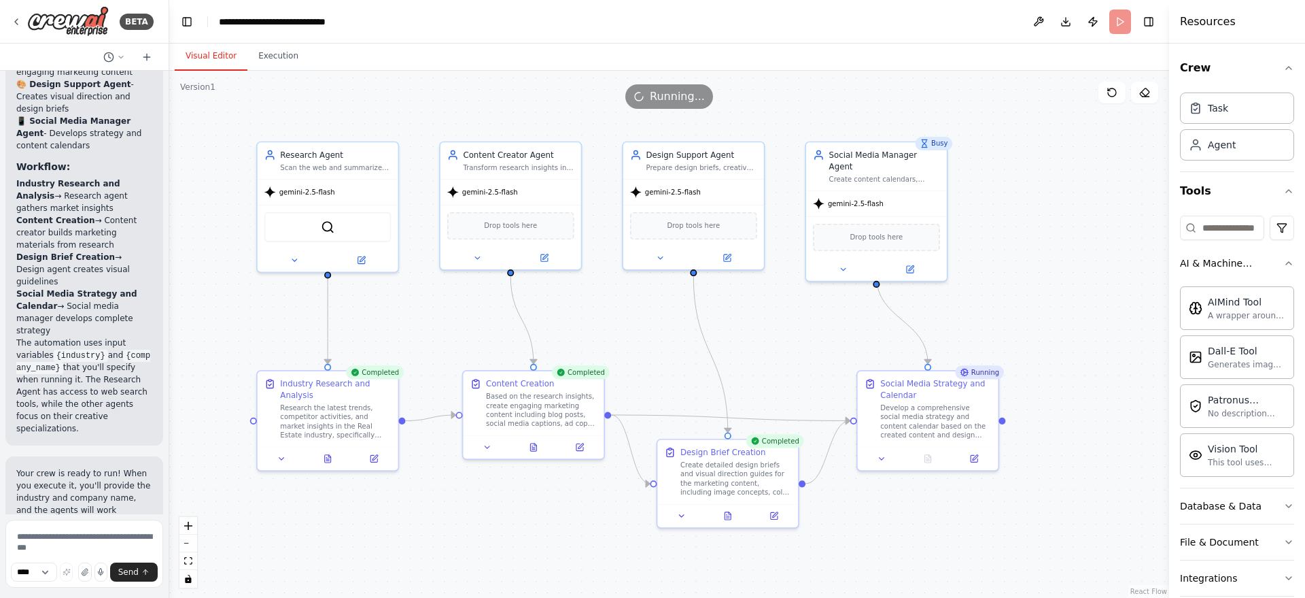
click at [205, 56] on button "Visual Editor" at bounding box center [211, 56] width 73 height 29
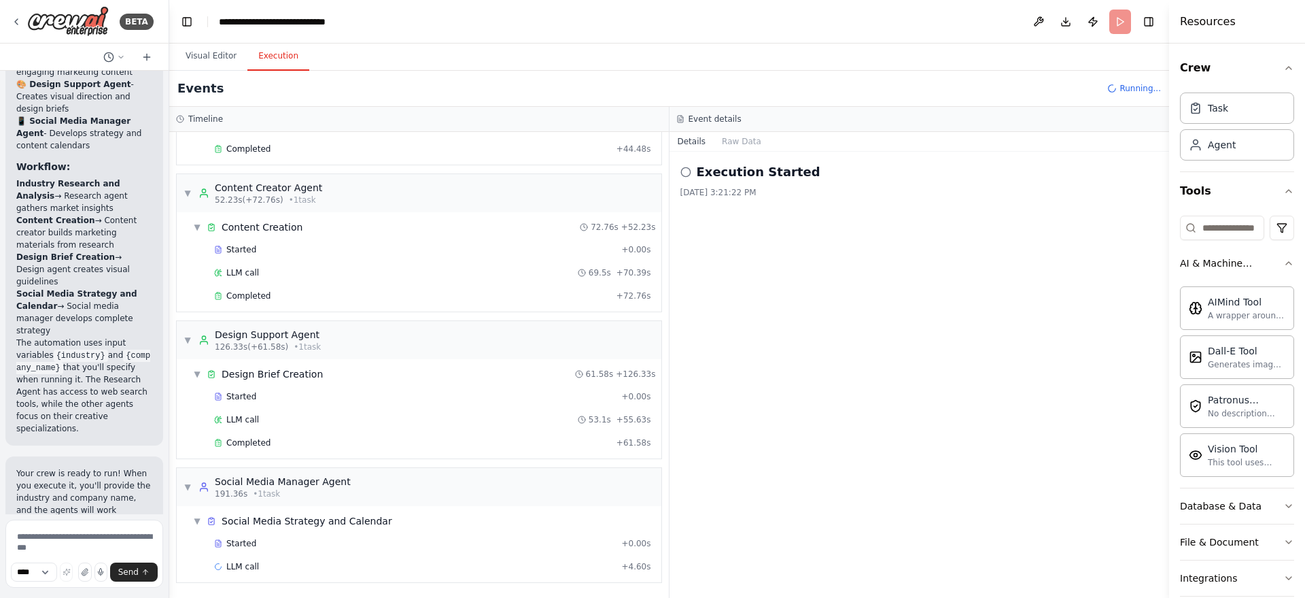
click at [256, 49] on button "Execution" at bounding box center [278, 56] width 62 height 29
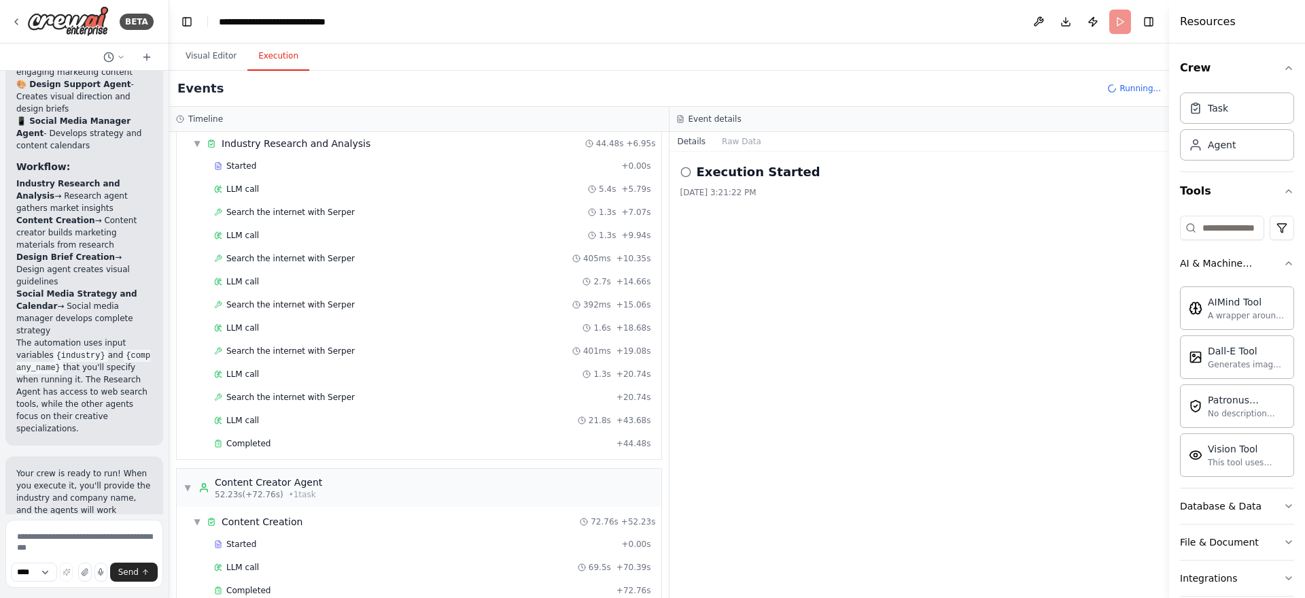
scroll to position [343, 0]
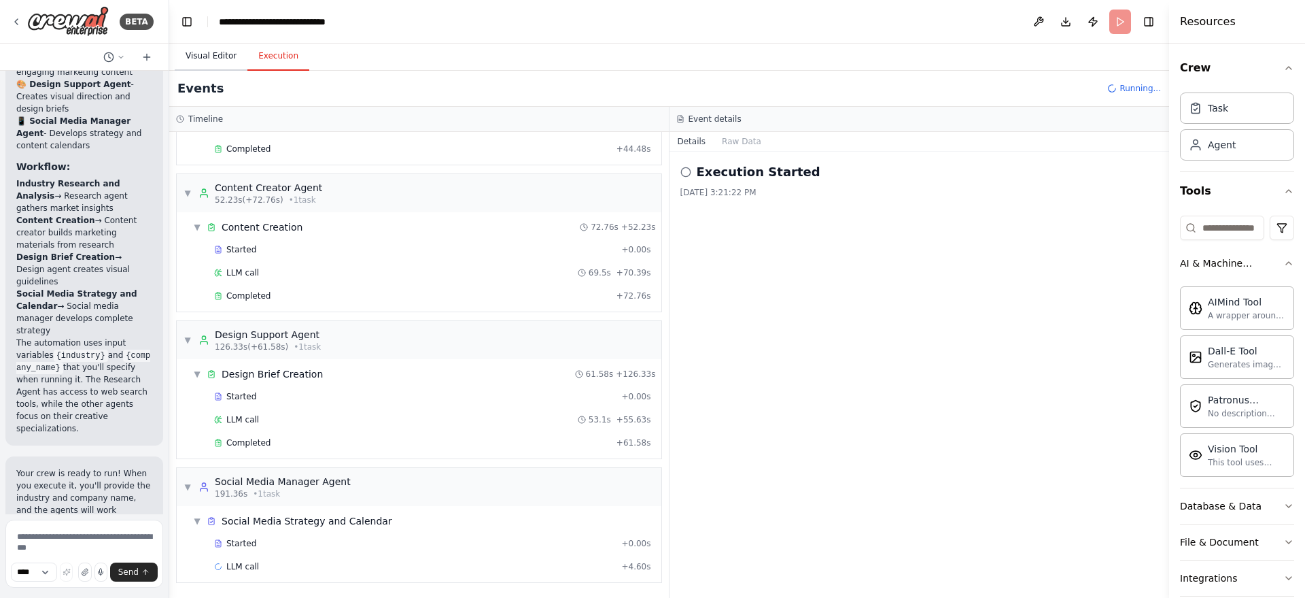
click at [205, 58] on button "Visual Editor" at bounding box center [211, 56] width 73 height 29
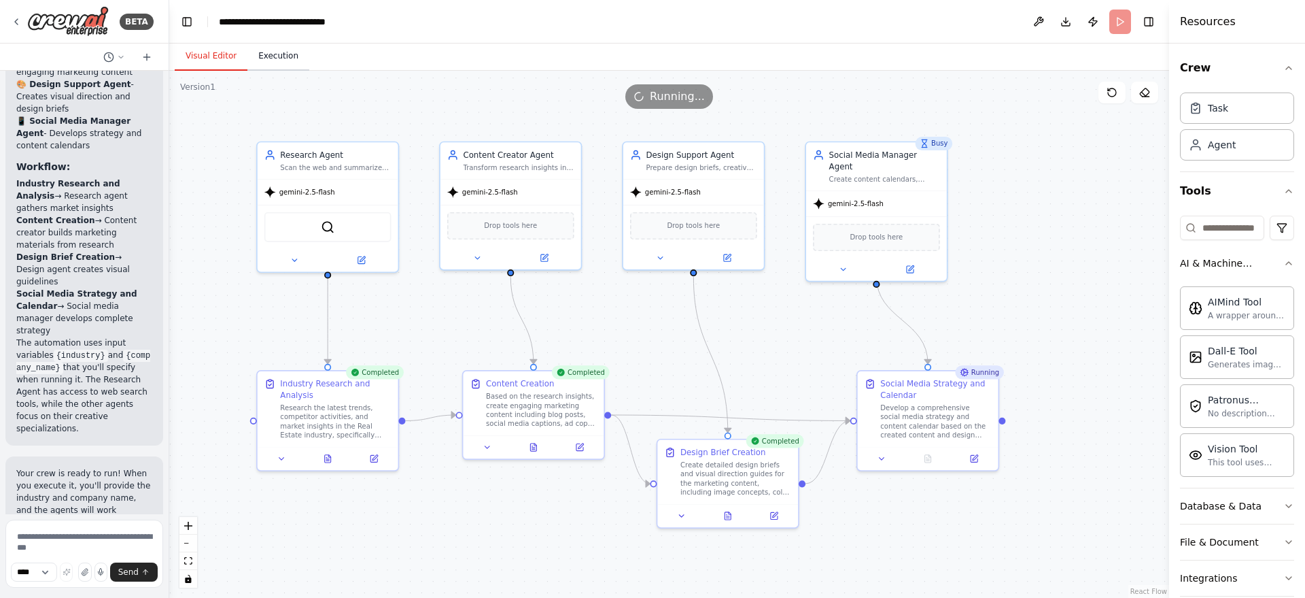
click at [262, 56] on button "Execution" at bounding box center [278, 56] width 62 height 29
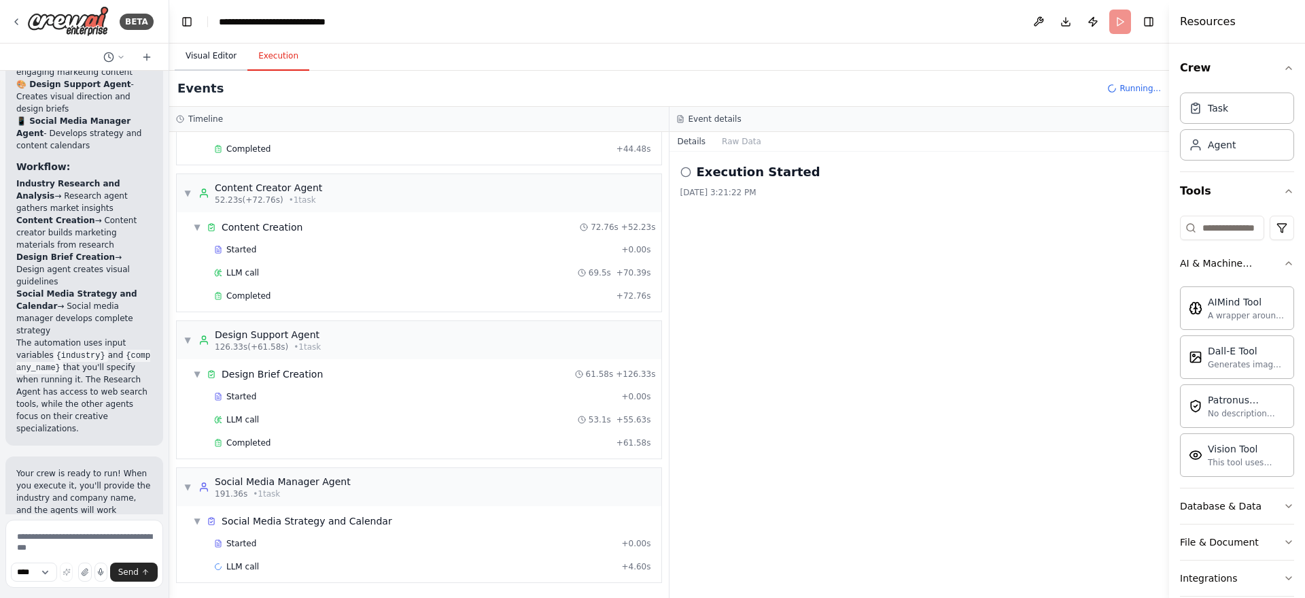
click at [228, 54] on button "Visual Editor" at bounding box center [211, 56] width 73 height 29
click at [260, 54] on button "Execution" at bounding box center [278, 56] width 62 height 29
click at [756, 140] on button "Raw Data" at bounding box center [742, 141] width 56 height 19
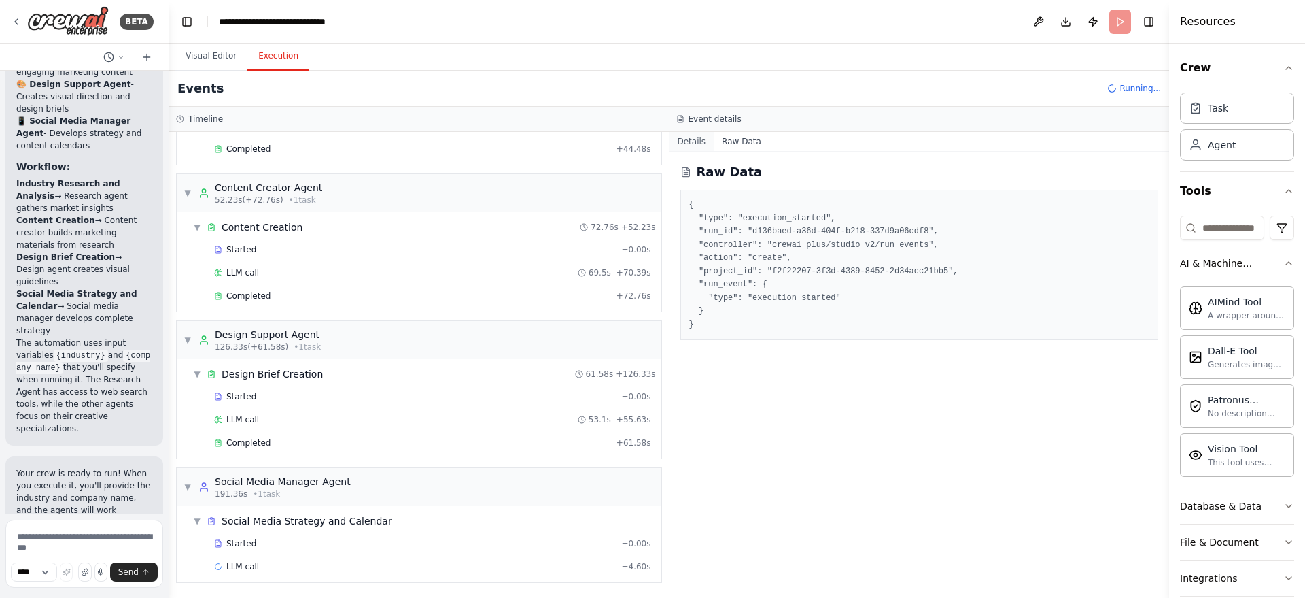
click at [678, 143] on button "Details" at bounding box center [692, 141] width 45 height 19
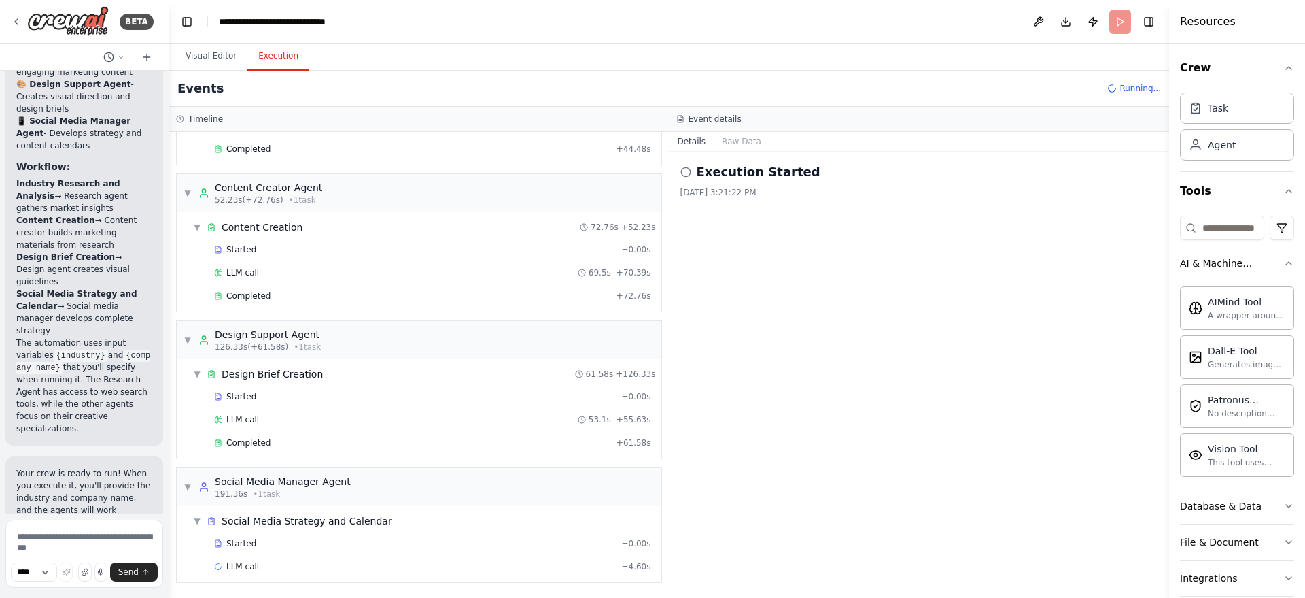
click at [688, 145] on button "Details" at bounding box center [692, 141] width 45 height 19
click at [230, 64] on button "Visual Editor" at bounding box center [211, 56] width 73 height 29
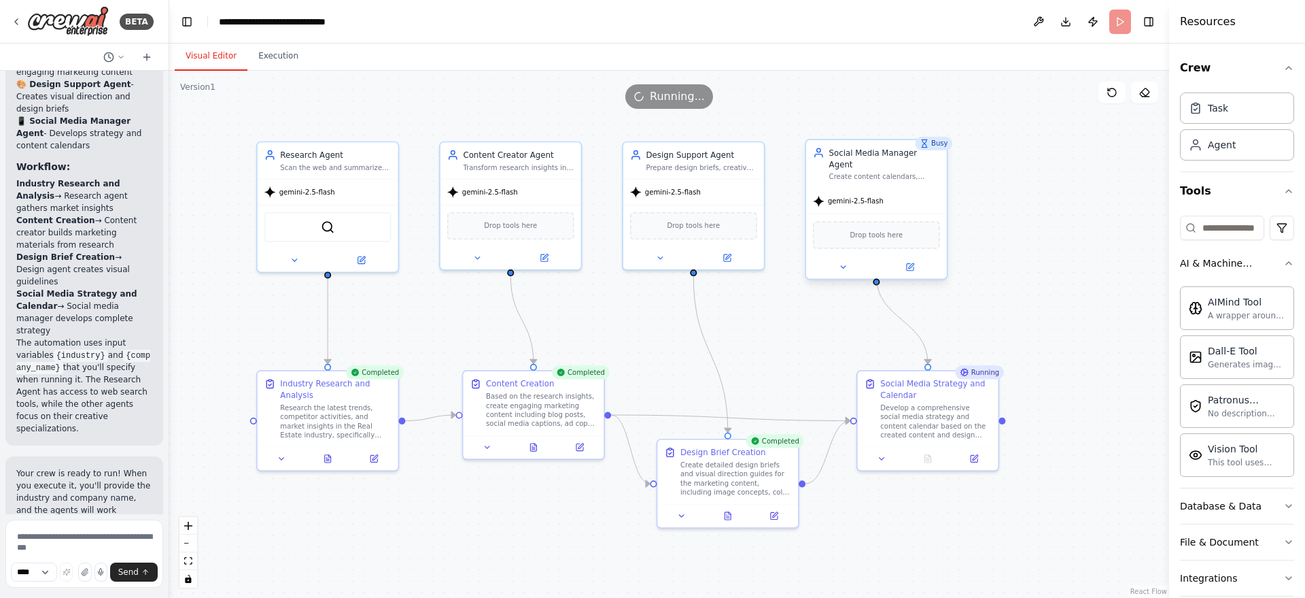
click at [845, 196] on span "gemini-2.5-flash" at bounding box center [856, 200] width 56 height 9
click at [948, 278] on div ".deletable-edge-delete-btn { width: 20px; height: 20px; border: 0px solid #ffff…" at bounding box center [669, 334] width 1000 height 527
click at [948, 434] on icon at bounding box center [974, 456] width 7 height 7
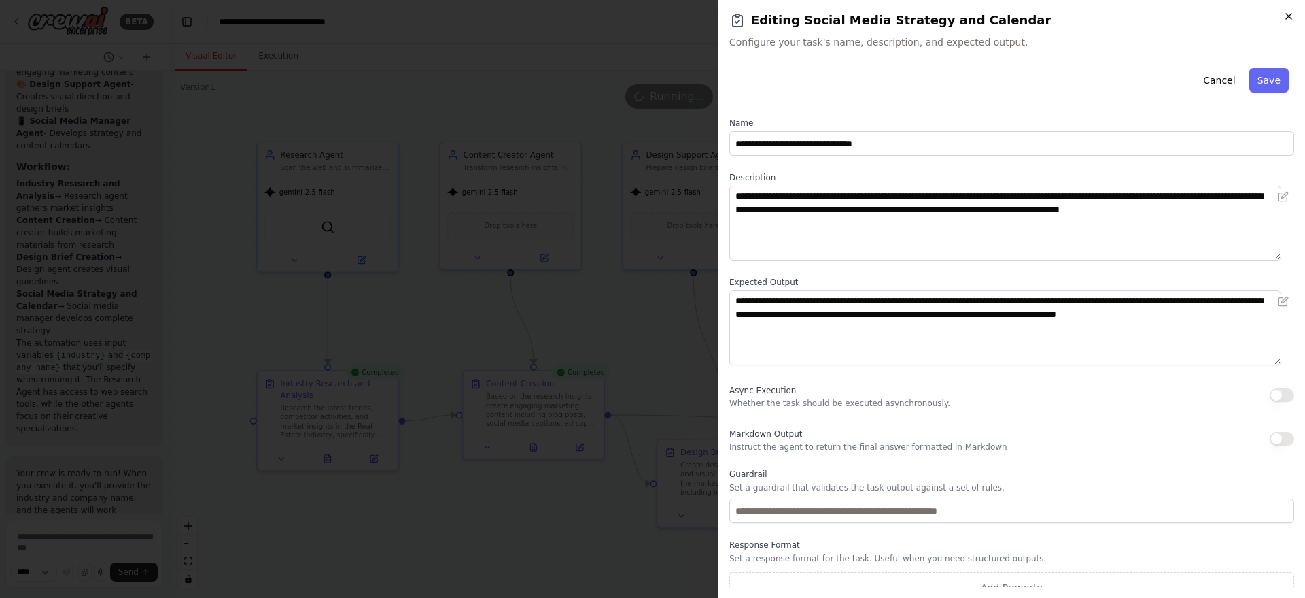
click at [948, 16] on icon "button" at bounding box center [1289, 16] width 11 height 11
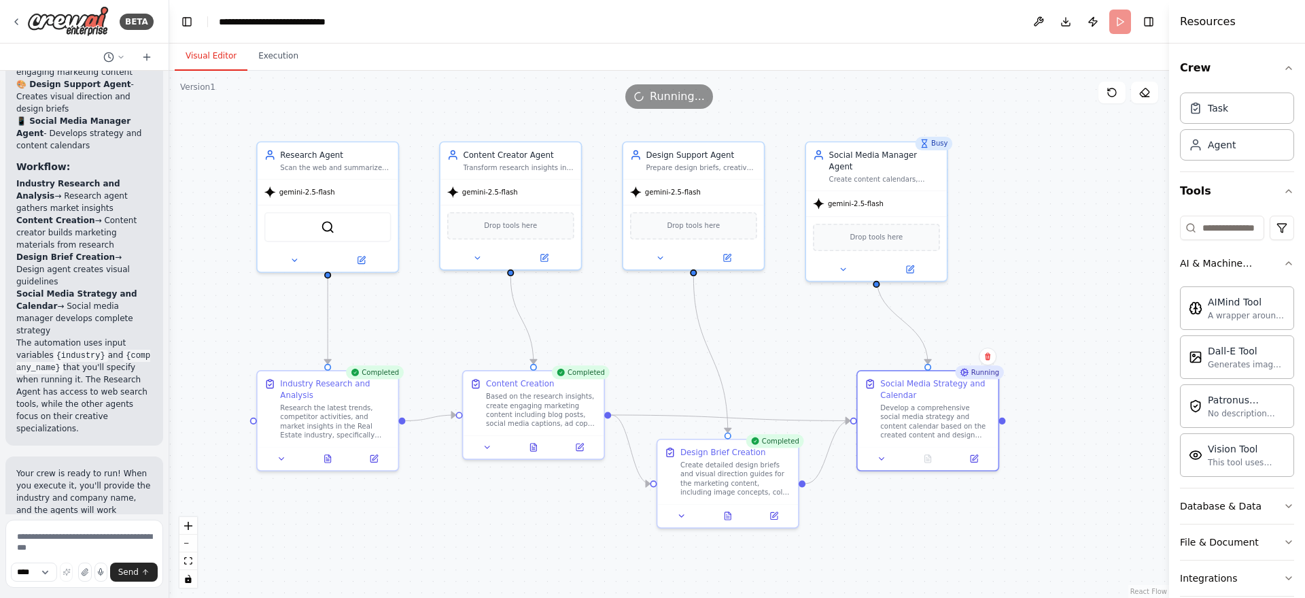
click at [948, 262] on div ".deletable-edge-delete-btn { width: 20px; height: 20px; border: 0px solid #ffff…" at bounding box center [669, 334] width 1000 height 527
click at [938, 199] on div "gemini-2.5-flash" at bounding box center [876, 200] width 141 height 25
click at [921, 191] on div "gemini-2.5-flash" at bounding box center [876, 200] width 141 height 25
click at [948, 380] on div ".deletable-edge-delete-btn { width: 20px; height: 20px; border: 0px solid #ffff…" at bounding box center [669, 334] width 1000 height 527
click at [264, 54] on button "Execution" at bounding box center [278, 56] width 62 height 29
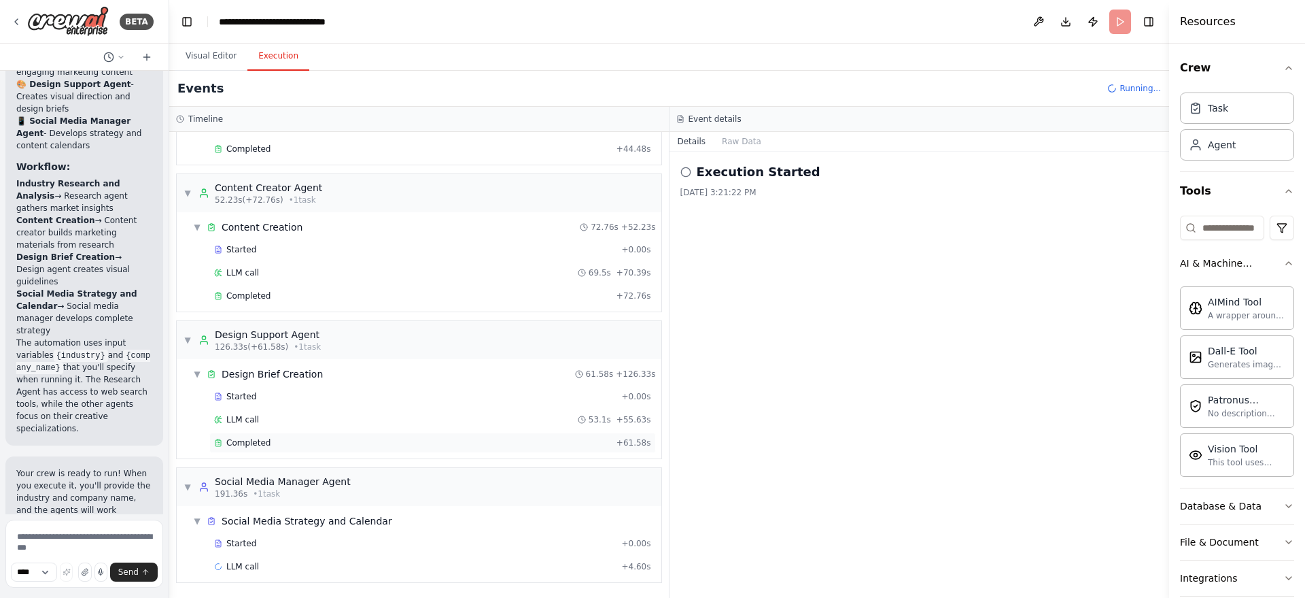
click at [285, 434] on div "Completed" at bounding box center [412, 442] width 397 height 11
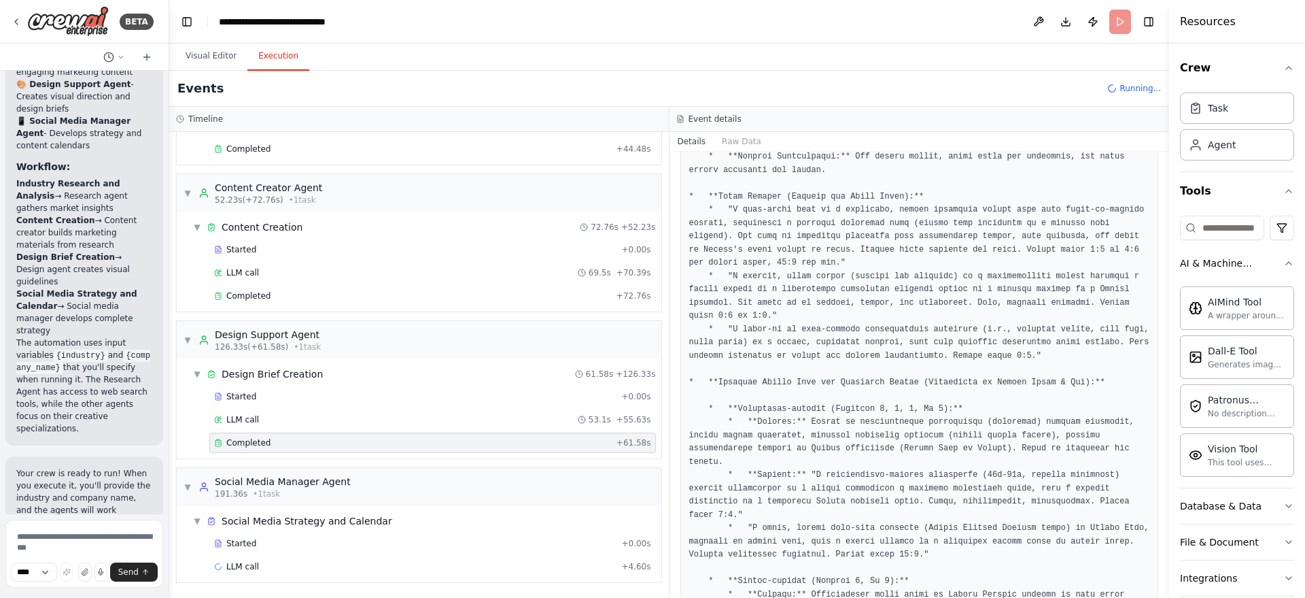
scroll to position [3212, 0]
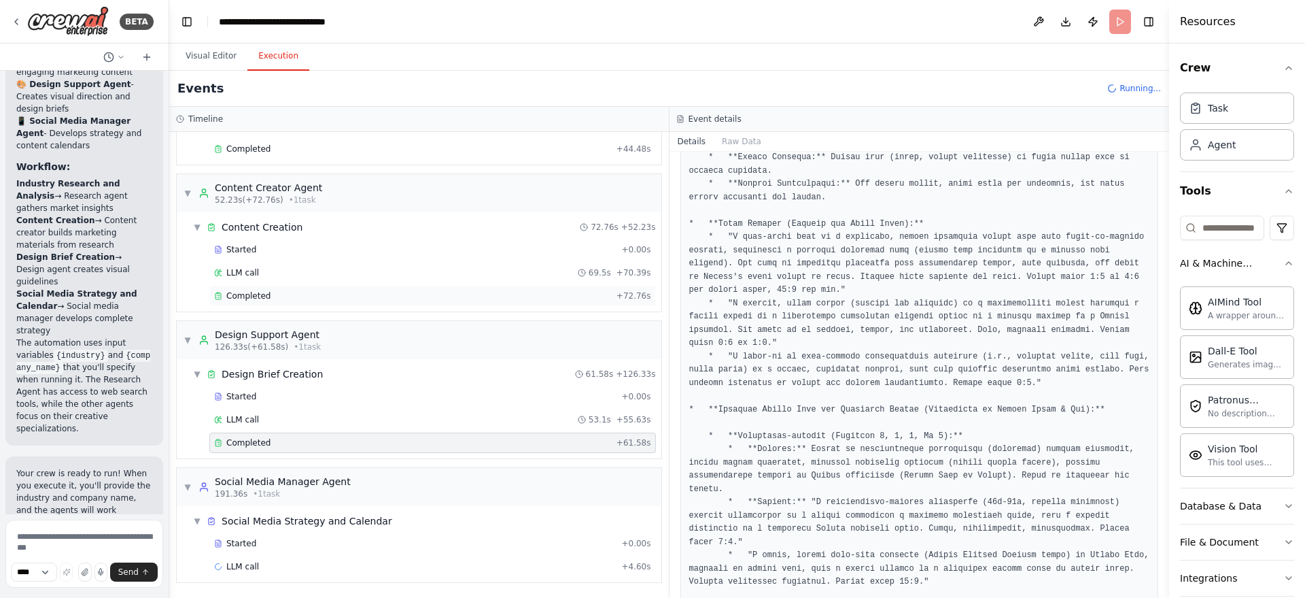
click at [300, 302] on div "Completed + 72.76s" at bounding box center [432, 296] width 447 height 20
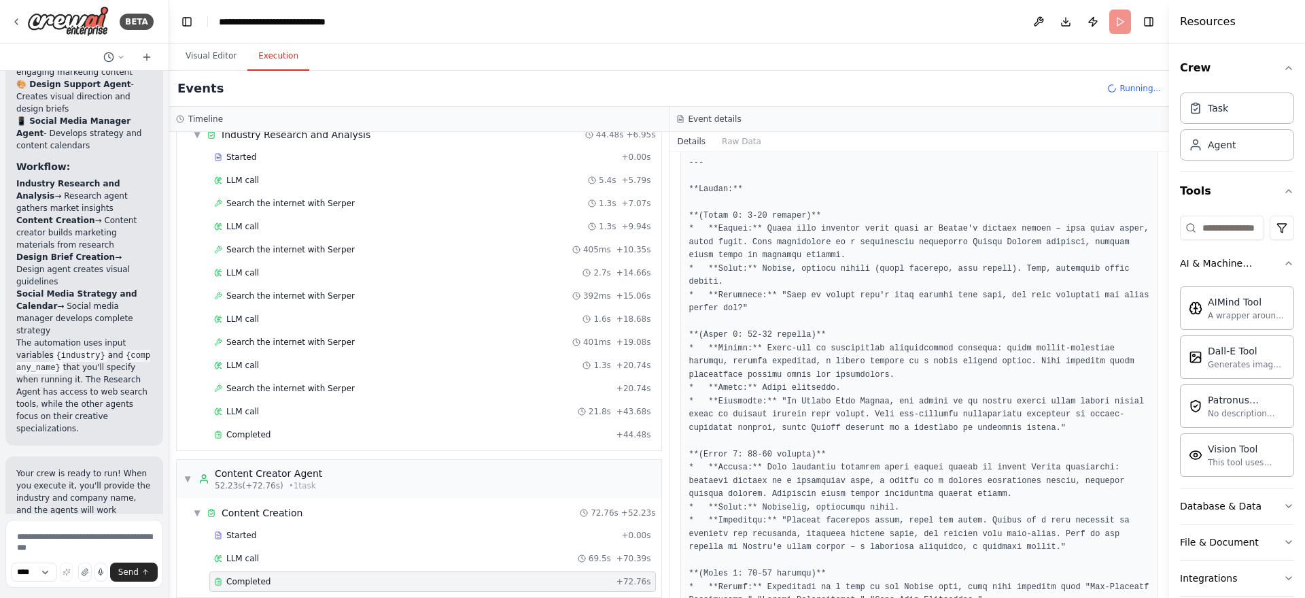
scroll to position [3, 0]
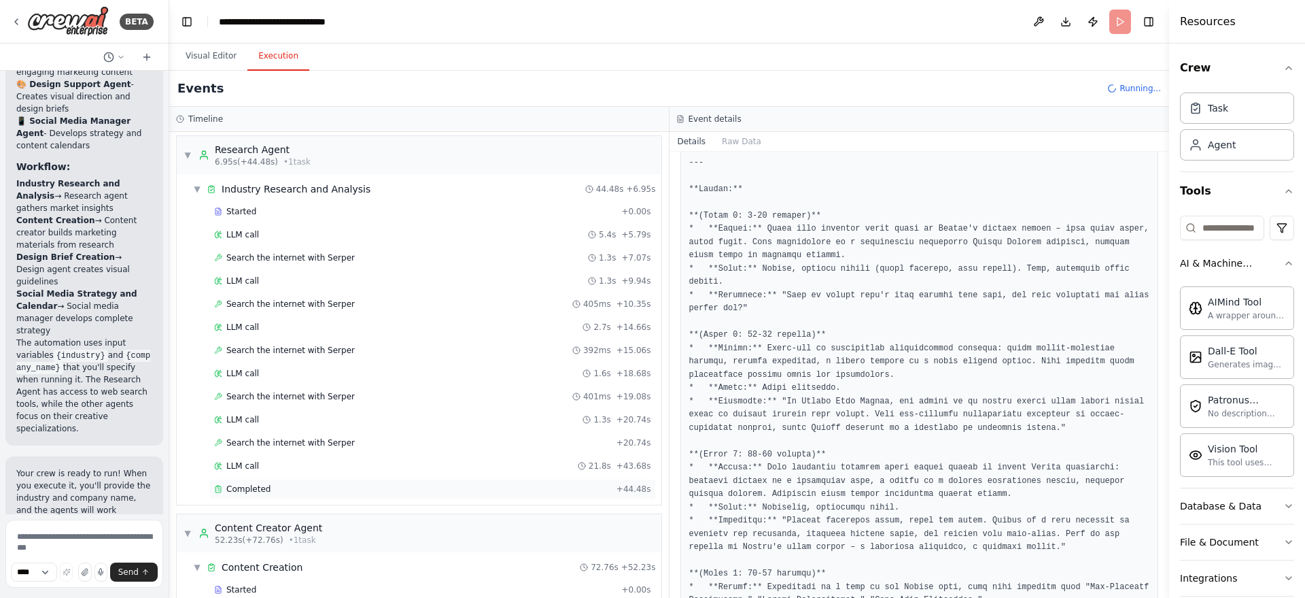
click at [336, 434] on div "Completed" at bounding box center [412, 488] width 397 height 11
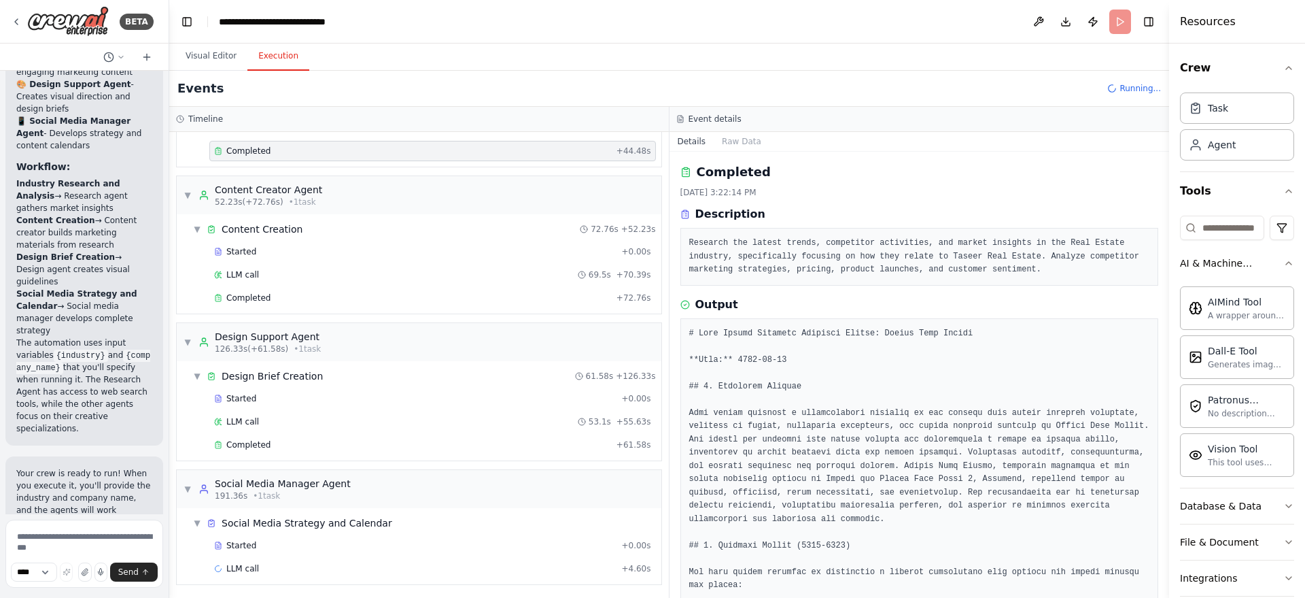
scroll to position [343, 0]
click at [329, 296] on div "Completed" at bounding box center [412, 295] width 397 height 11
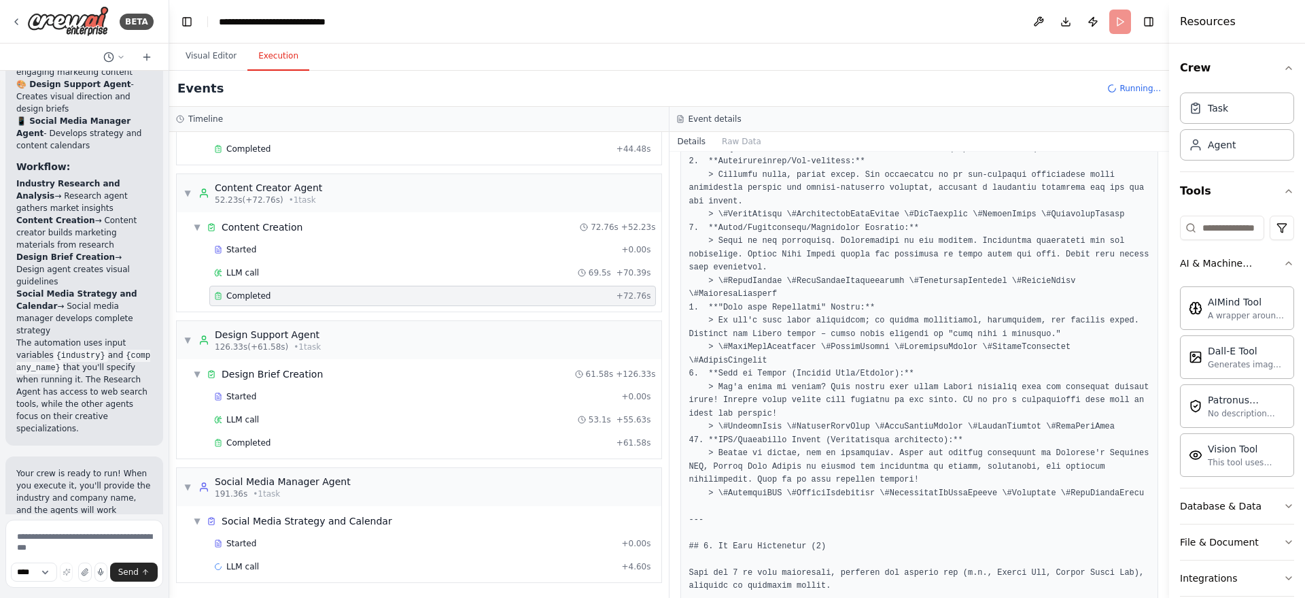
scroll to position [2975, 0]
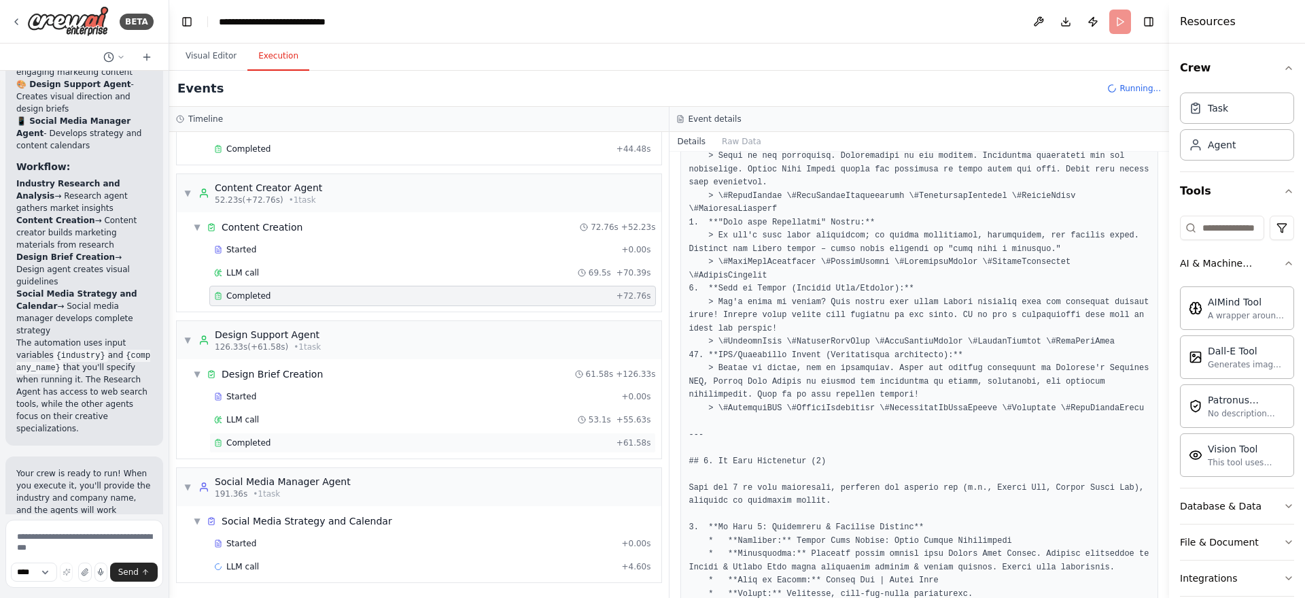
click at [371, 434] on div "Completed" at bounding box center [412, 442] width 397 height 11
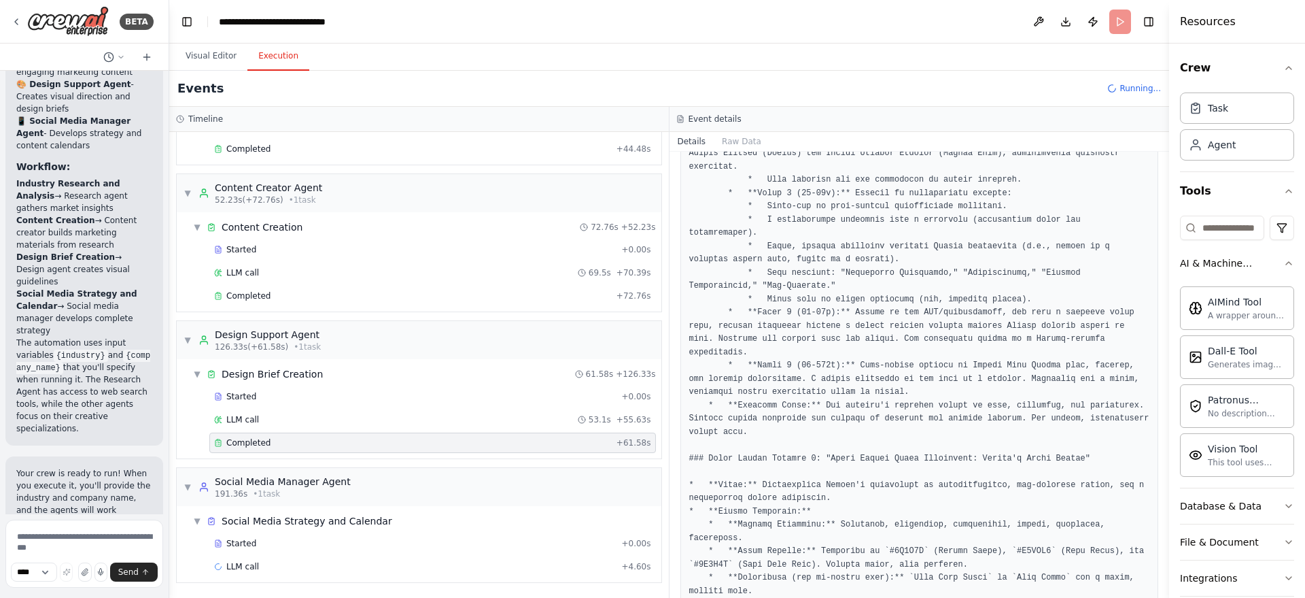
scroll to position [5262, 0]
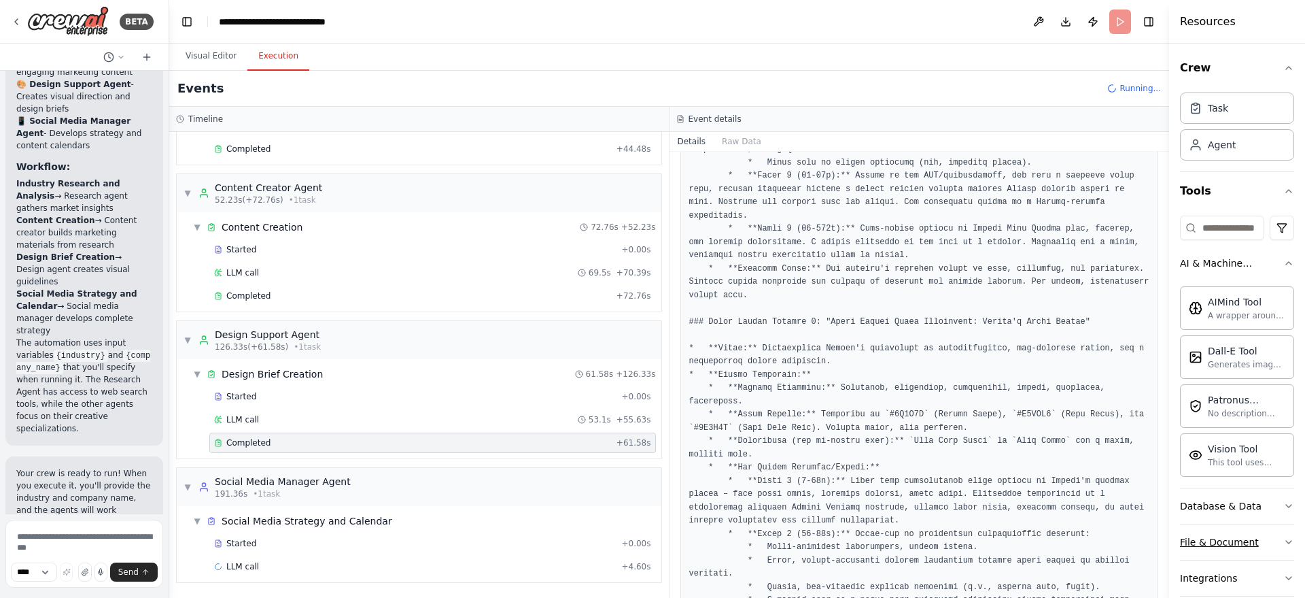
click at [948, 434] on div "File & Document" at bounding box center [1219, 542] width 79 height 14
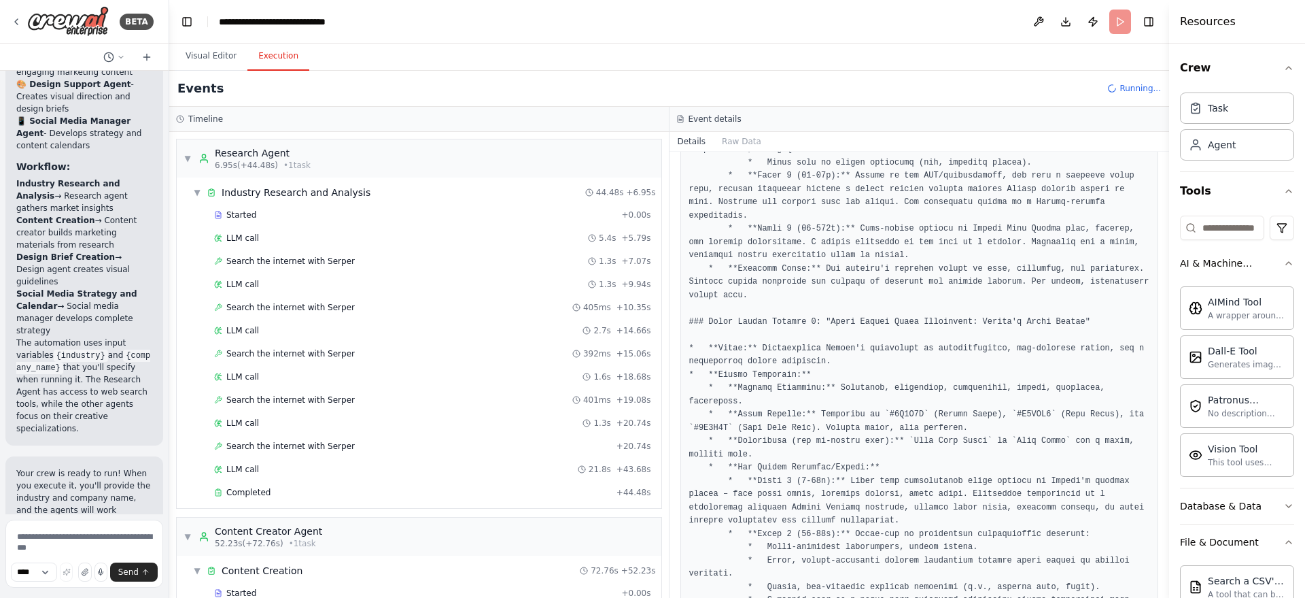
scroll to position [85, 0]
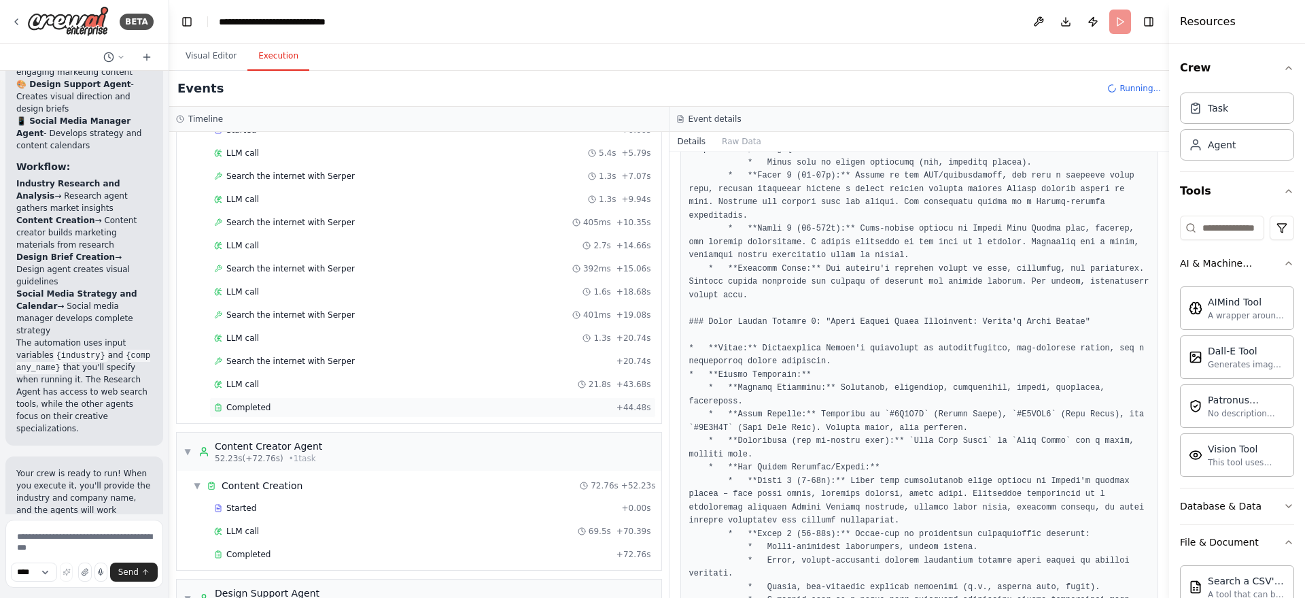
click at [296, 413] on div "Completed + 44.48s" at bounding box center [432, 407] width 447 height 20
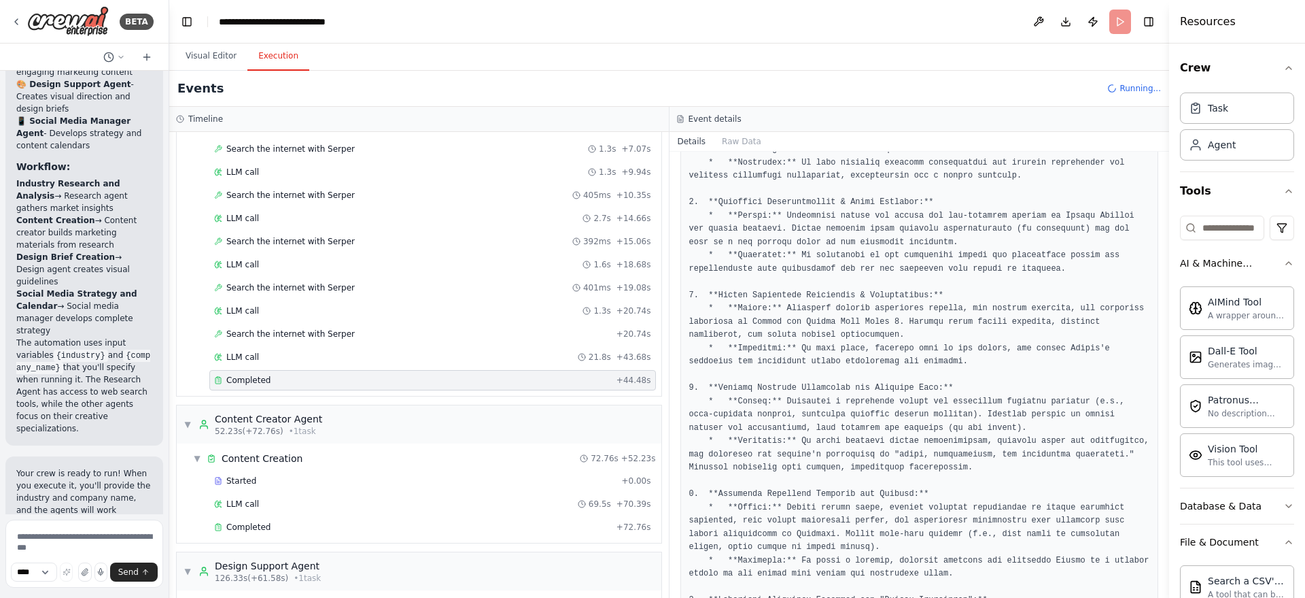
scroll to position [0, 0]
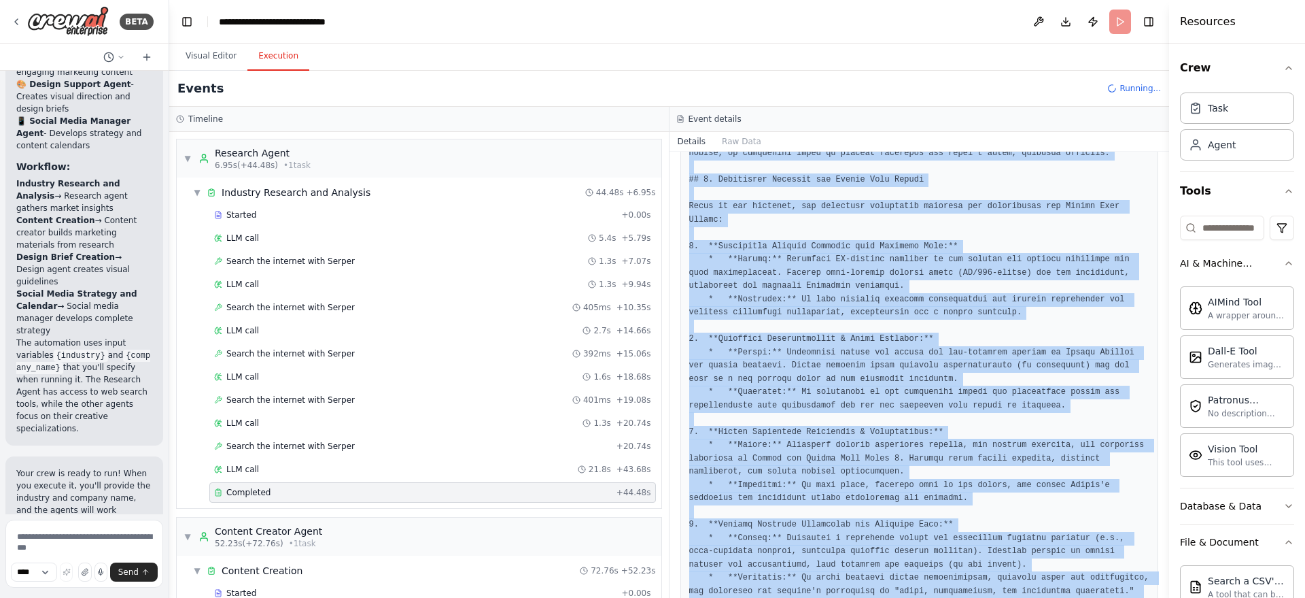
scroll to position [2504, 0]
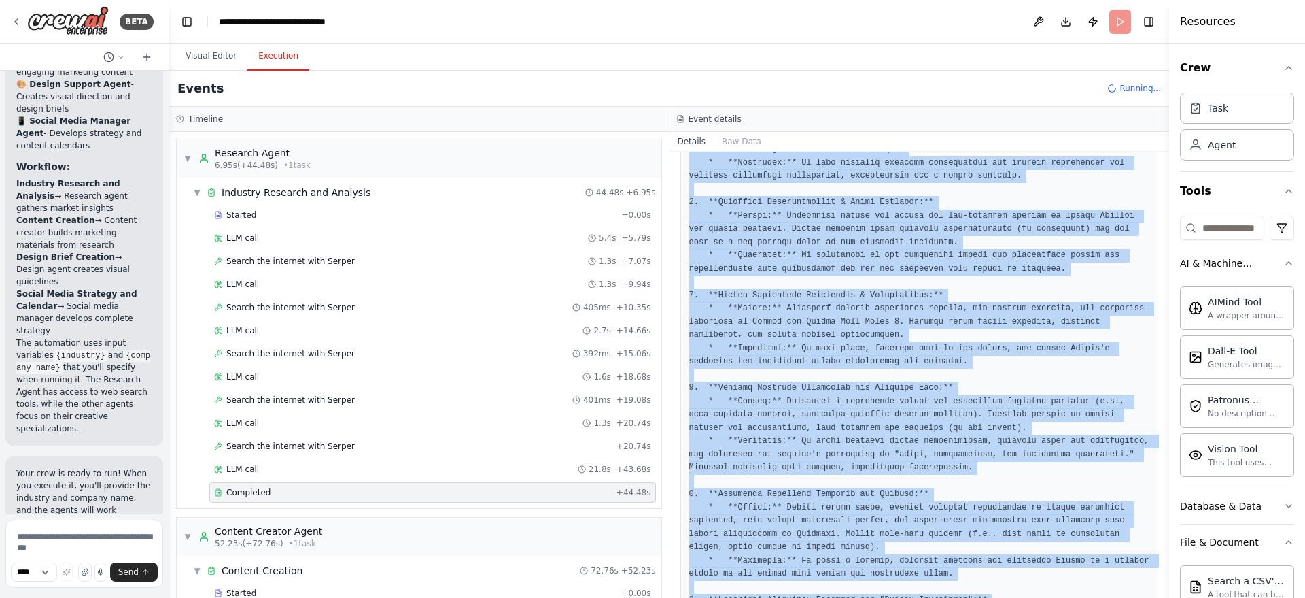
drag, startPoint x: 689, startPoint y: 330, endPoint x: 1115, endPoint y: 554, distance: 481.1
copy pre "# Real Estate Industry Research Report: Taseer Real Estate **Date:** 2025-09-26…"
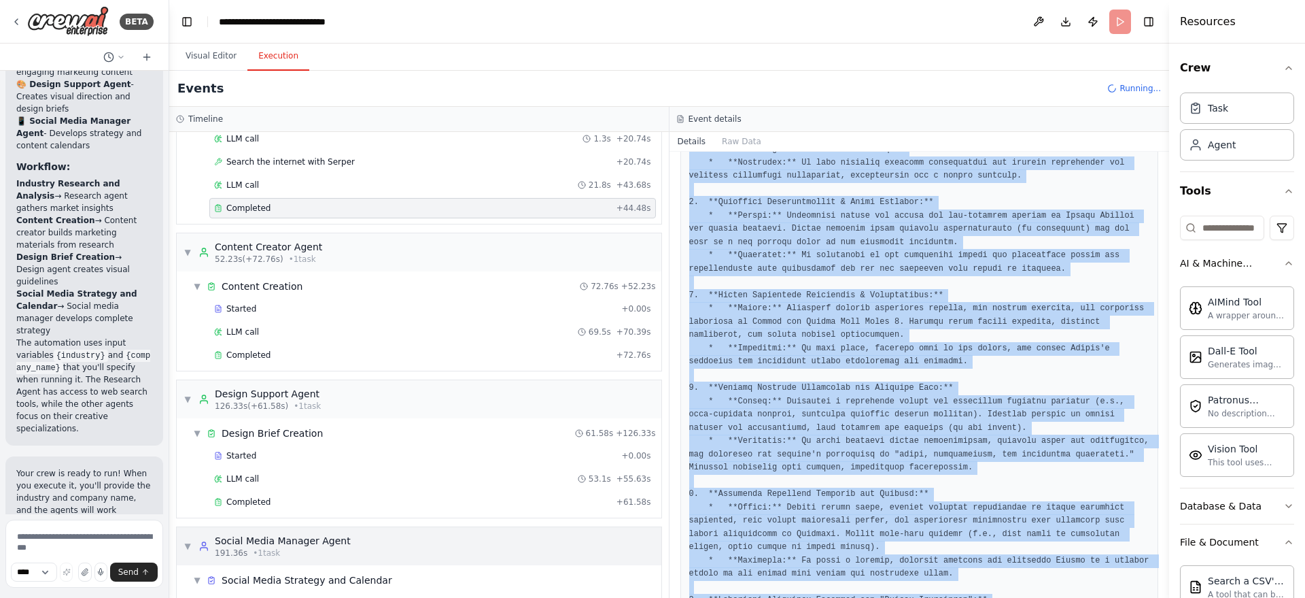
scroll to position [343, 0]
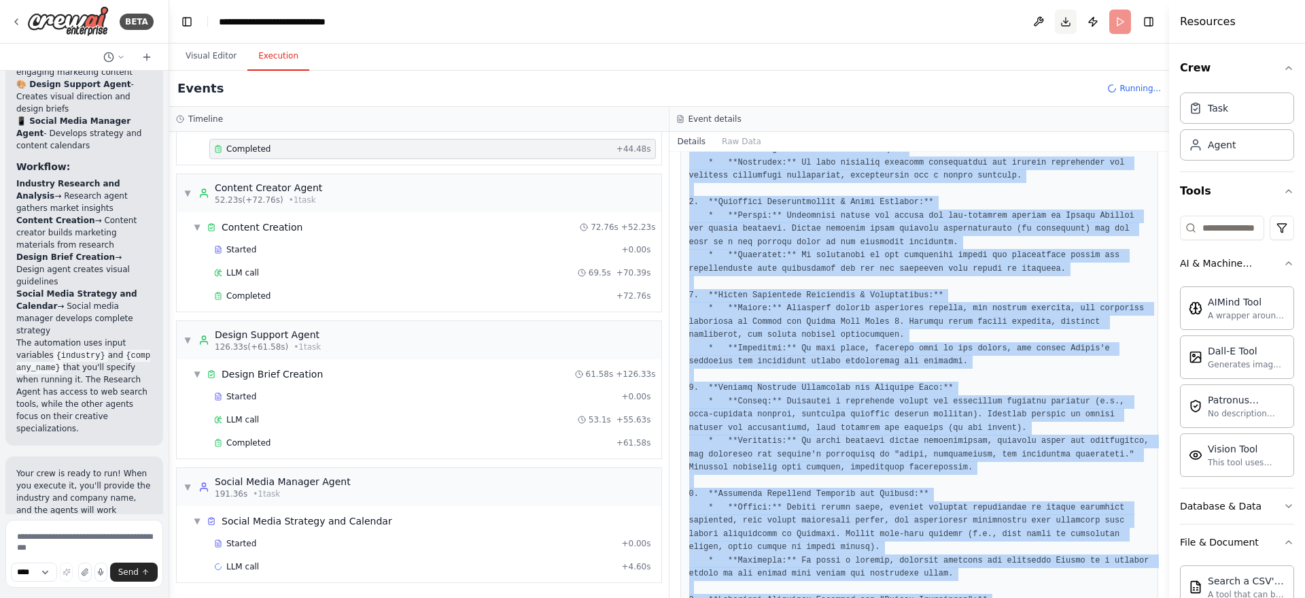
click at [948, 15] on button "Download" at bounding box center [1066, 22] width 22 height 24
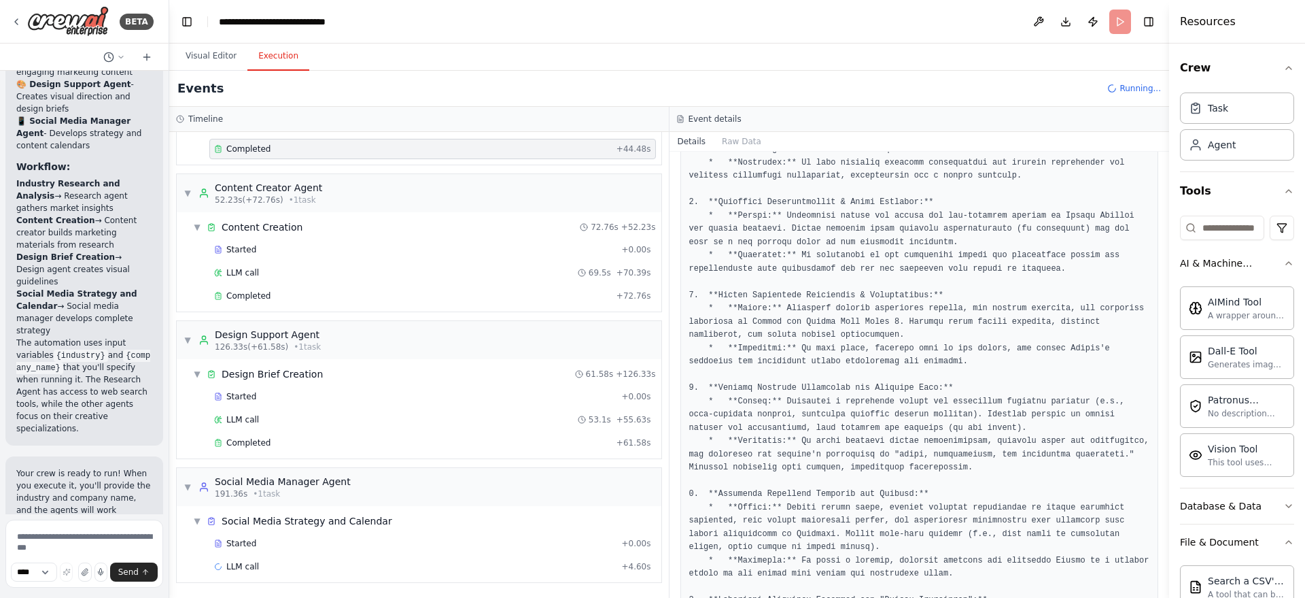
click at [800, 21] on header "**********" at bounding box center [669, 22] width 1000 height 44
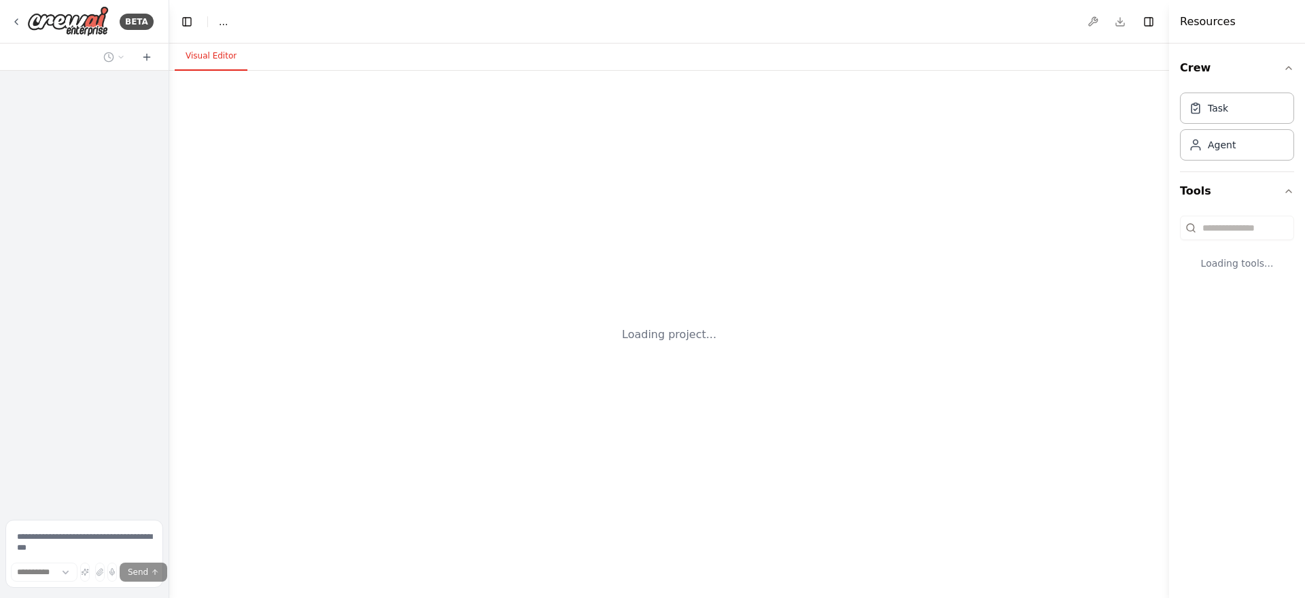
select select "****"
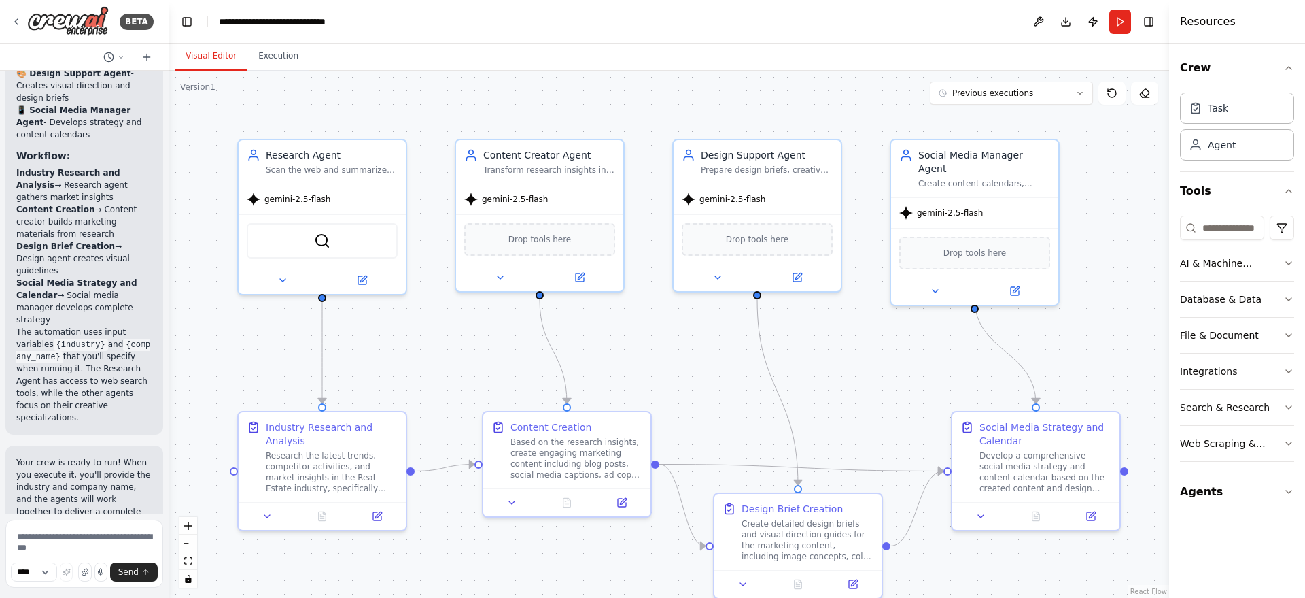
scroll to position [1929, 0]
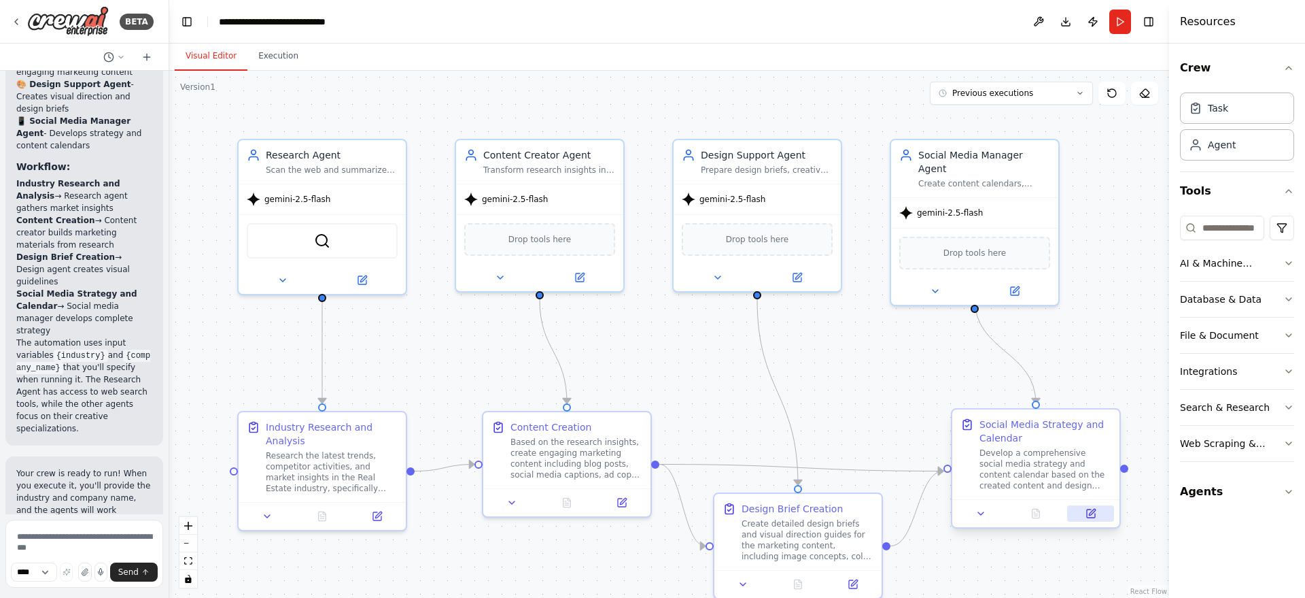
click at [1097, 510] on button at bounding box center [1090, 513] width 47 height 16
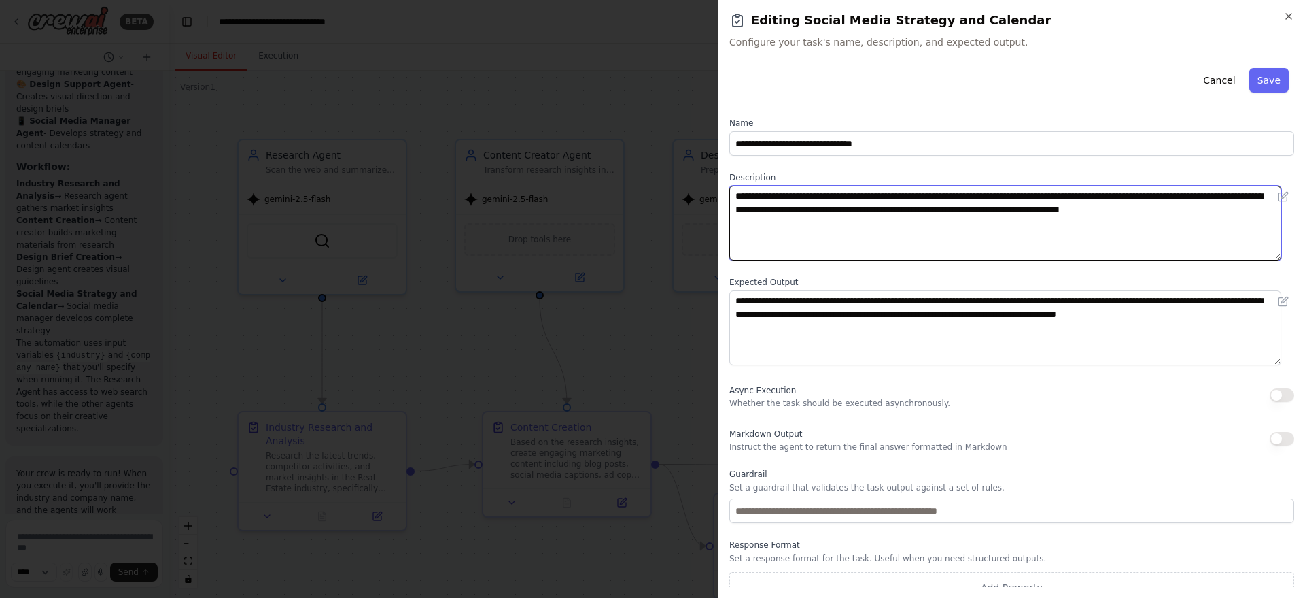
click at [846, 211] on textarea "**********" at bounding box center [1006, 223] width 552 height 75
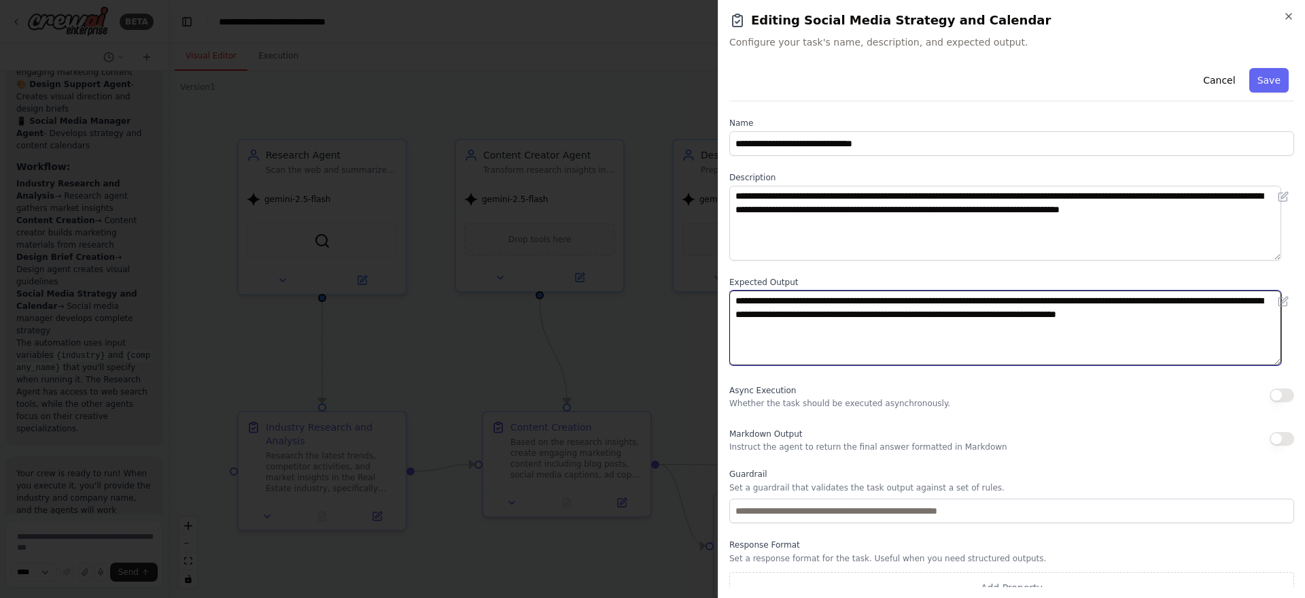
click at [878, 315] on textarea "**********" at bounding box center [1006, 327] width 552 height 75
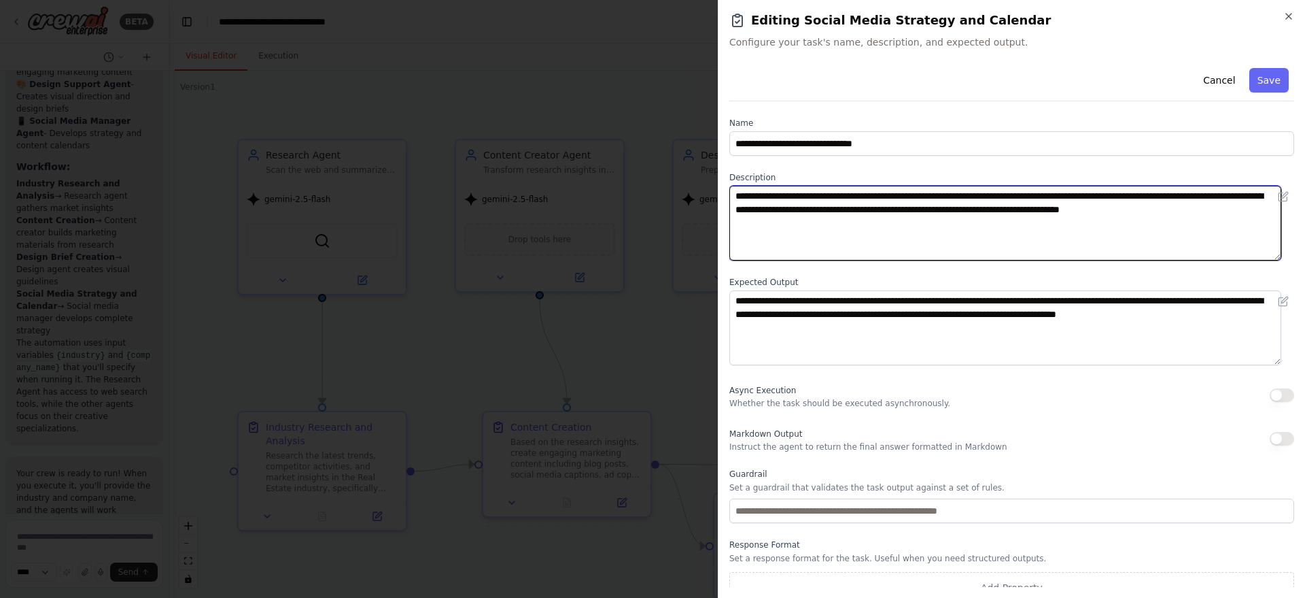
click at [848, 195] on textarea "**********" at bounding box center [1006, 223] width 552 height 75
paste textarea
type textarea "**********"
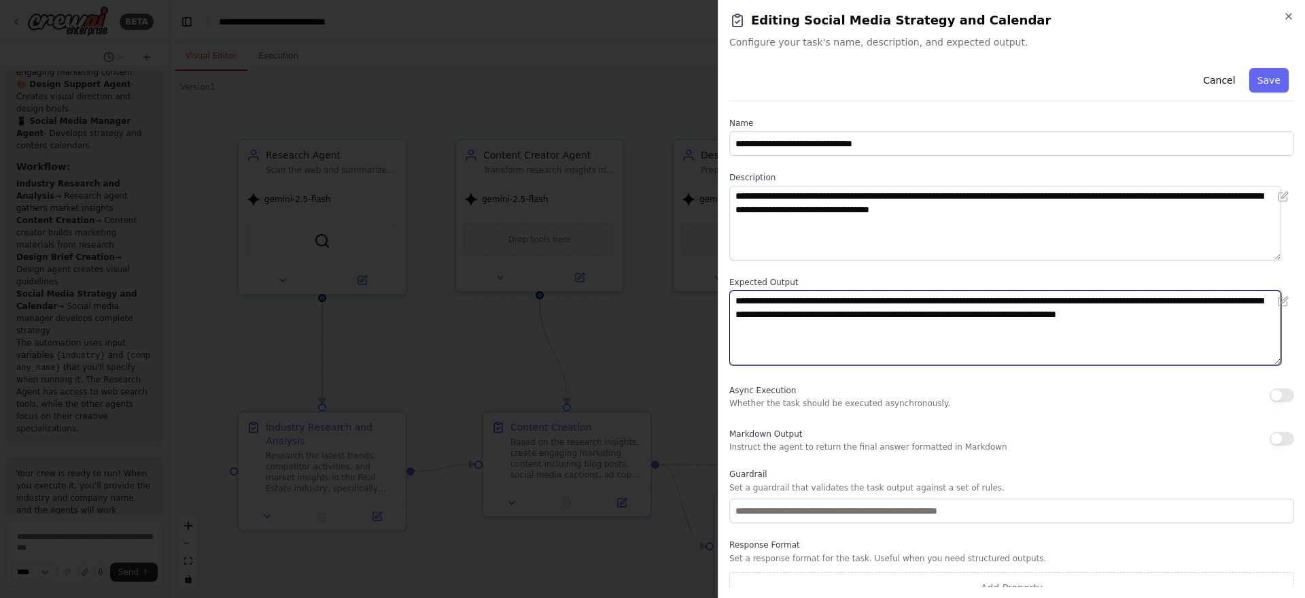
click at [856, 290] on textarea "**********" at bounding box center [1006, 327] width 552 height 75
click at [856, 311] on textarea "**********" at bounding box center [1006, 327] width 552 height 75
paste textarea
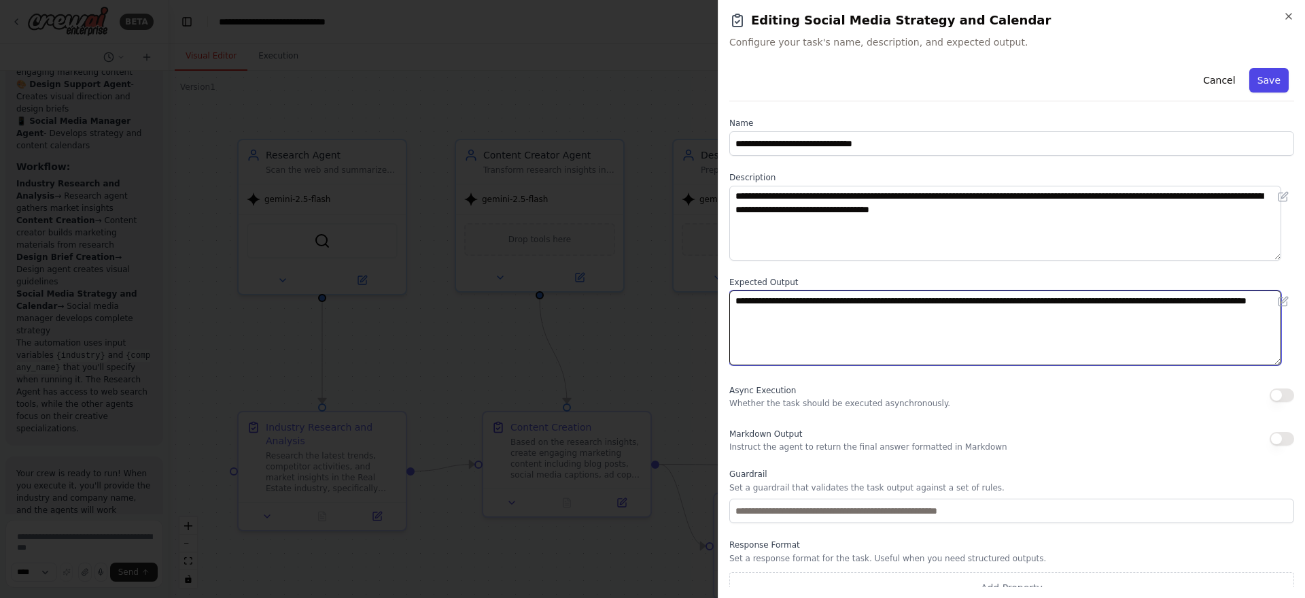
type textarea "**********"
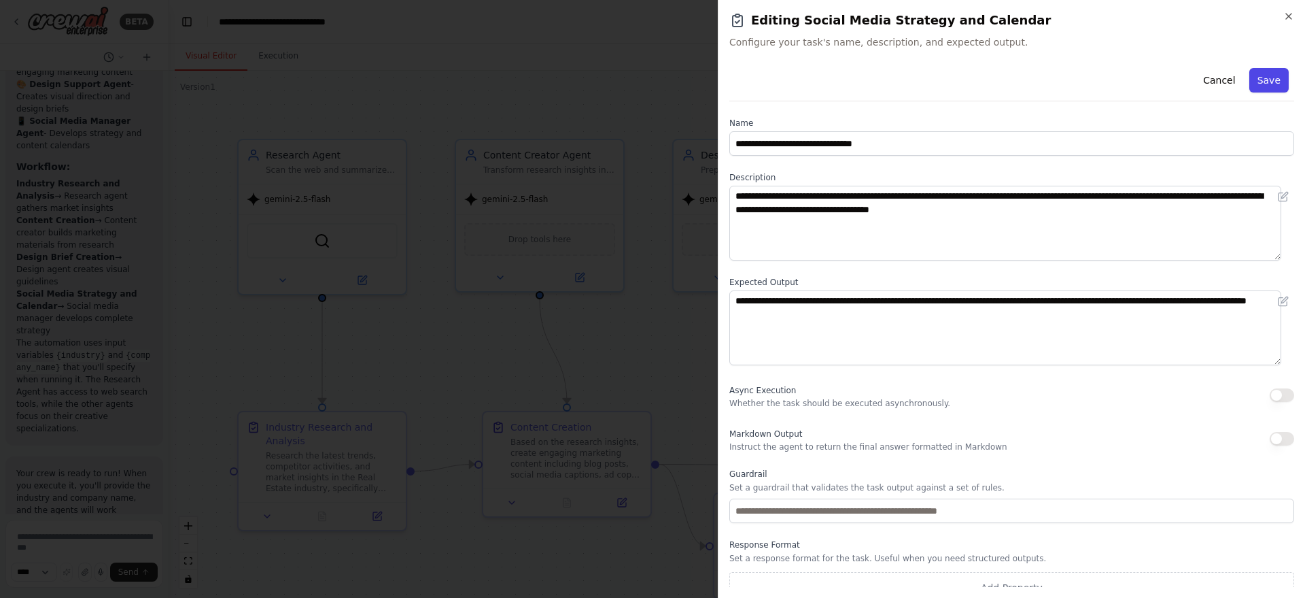
click at [1256, 85] on button "Save" at bounding box center [1269, 80] width 39 height 24
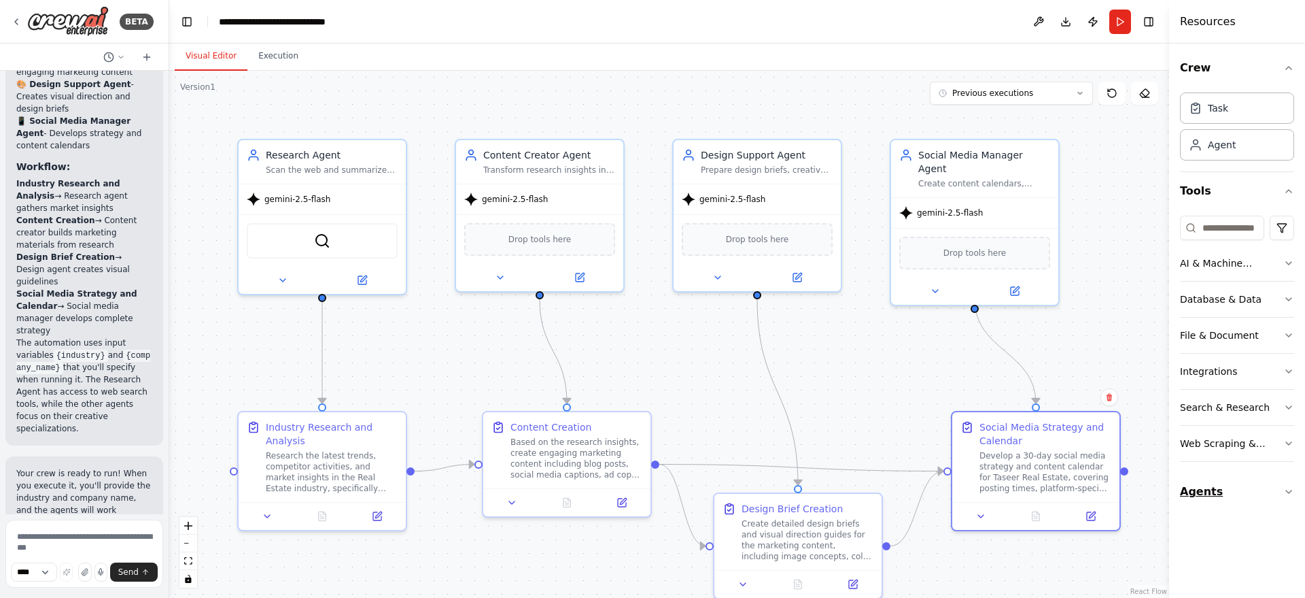
click at [1292, 492] on icon "button" at bounding box center [1289, 491] width 11 height 11
click at [1089, 521] on div at bounding box center [1036, 513] width 167 height 28
click at [1089, 519] on button at bounding box center [1090, 513] width 47 height 16
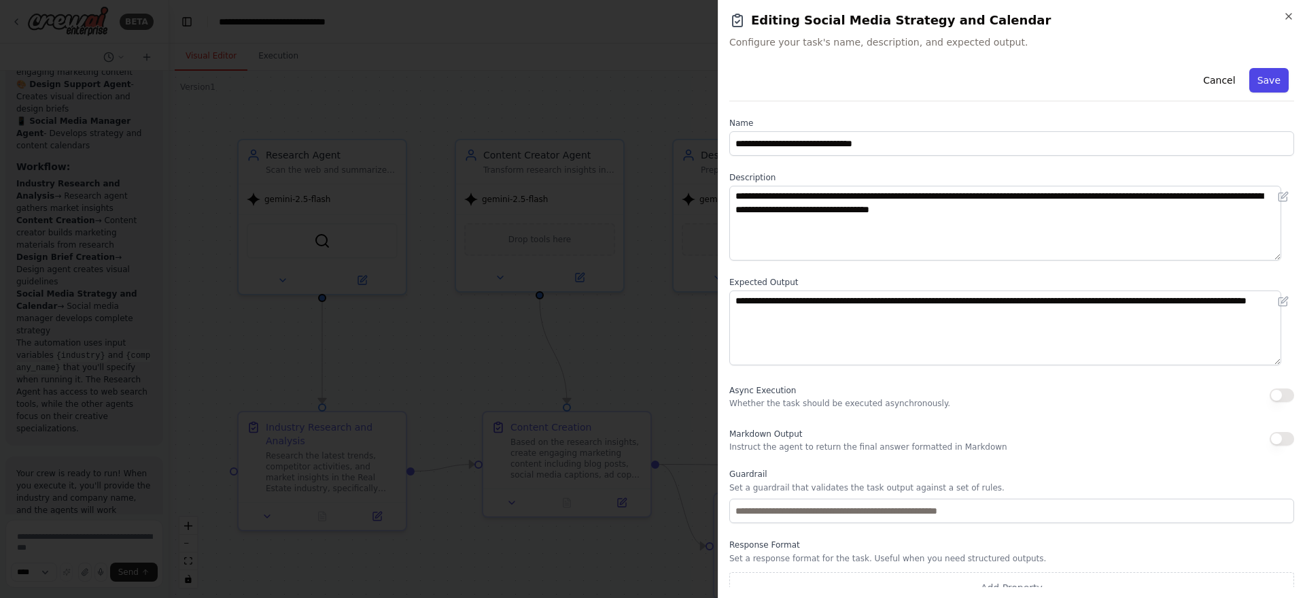
click at [1262, 82] on button "Save" at bounding box center [1269, 80] width 39 height 24
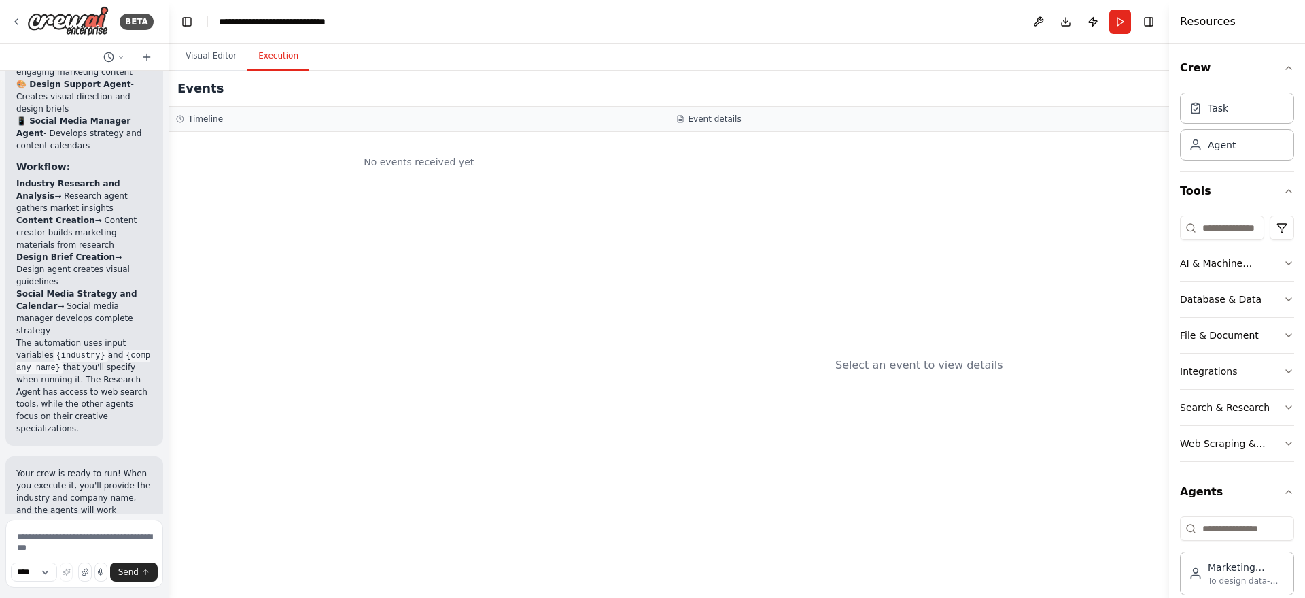
click at [292, 67] on button "Execution" at bounding box center [278, 56] width 62 height 29
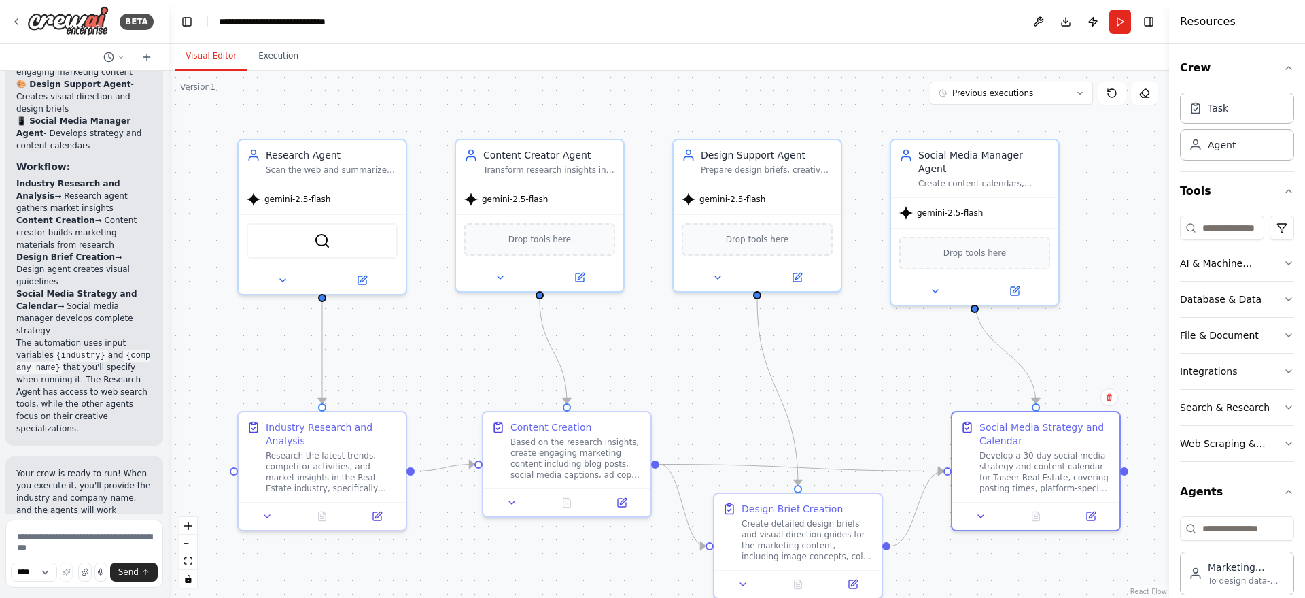
click at [220, 52] on button "Visual Editor" at bounding box center [211, 56] width 73 height 29
click at [248, 54] on button "Execution" at bounding box center [278, 56] width 62 height 29
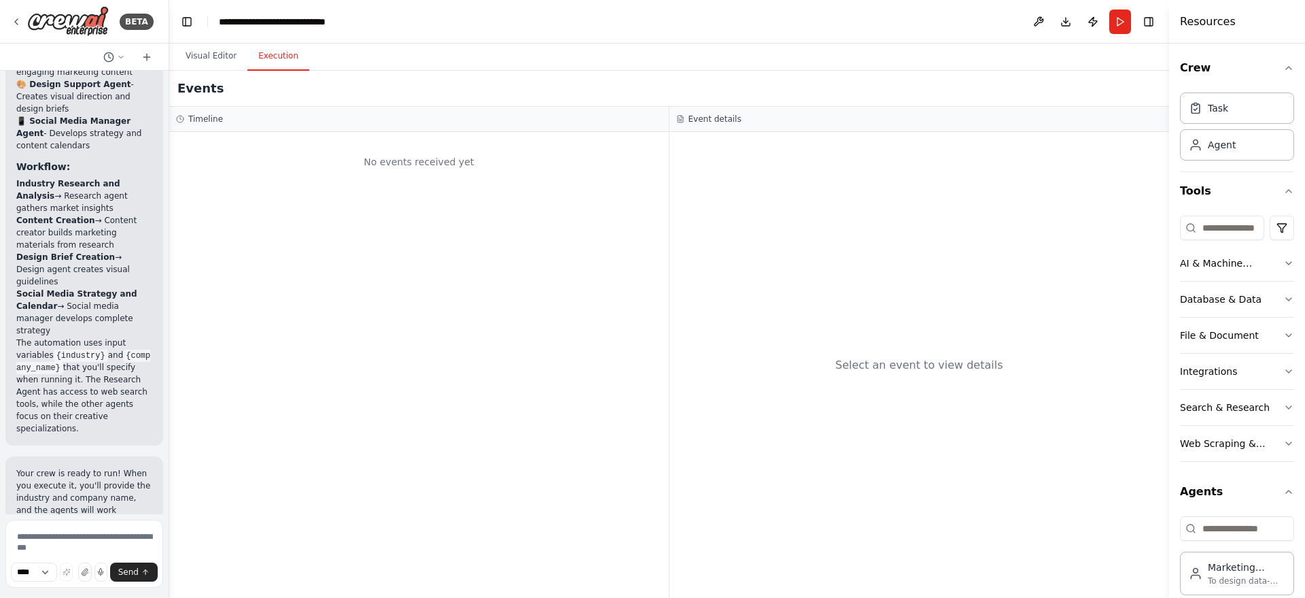
click at [265, 200] on div "No events received yet" at bounding box center [419, 365] width 500 height 466
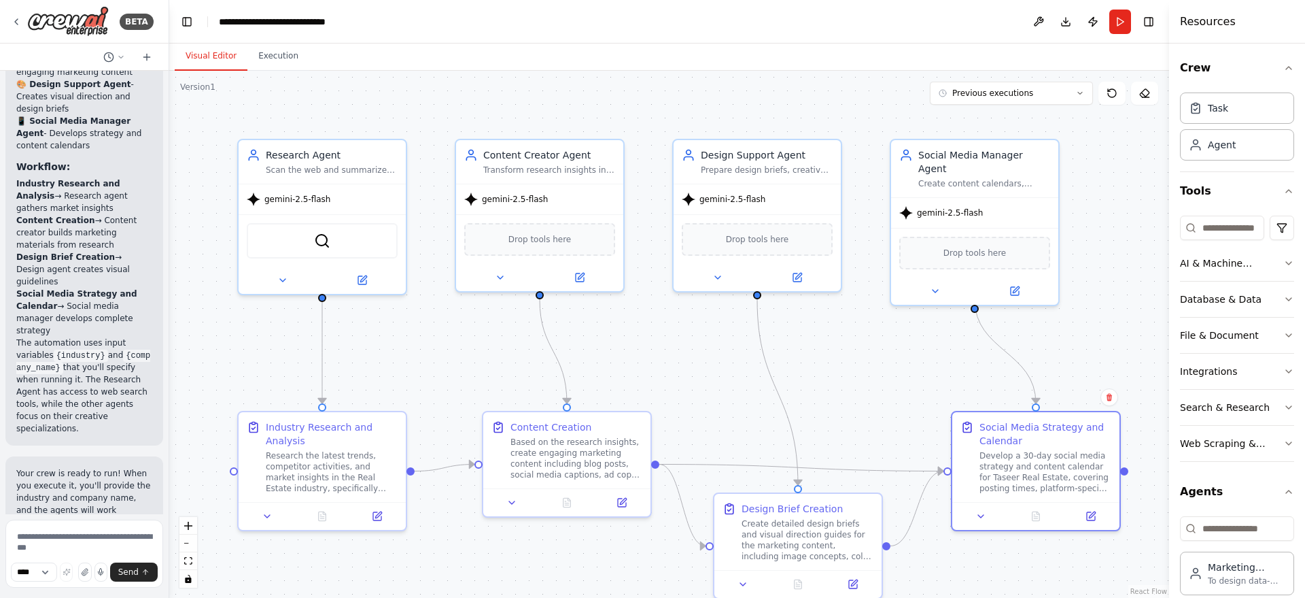
click at [216, 46] on button "Visual Editor" at bounding box center [211, 56] width 73 height 29
click at [1110, 20] on button "Run" at bounding box center [1121, 22] width 22 height 24
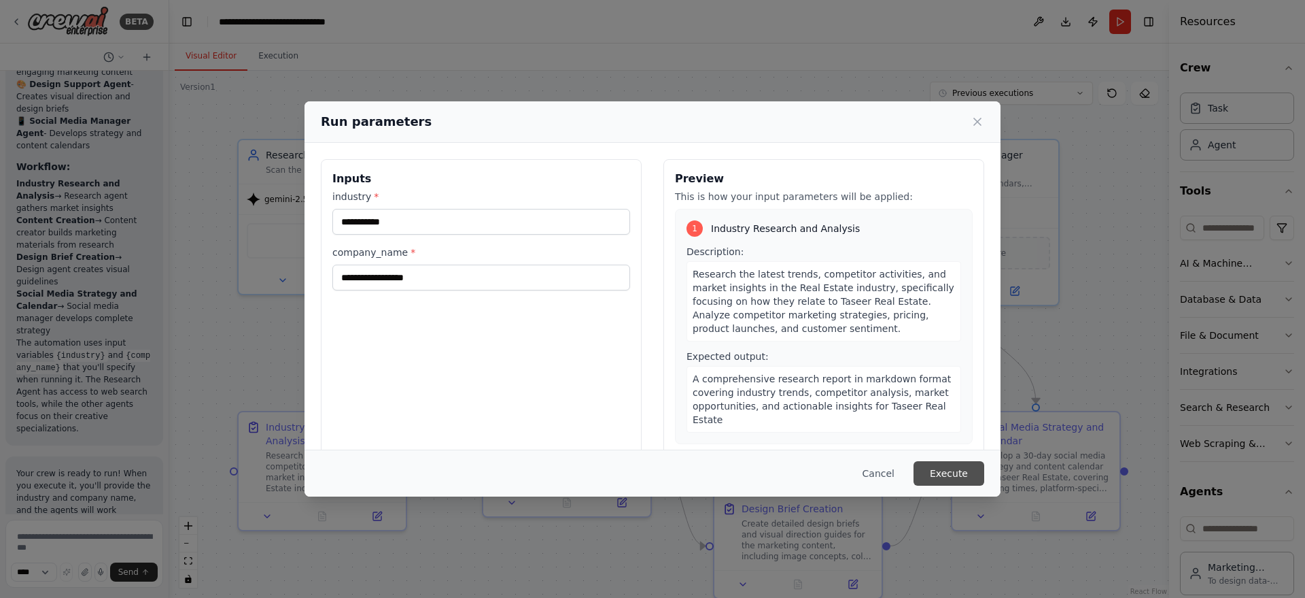
click at [955, 471] on button "Execute" at bounding box center [949, 473] width 71 height 24
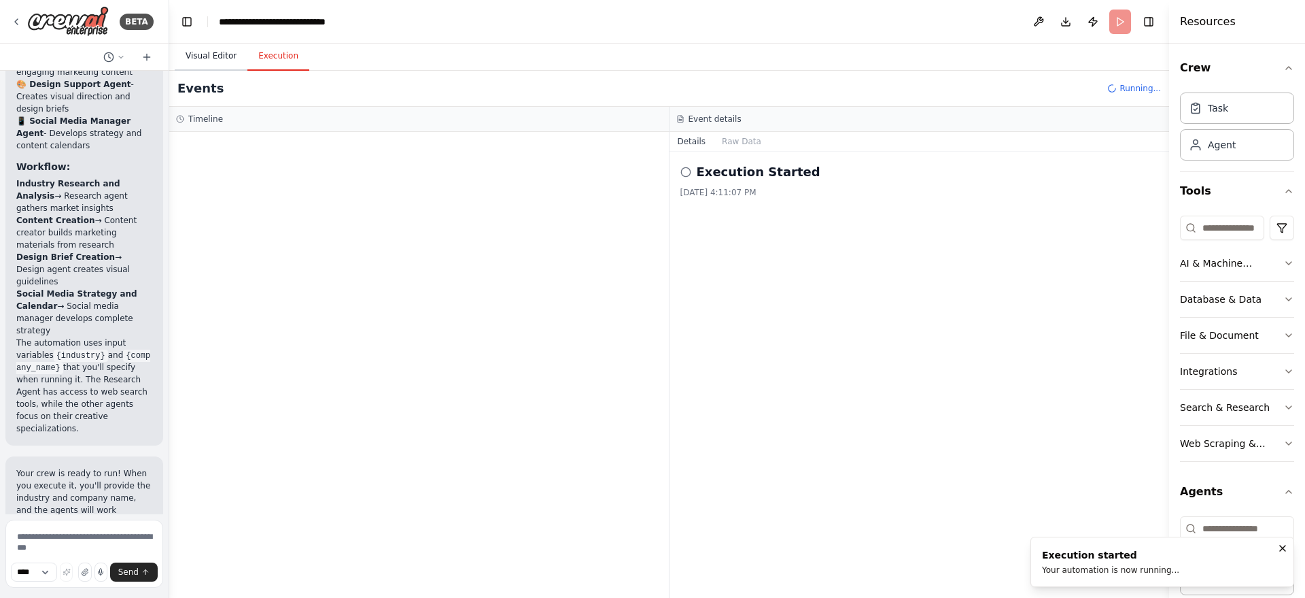
click at [194, 48] on button "Visual Editor" at bounding box center [211, 56] width 73 height 29
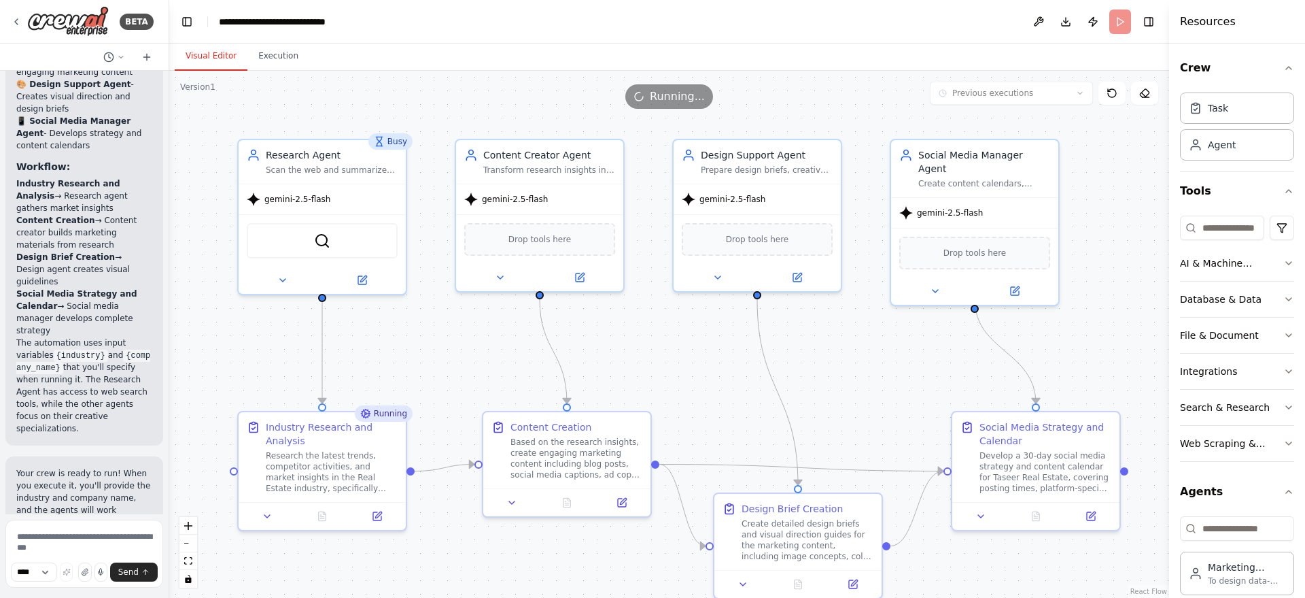
click at [817, 103] on div "Running..." at bounding box center [669, 96] width 1000 height 24
drag, startPoint x: 817, startPoint y: 103, endPoint x: 759, endPoint y: 99, distance: 58.7
click at [759, 99] on div "Running..." at bounding box center [669, 96] width 1000 height 24
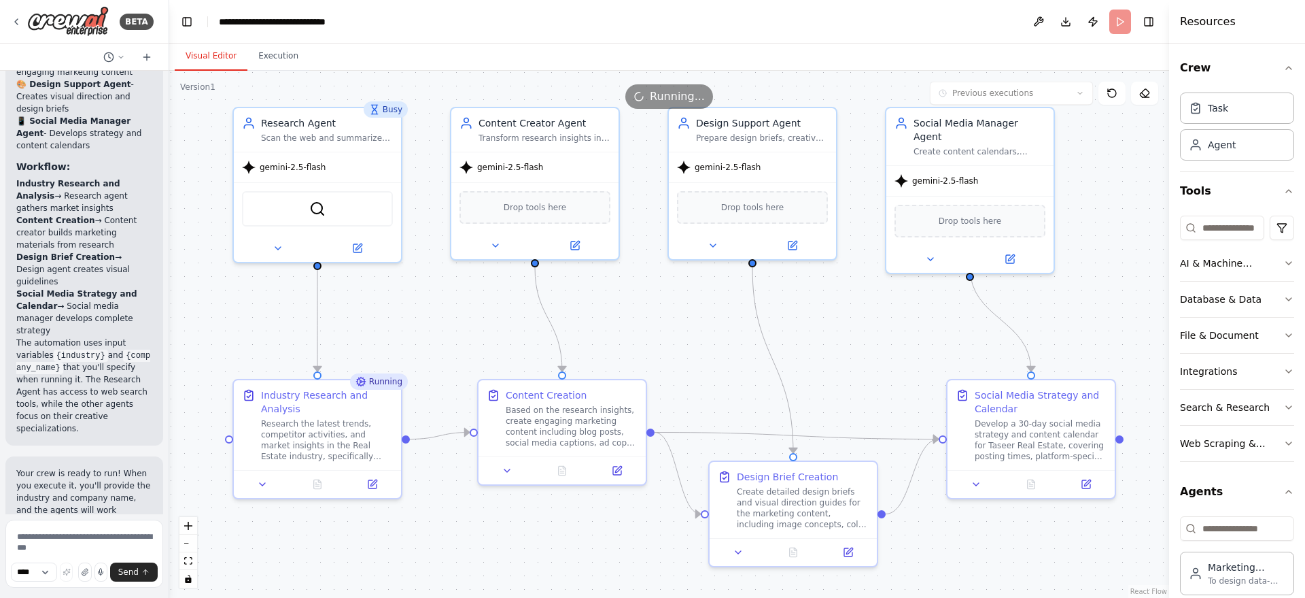
drag, startPoint x: 839, startPoint y: 356, endPoint x: 834, endPoint y: 324, distance: 32.3
click at [834, 324] on div ".deletable-edge-delete-btn { width: 20px; height: 20px; border: 0px solid #ffff…" at bounding box center [669, 334] width 1000 height 527
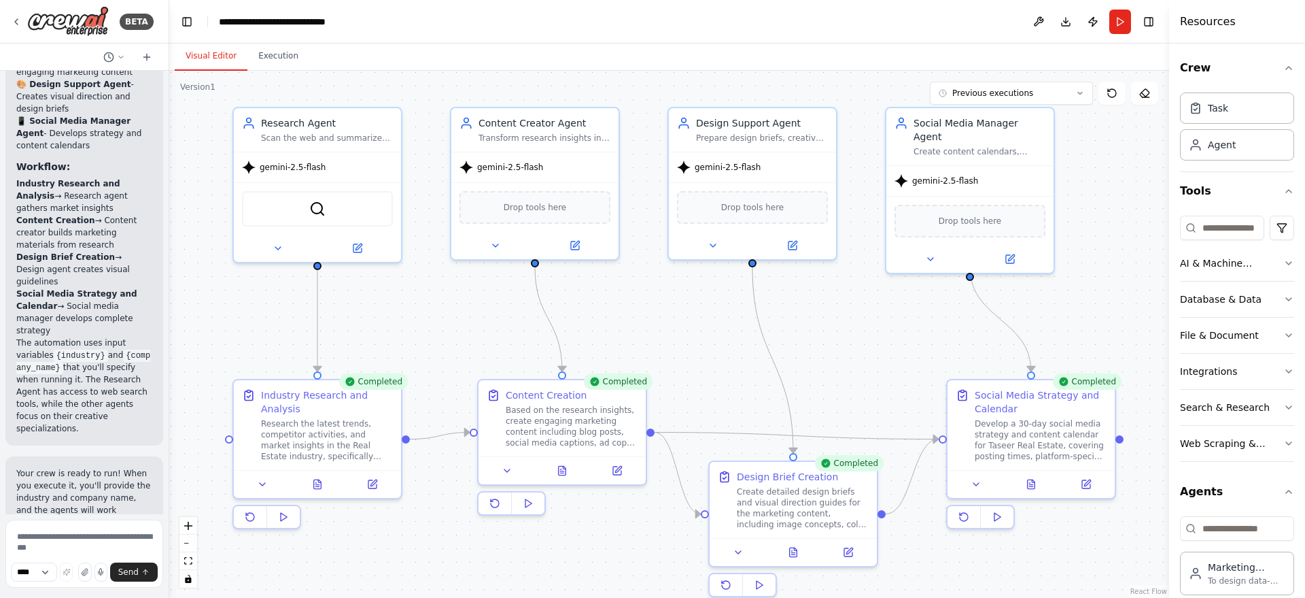
click at [1094, 201] on div ".deletable-edge-delete-btn { width: 20px; height: 20px; border: 0px solid #ffff…" at bounding box center [669, 334] width 1000 height 527
click at [279, 59] on button "Execution" at bounding box center [278, 56] width 62 height 29
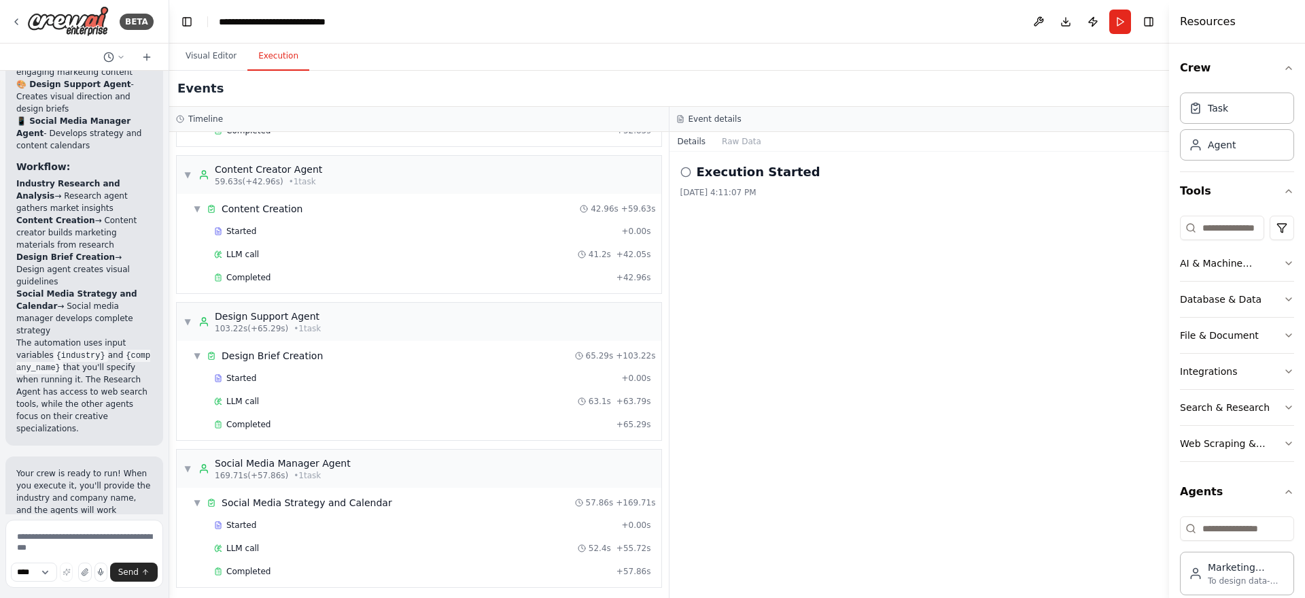
scroll to position [459, 0]
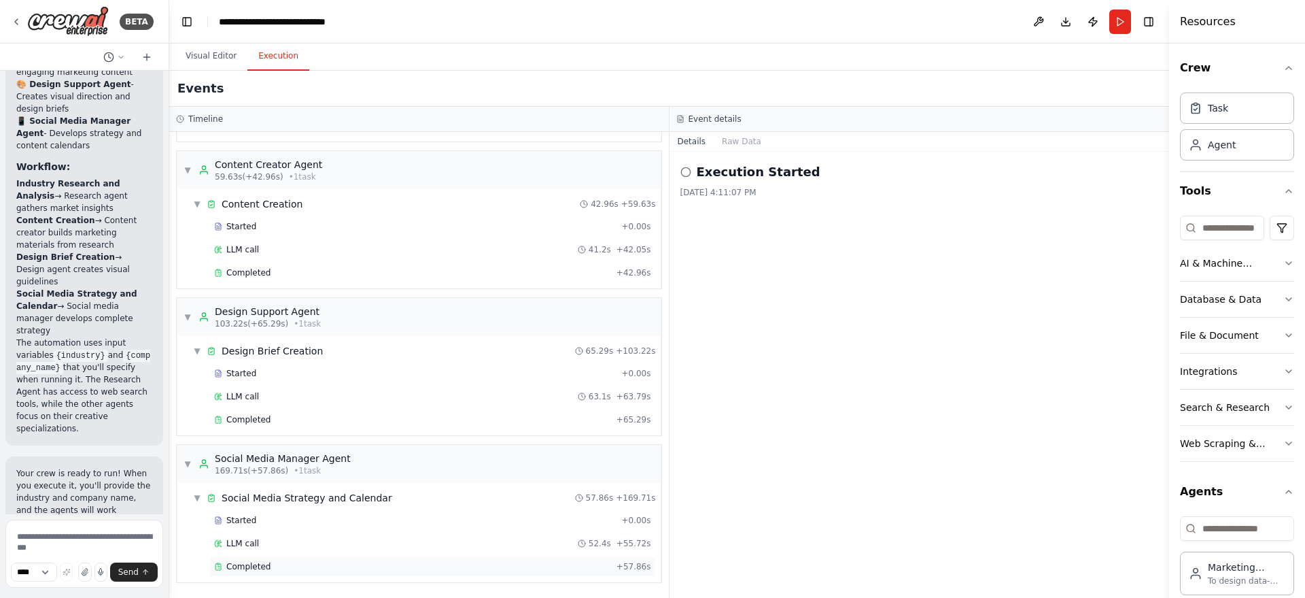
click at [270, 570] on div "Completed" at bounding box center [412, 566] width 397 height 11
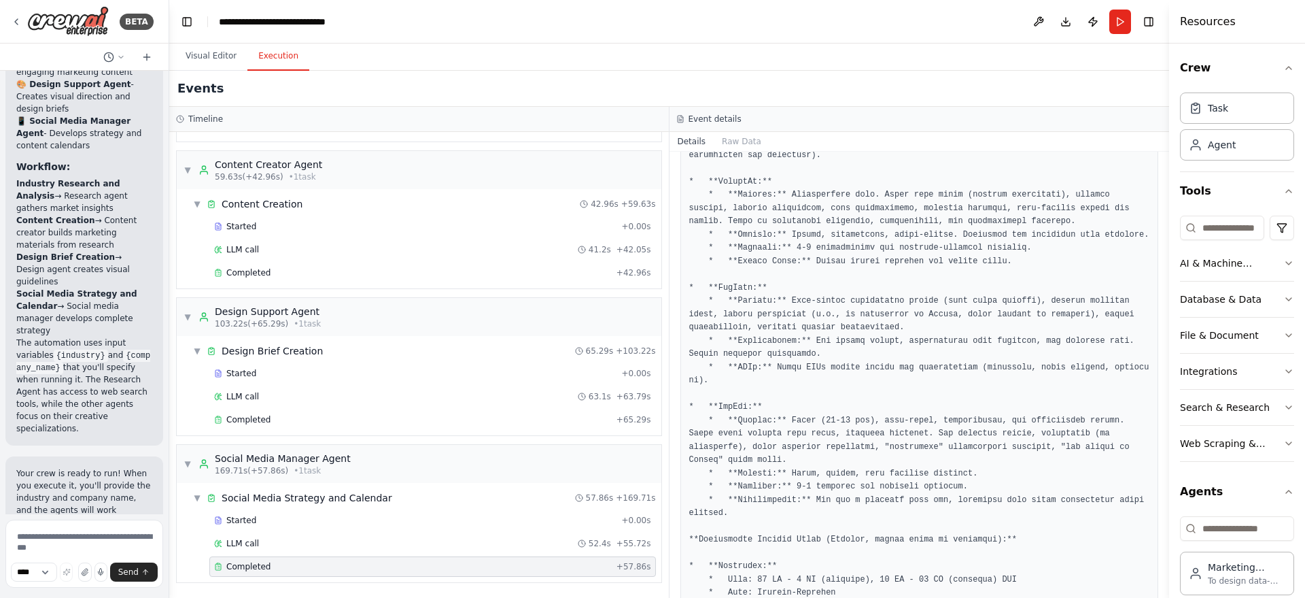
scroll to position [974, 0]
